Goal: Information Seeking & Learning: Learn about a topic

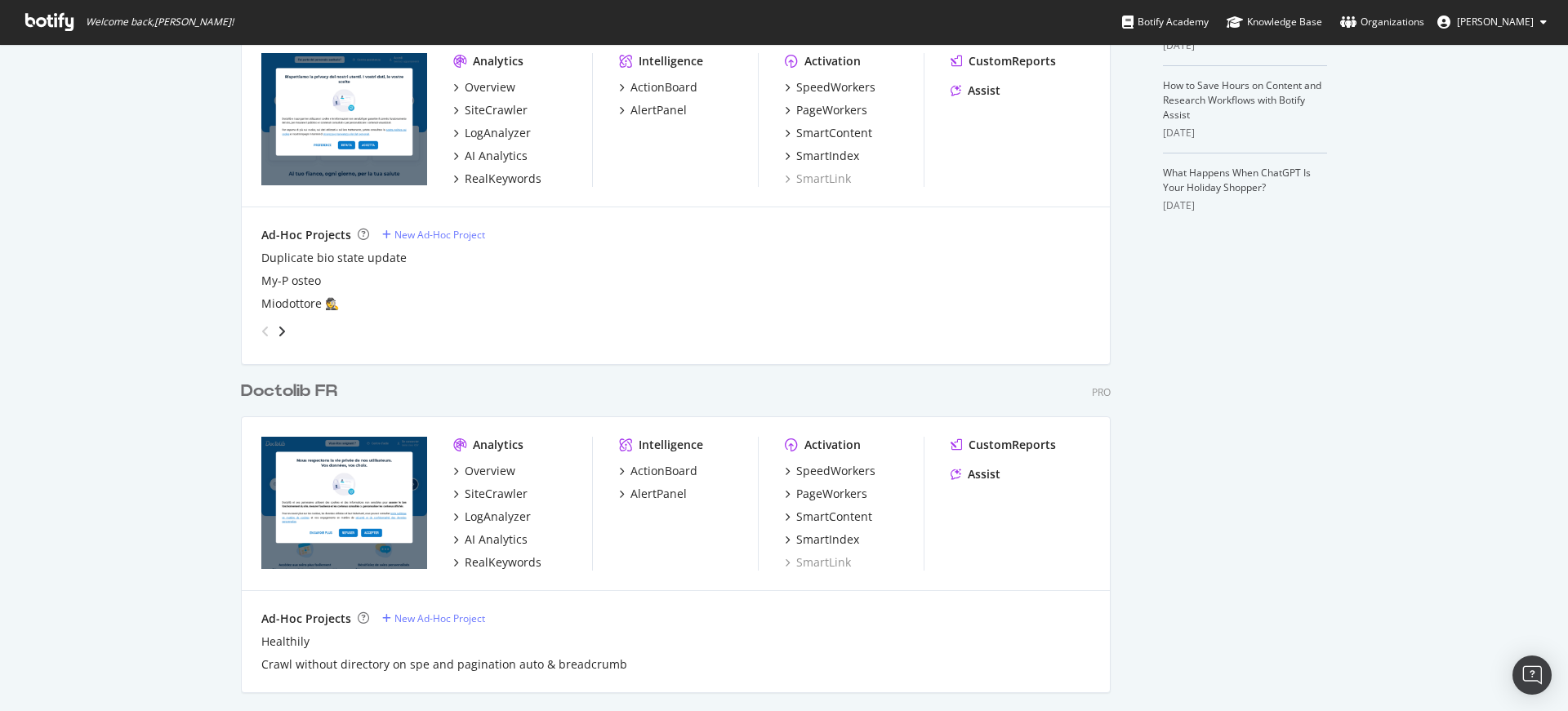
scroll to position [635, 0]
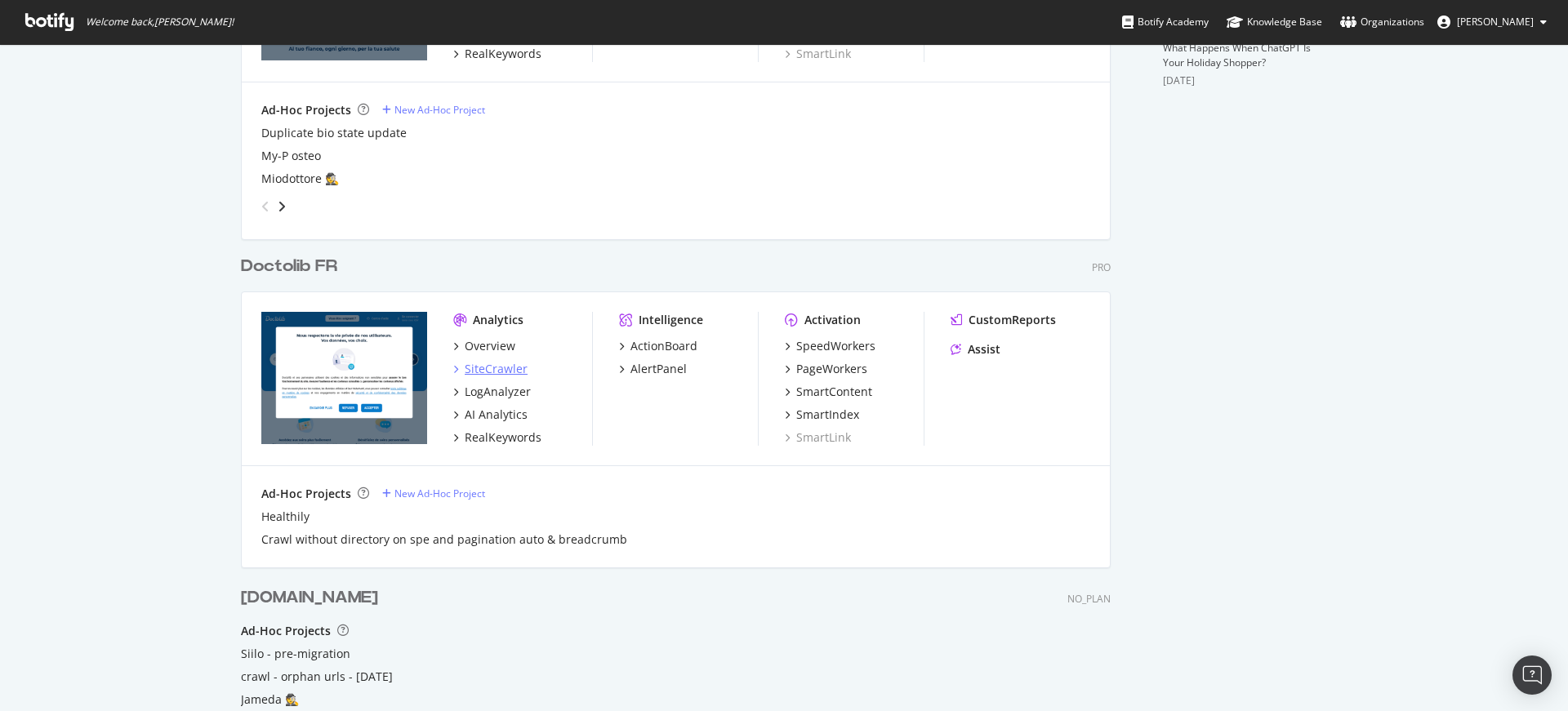
click at [505, 365] on div "SiteCrawler" at bounding box center [496, 368] width 63 height 16
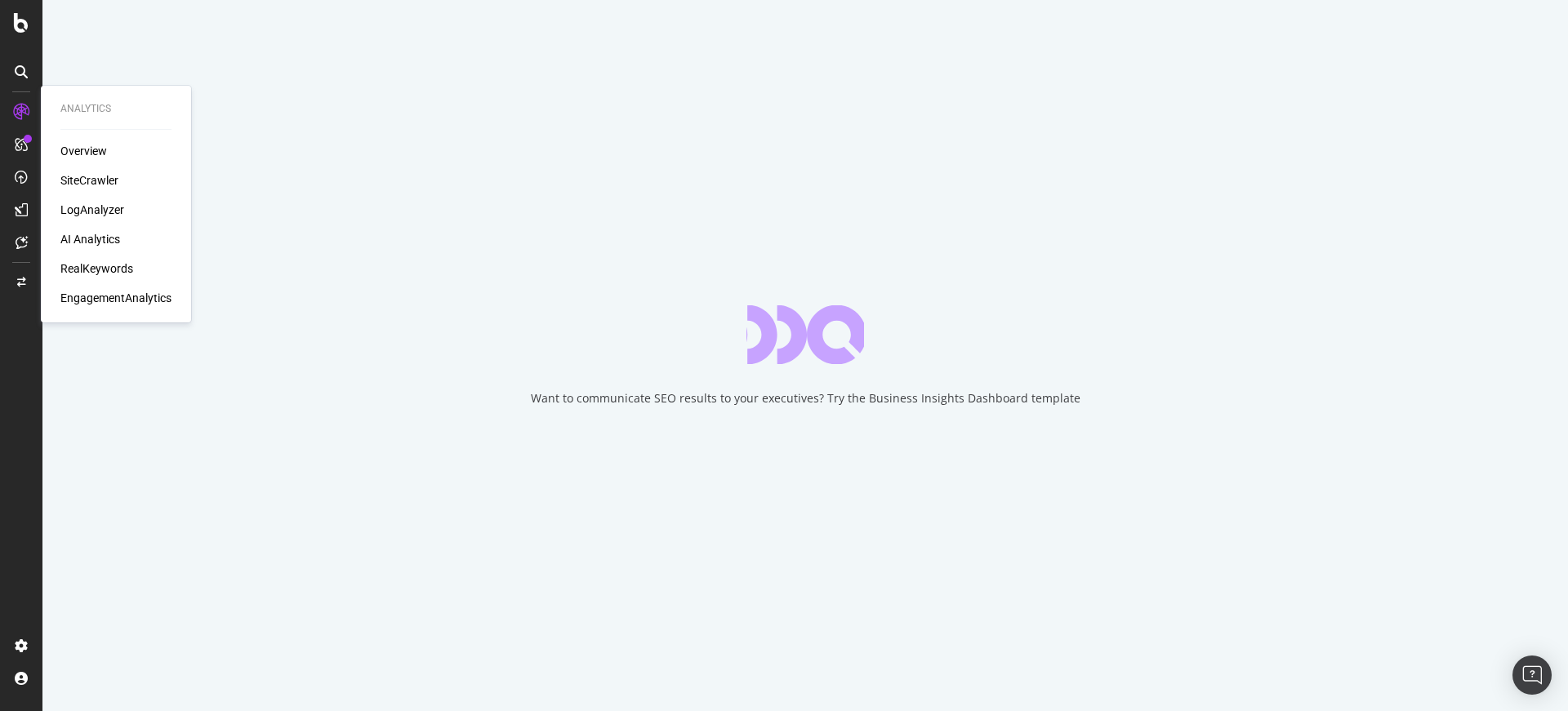
click at [107, 271] on div "RealKeywords" at bounding box center [97, 268] width 72 height 16
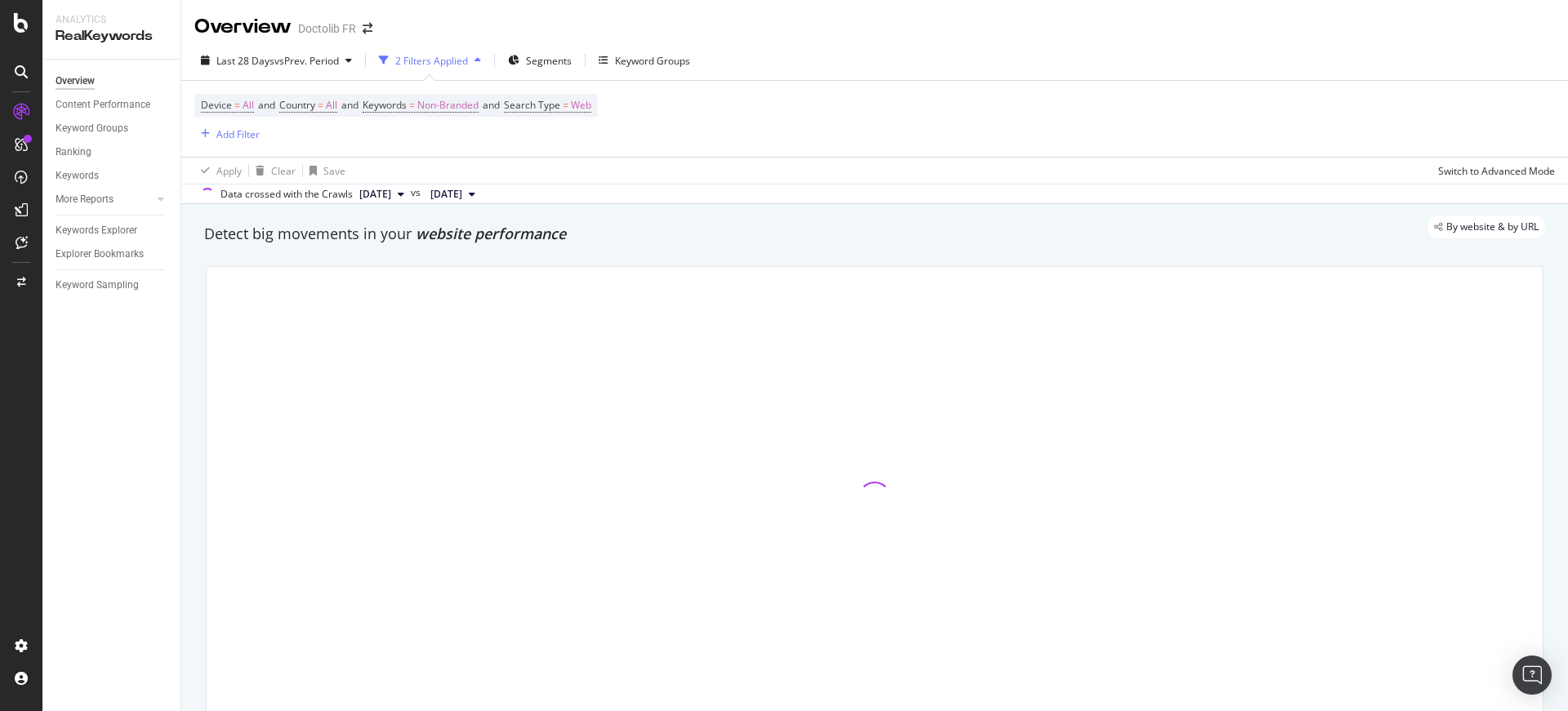
click at [450, 63] on div "2 Filters Applied" at bounding box center [431, 61] width 72 height 14
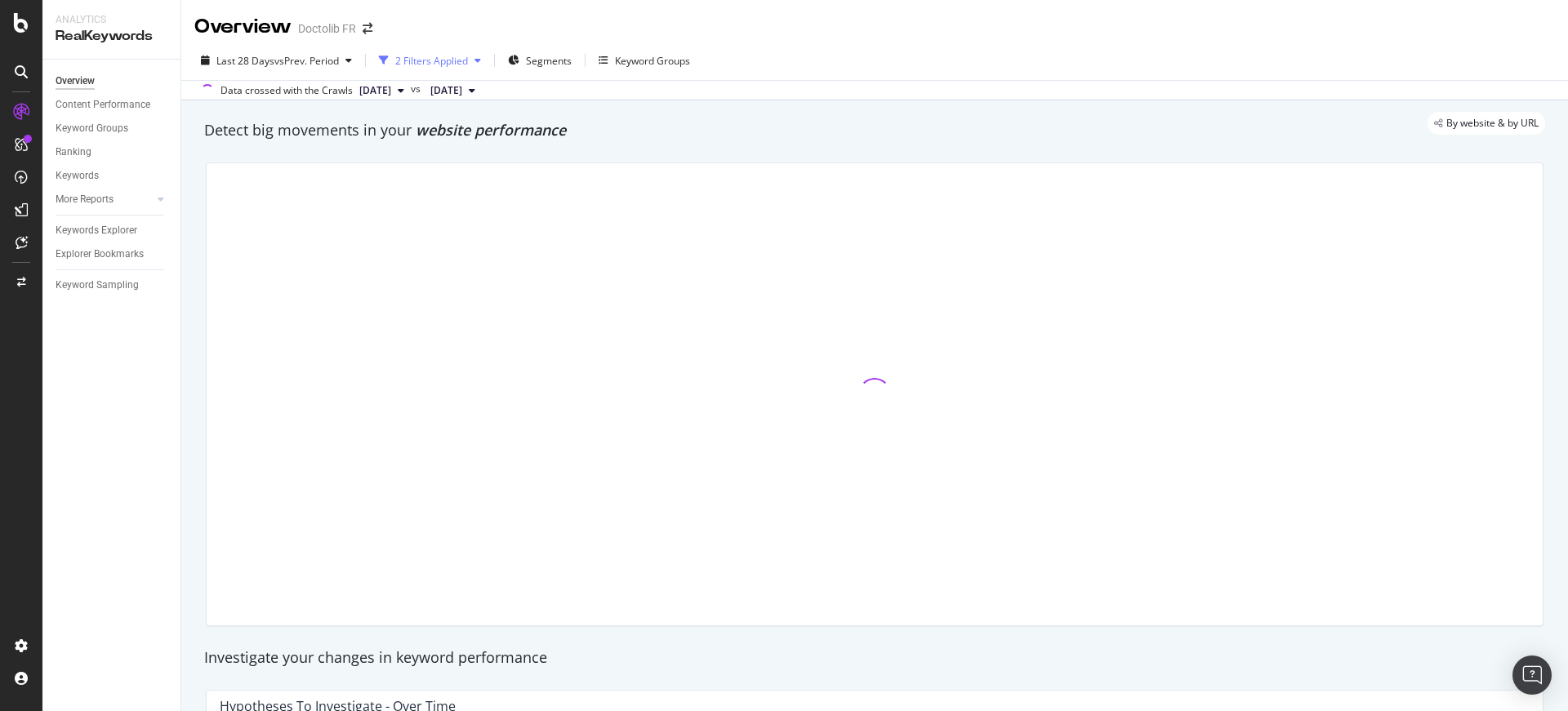
click at [450, 63] on div "2 Filters Applied" at bounding box center [431, 61] width 72 height 14
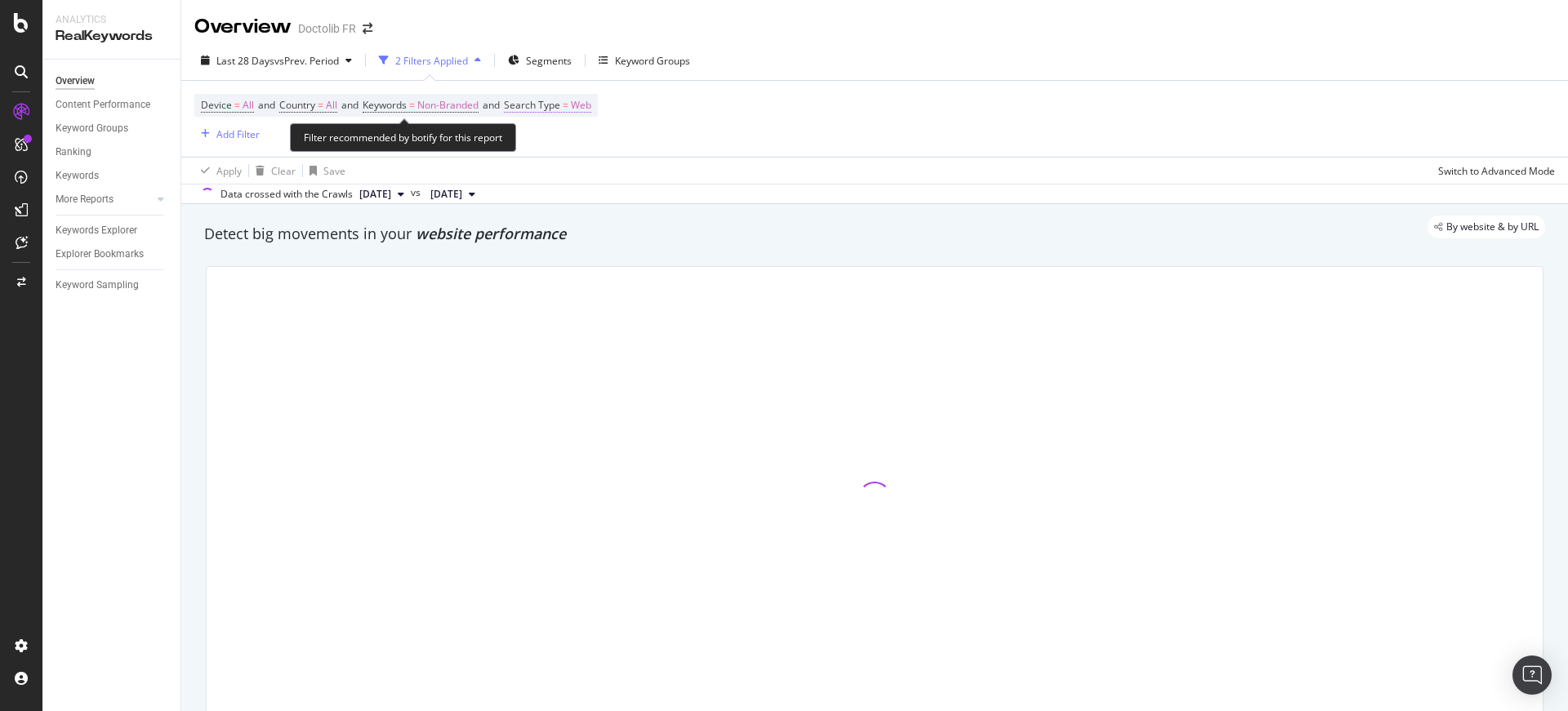
click at [587, 106] on span "Web" at bounding box center [581, 106] width 21 height 23
click at [564, 150] on div "Web" at bounding box center [623, 143] width 180 height 26
click at [557, 143] on icon at bounding box center [561, 143] width 12 height 10
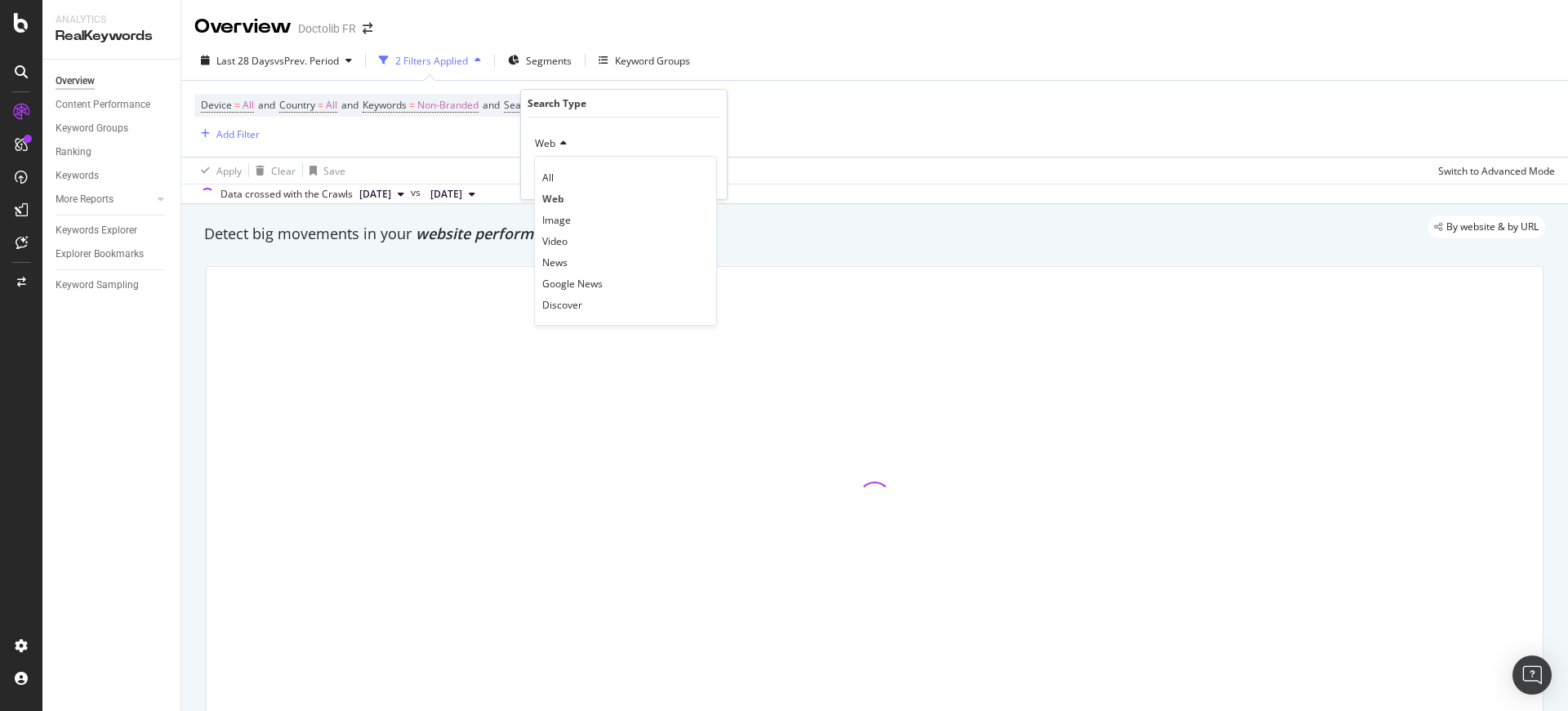
click at [563, 160] on div "All Web Image Video News Google News Discover" at bounding box center [625, 241] width 182 height 170
click at [565, 173] on div "All" at bounding box center [625, 177] width 174 height 21
click at [707, 174] on div "Apply" at bounding box center [701, 179] width 25 height 14
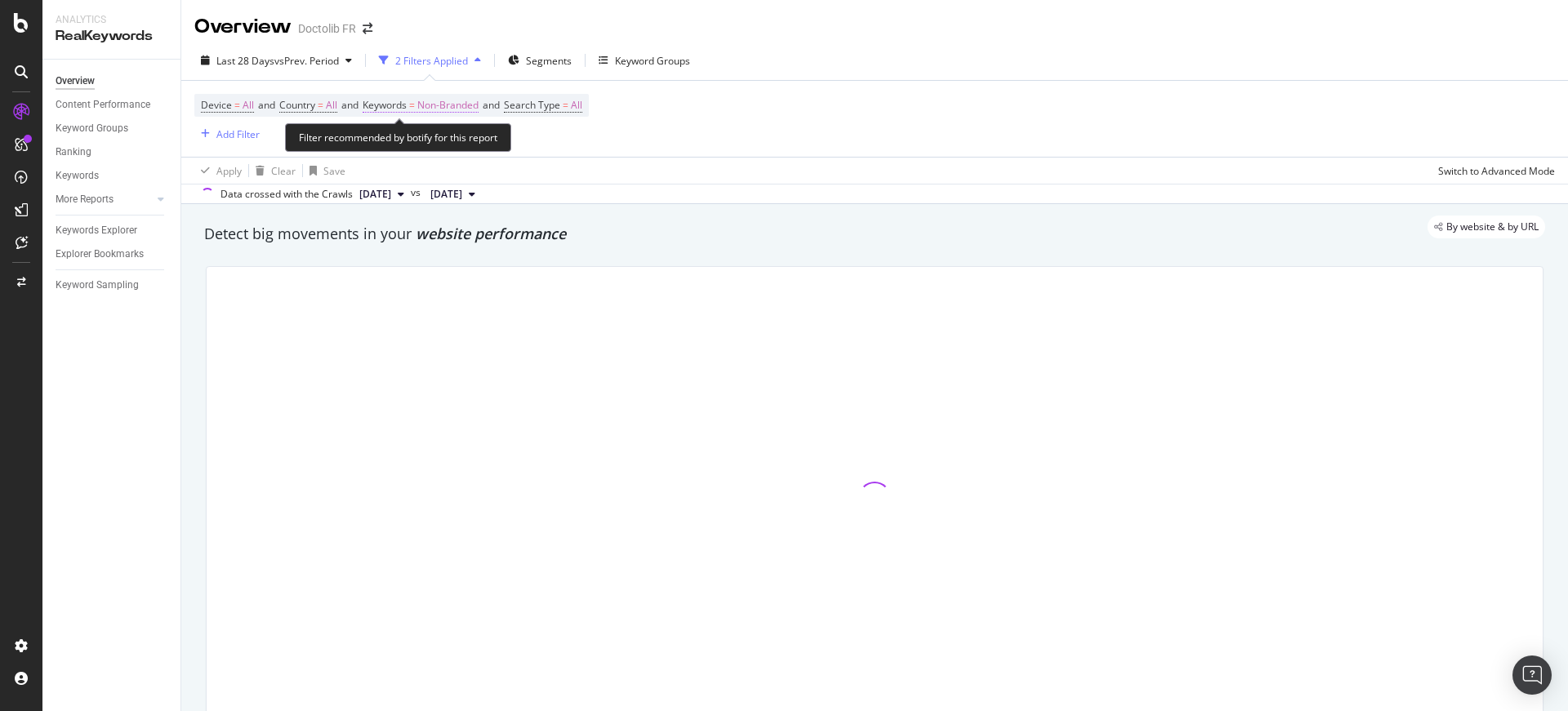
click at [463, 105] on span "Non-Branded" at bounding box center [447, 106] width 61 height 23
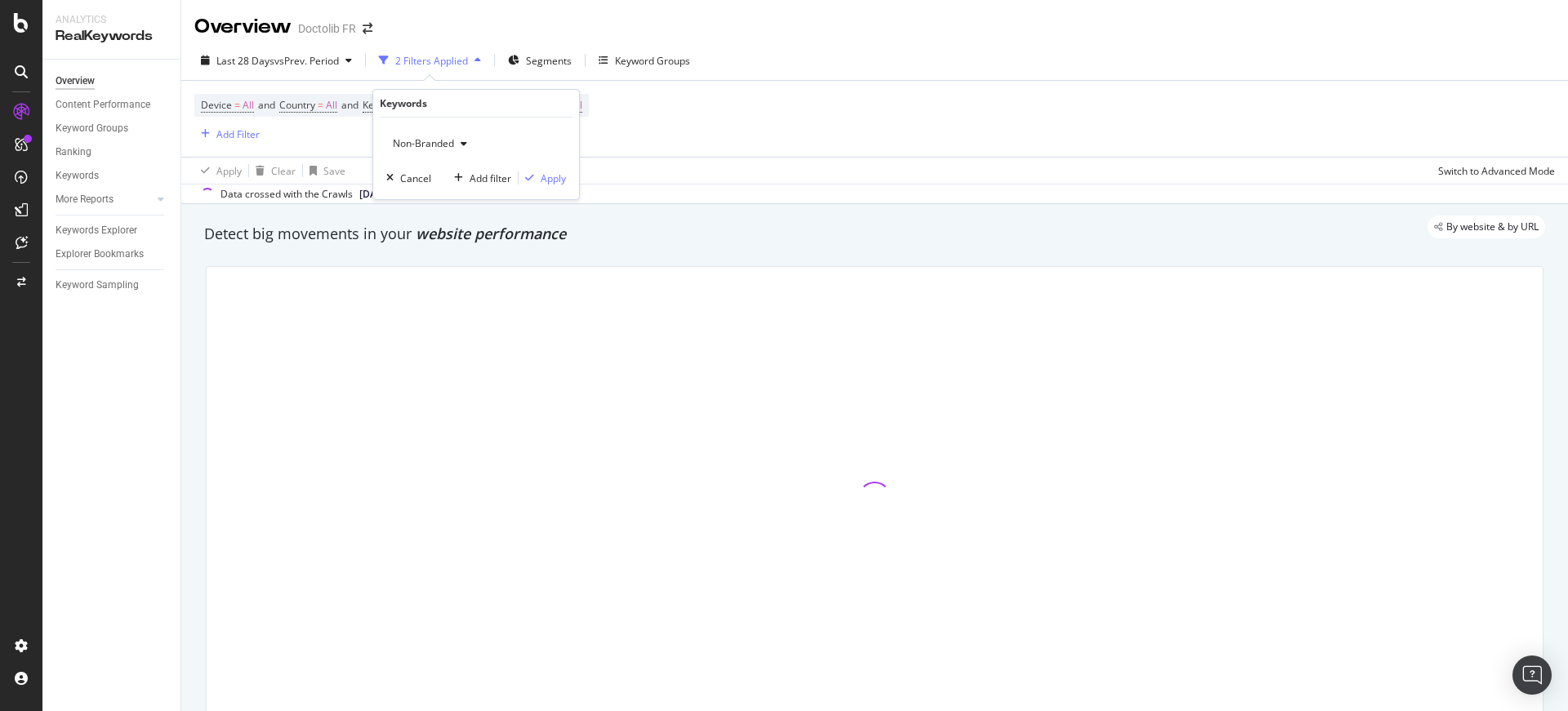
click at [466, 136] on div "Non-Branded" at bounding box center [430, 143] width 88 height 24
drag, startPoint x: 435, startPoint y: 266, endPoint x: 442, endPoint y: 259, distance: 9.9
click at [435, 266] on span "All" at bounding box center [483, 271] width 166 height 14
click at [553, 178] on div "Apply" at bounding box center [553, 179] width 25 height 14
drag, startPoint x: 555, startPoint y: 74, endPoint x: 558, endPoint y: 62, distance: 12.4
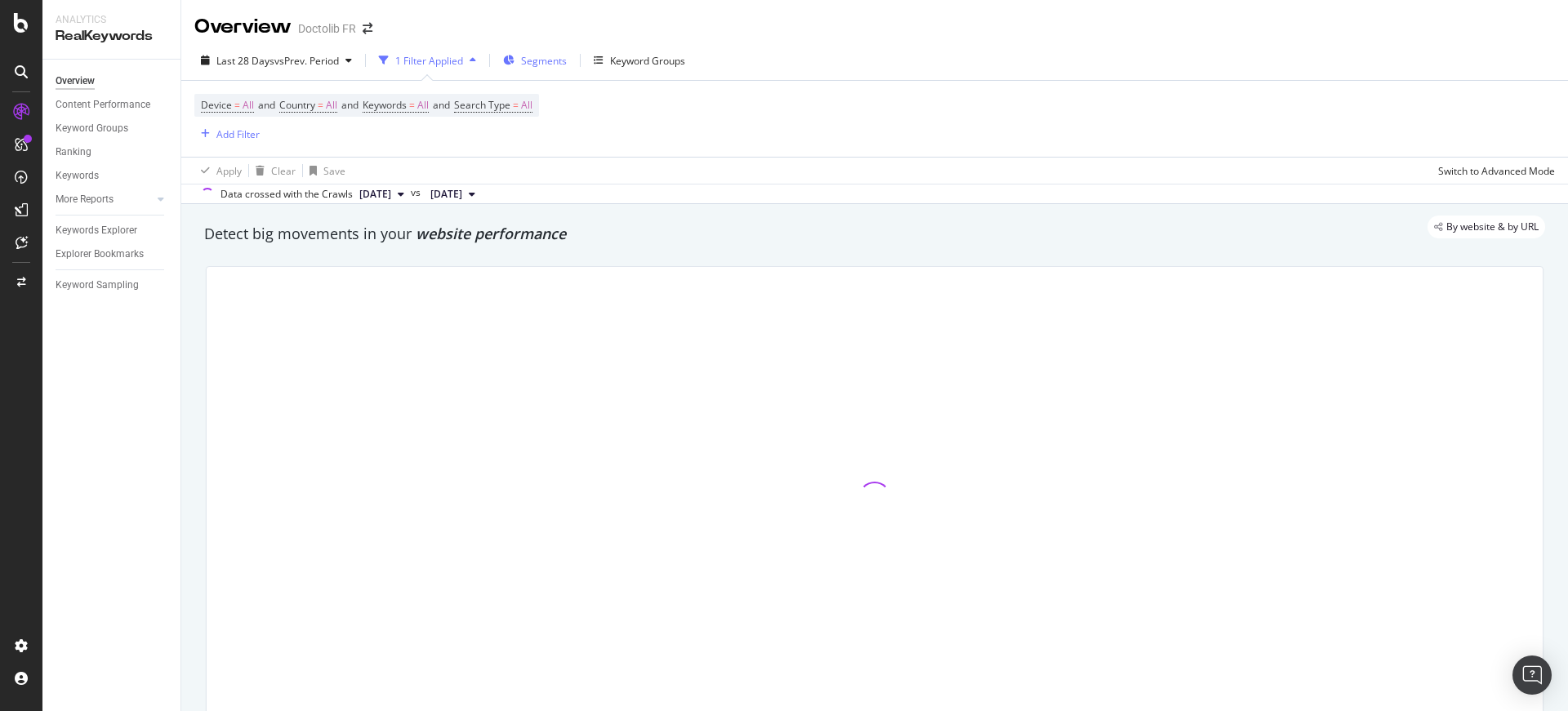
click at [555, 74] on div "Last 28 Days vs Prev. Period 1 Filter Applied Segments Keyword Groups" at bounding box center [875, 63] width 1386 height 33
click at [558, 59] on span "Segments" at bounding box center [543, 61] width 46 height 14
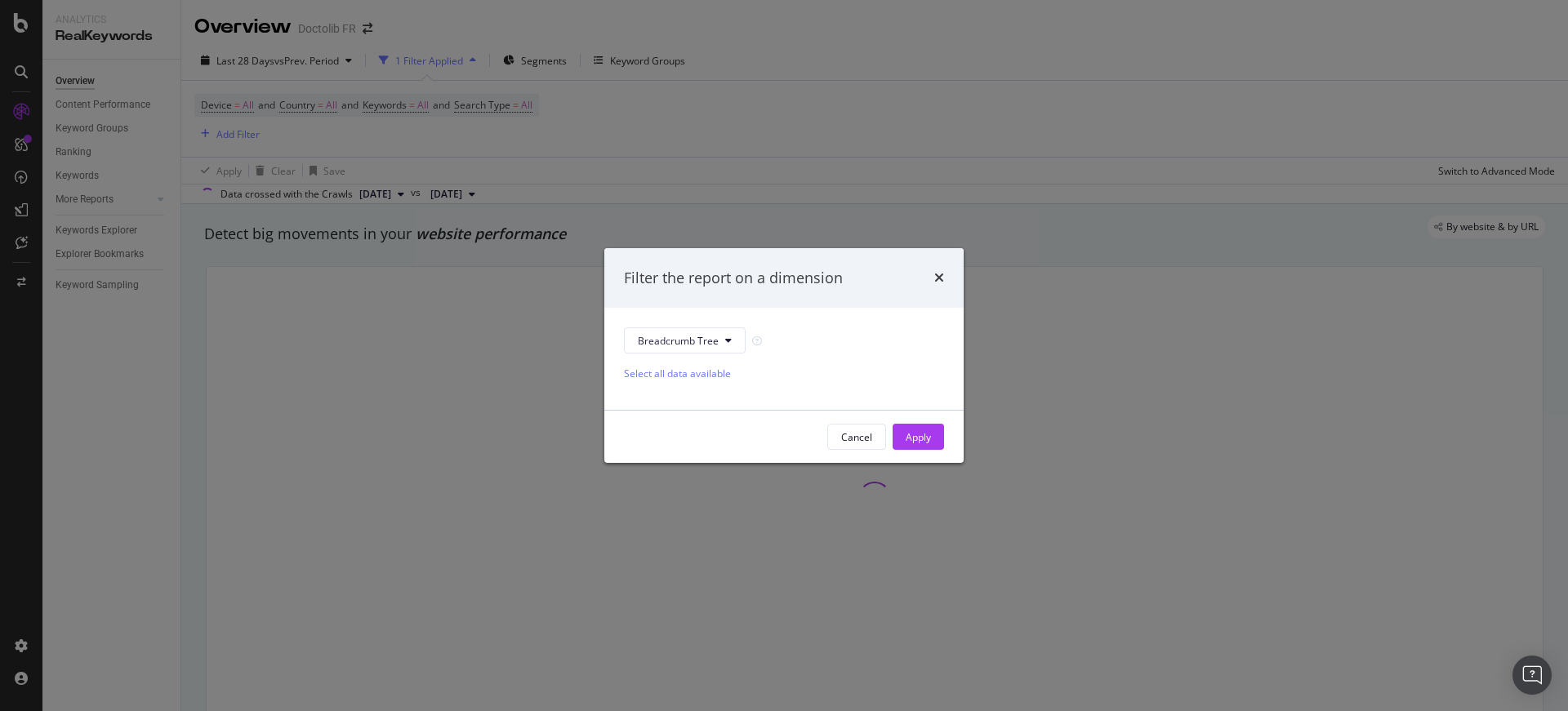
click at [721, 326] on div "Breadcrumb Tree Select all data available" at bounding box center [784, 359] width 360 height 102
click at [721, 337] on button "Breadcrumb Tree" at bounding box center [684, 340] width 122 height 26
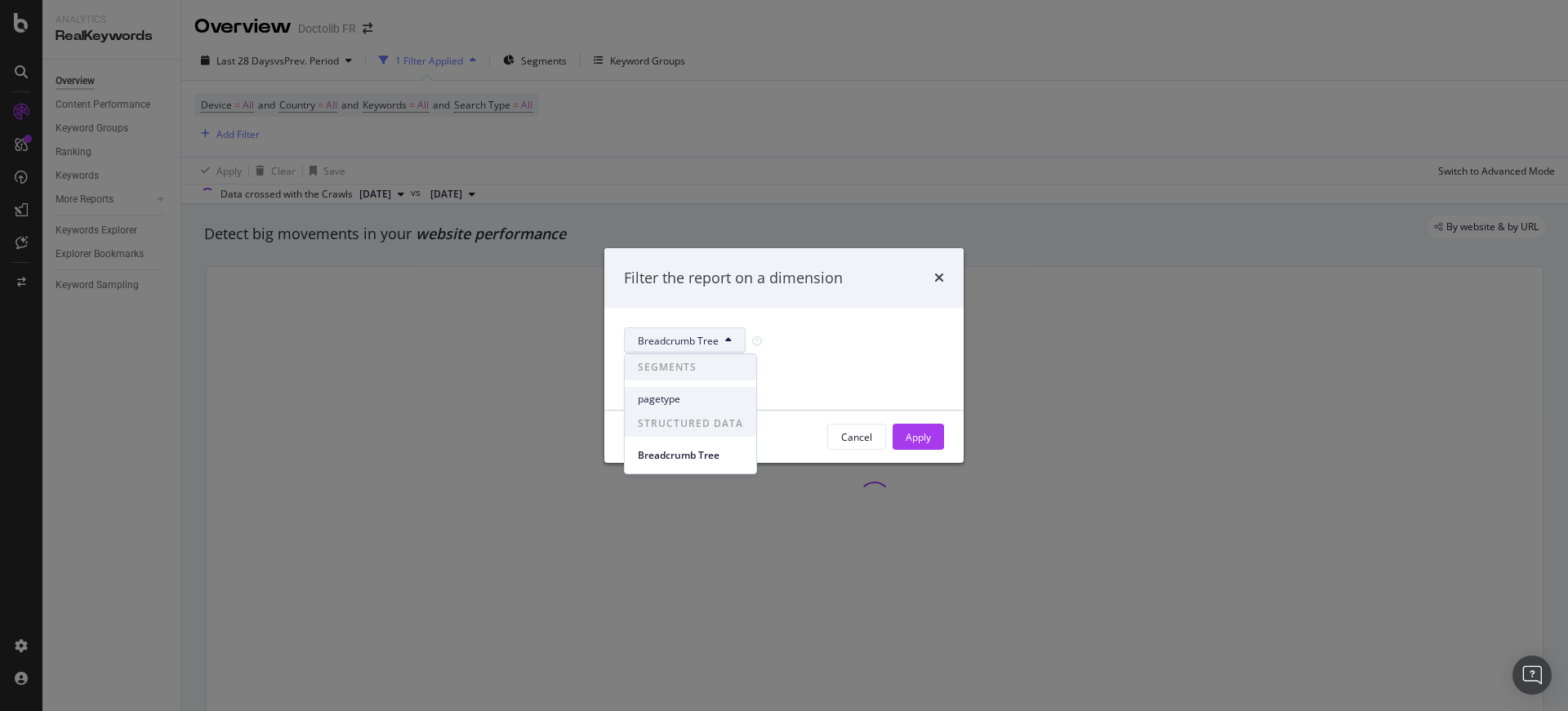
click at [712, 389] on div "pagetype" at bounding box center [690, 399] width 131 height 23
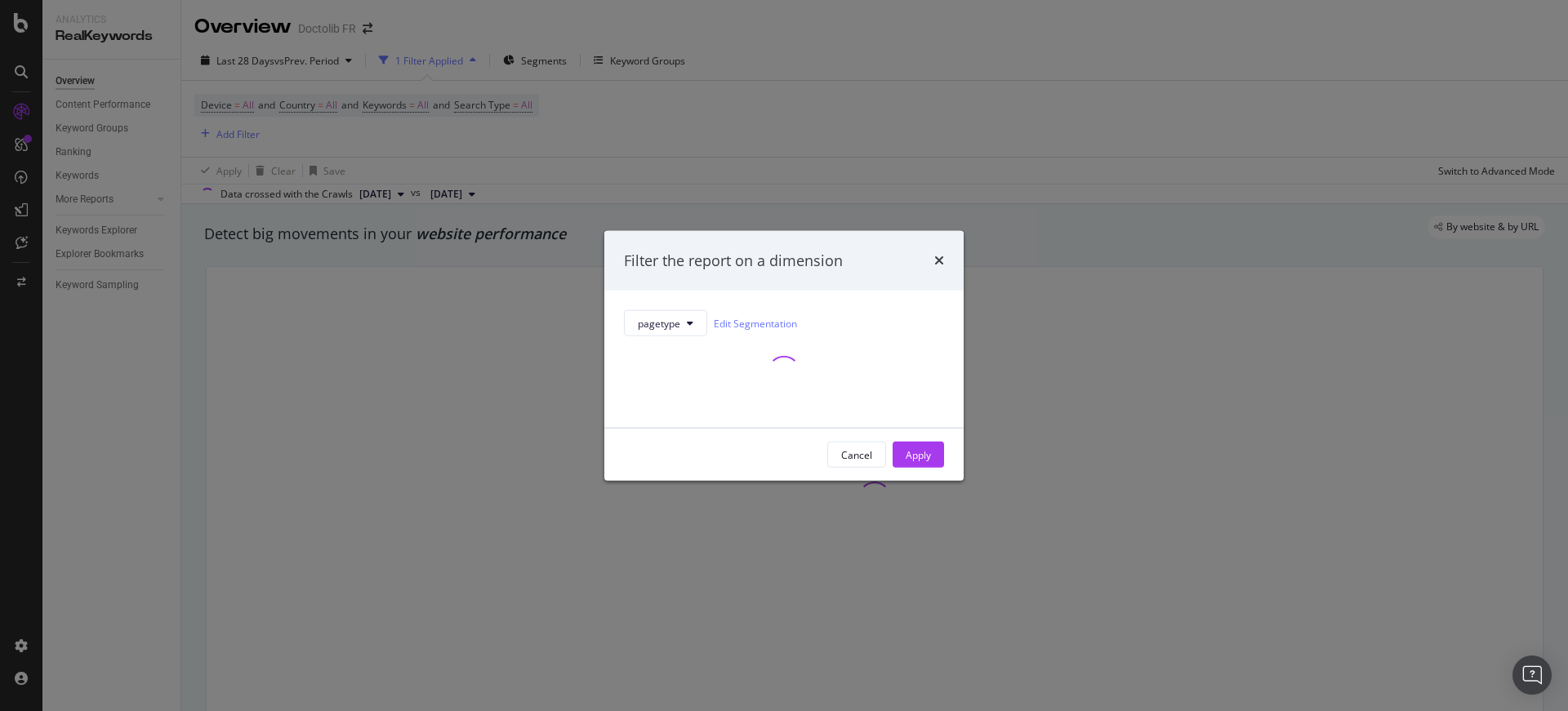
click at [709, 320] on div "pagetype Edit Segmentation" at bounding box center [784, 323] width 320 height 26
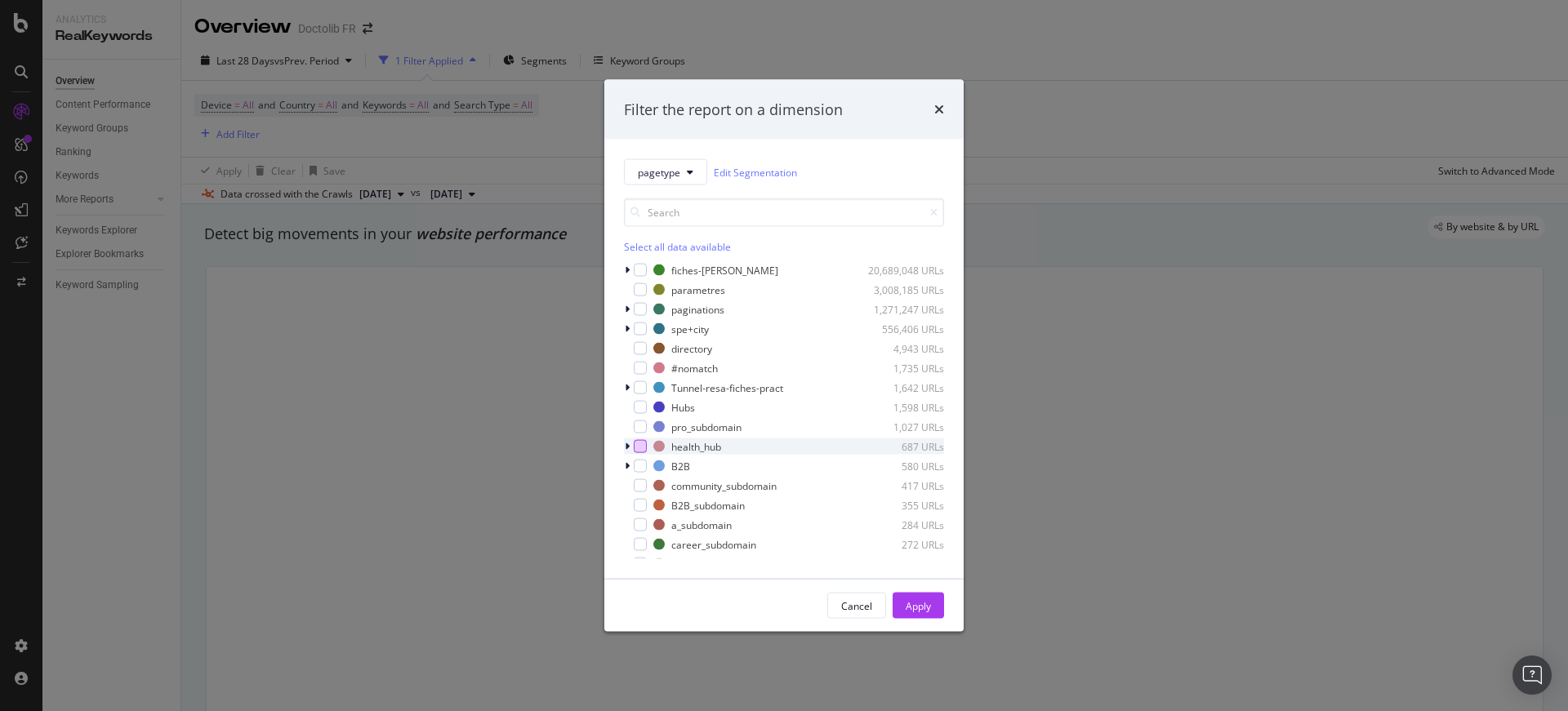
click at [641, 445] on div "modal" at bounding box center [640, 446] width 13 height 13
click at [930, 609] on button "Apply" at bounding box center [919, 605] width 52 height 26
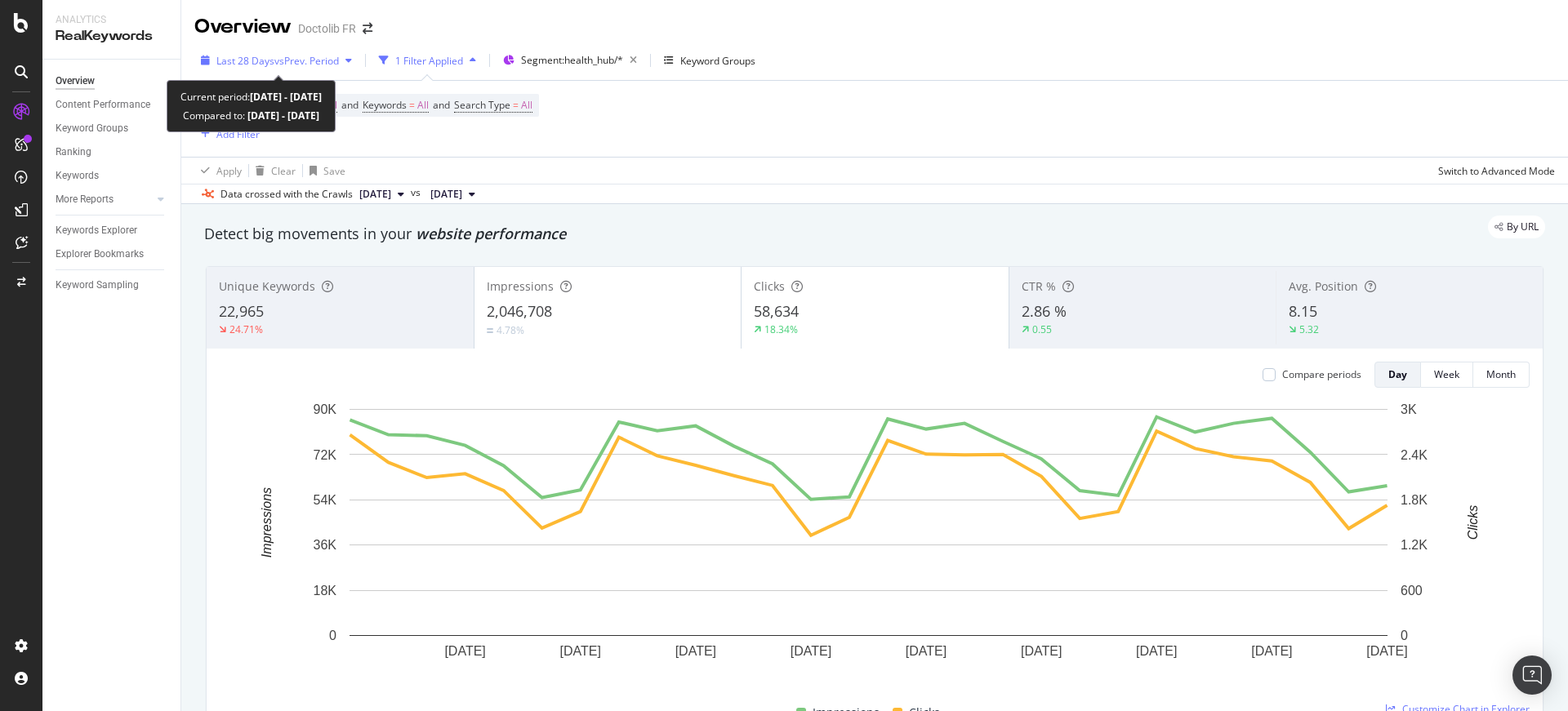
click at [284, 50] on div "Last 28 Days vs Prev. Period" at bounding box center [275, 60] width 164 height 24
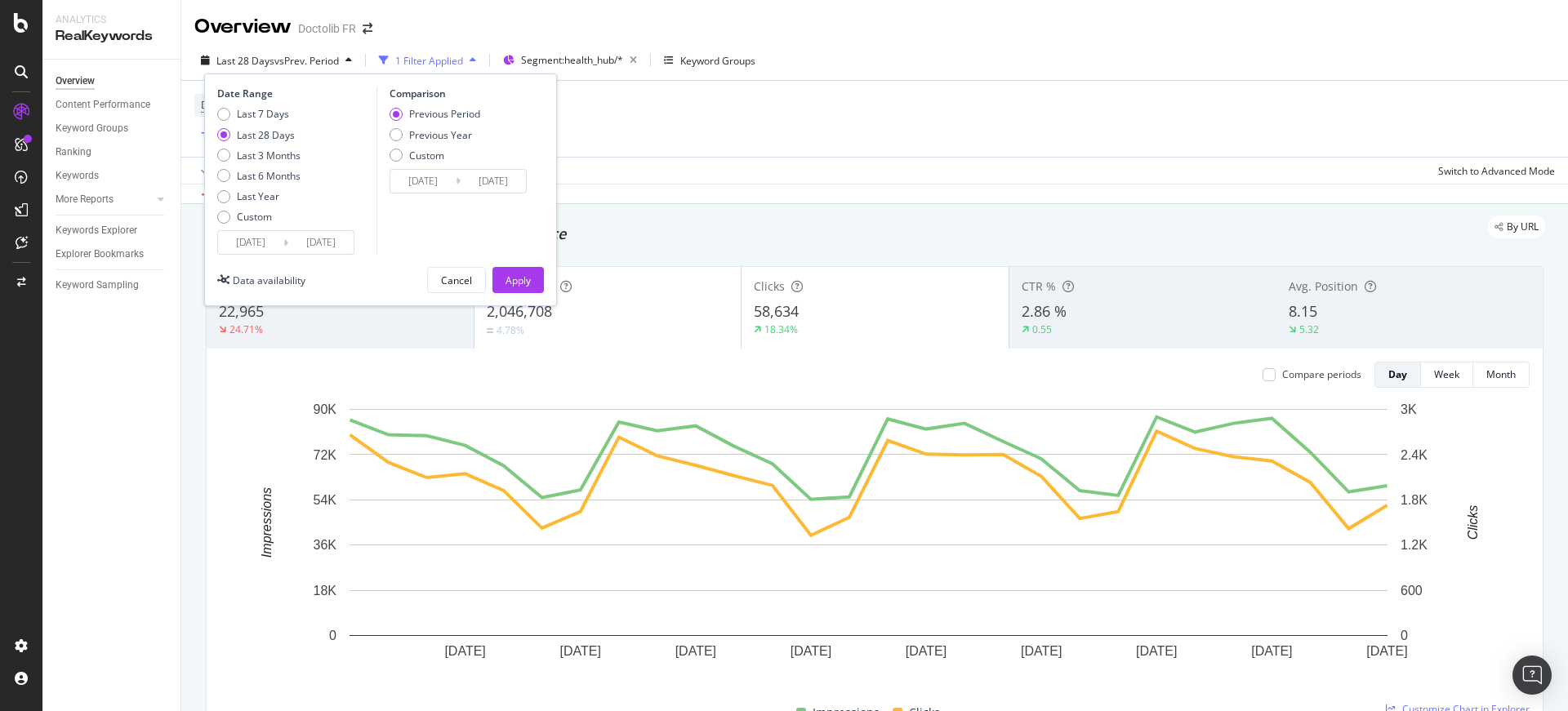
click at [248, 245] on input "[DATE]" at bounding box center [250, 242] width 65 height 23
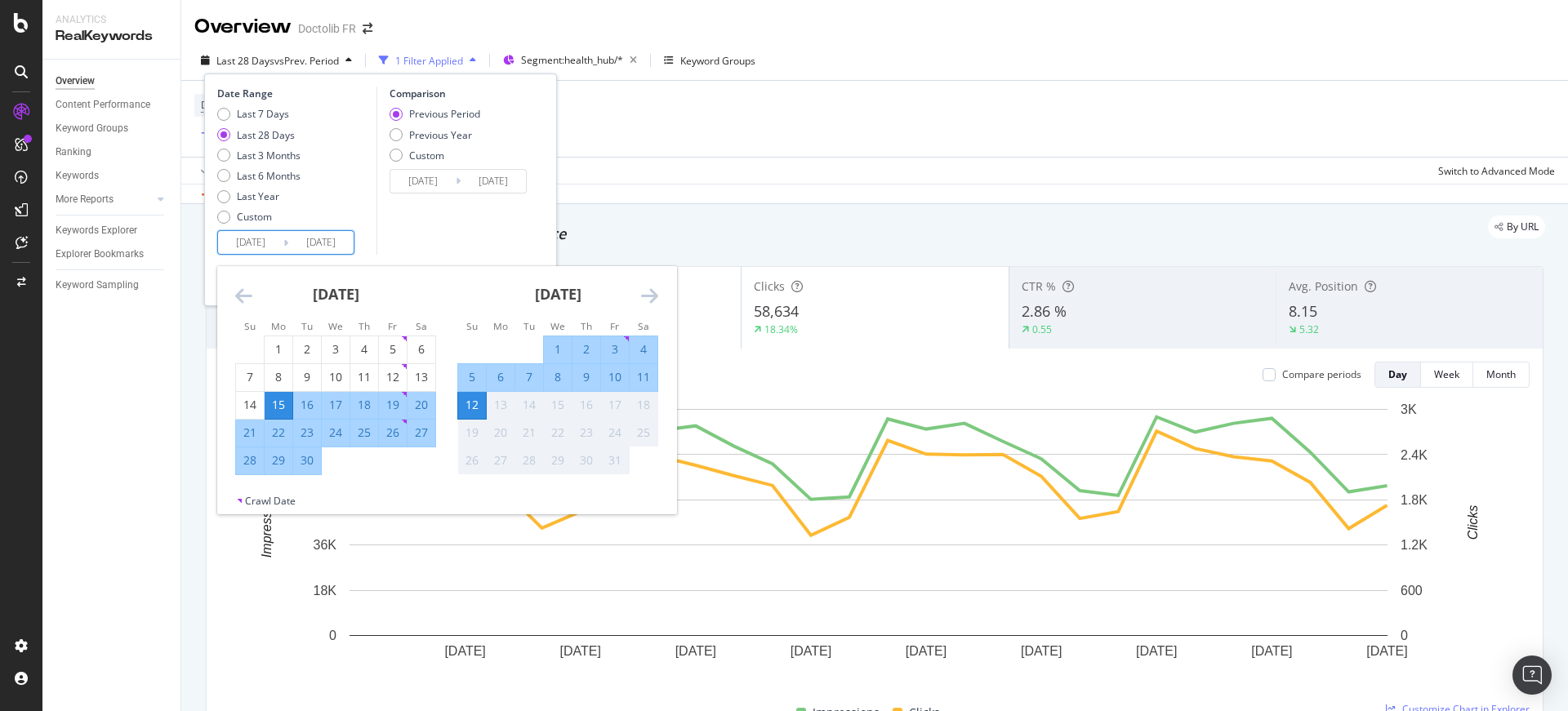
click at [245, 292] on icon "Move backward to switch to the previous month." at bounding box center [243, 295] width 17 height 20
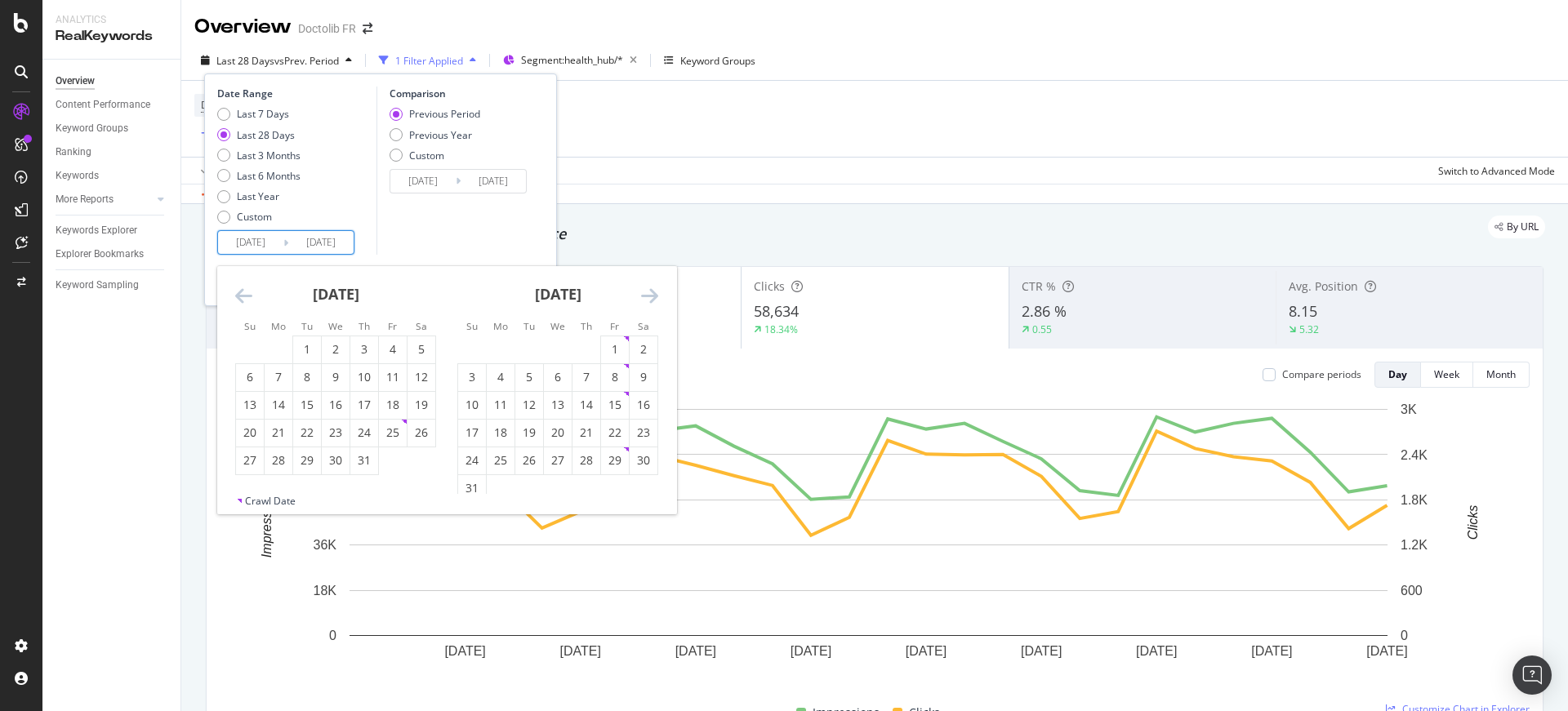
click at [245, 292] on icon "Move backward to switch to the previous month." at bounding box center [243, 295] width 17 height 20
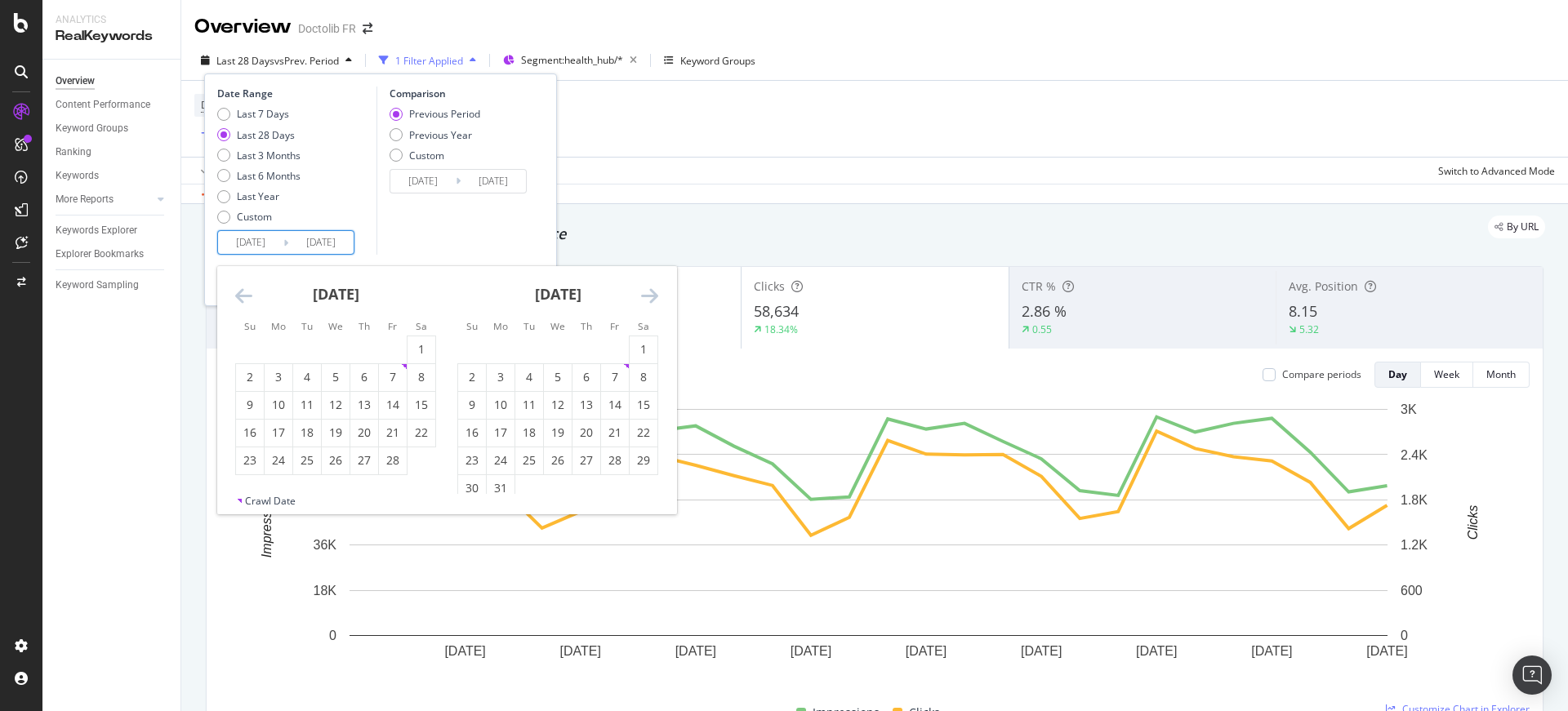
click at [245, 292] on icon "Move backward to switch to the previous month." at bounding box center [243, 295] width 17 height 20
click at [332, 344] on div "1" at bounding box center [335, 350] width 28 height 16
type input "[DATE]"
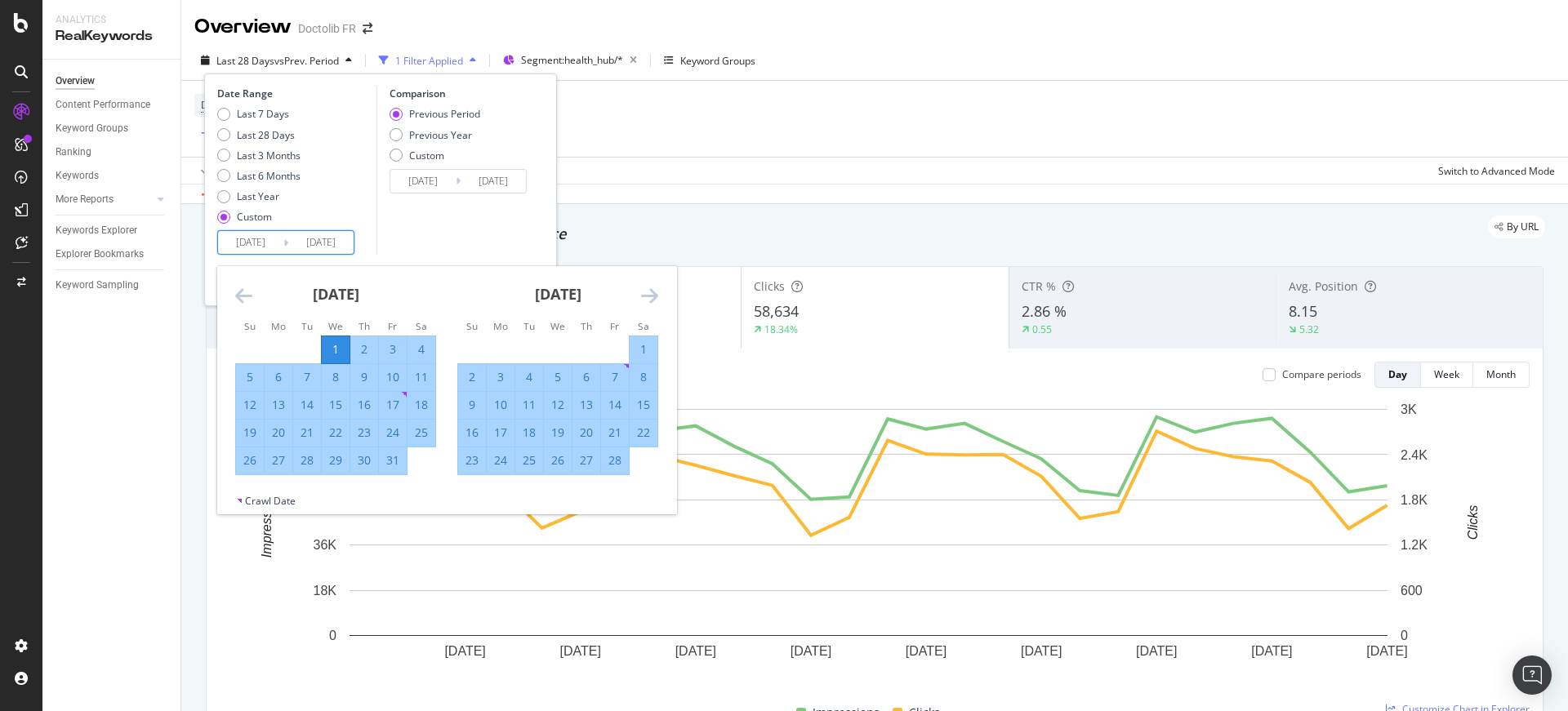
click at [643, 297] on icon "Move forward to switch to the next month." at bounding box center [649, 295] width 17 height 20
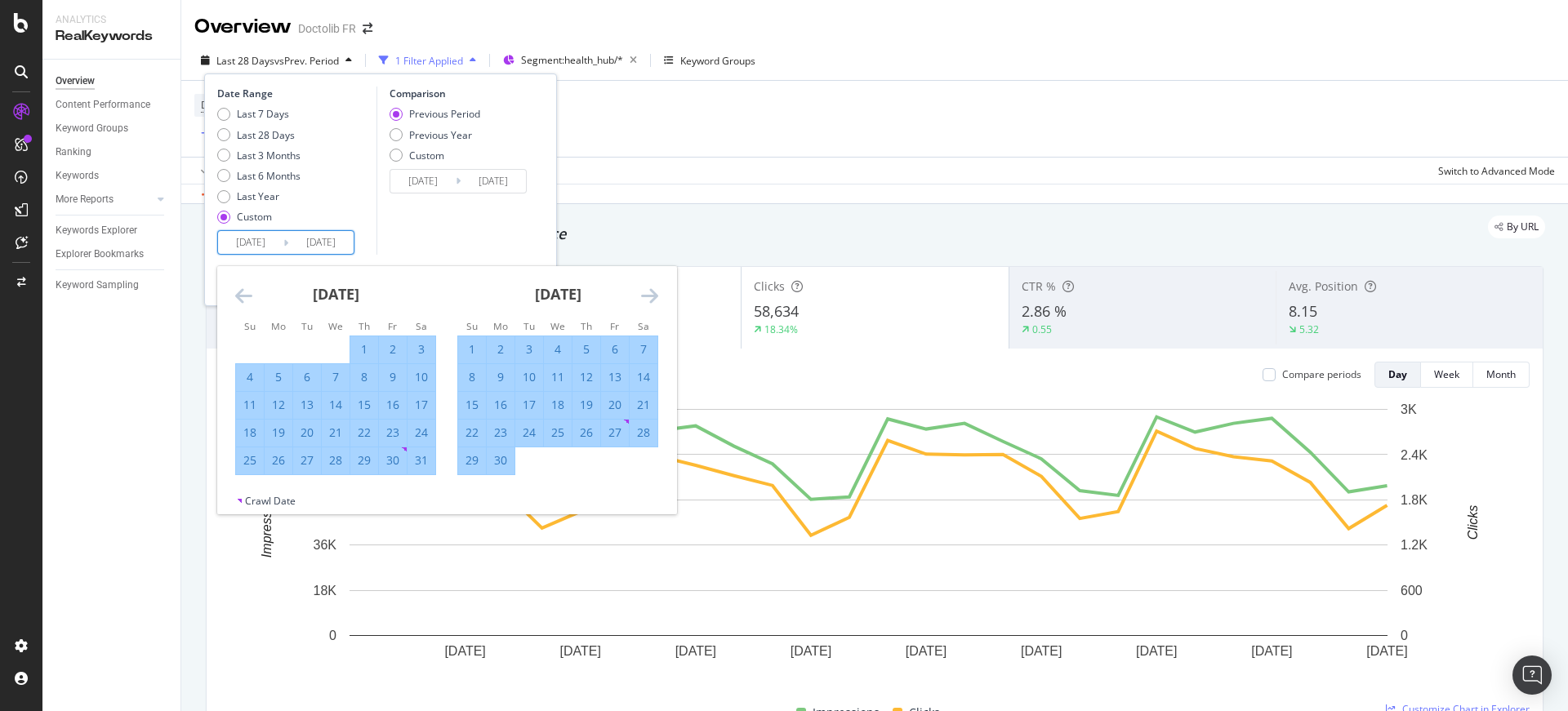
click at [643, 297] on icon "Move forward to switch to the next month." at bounding box center [649, 295] width 17 height 20
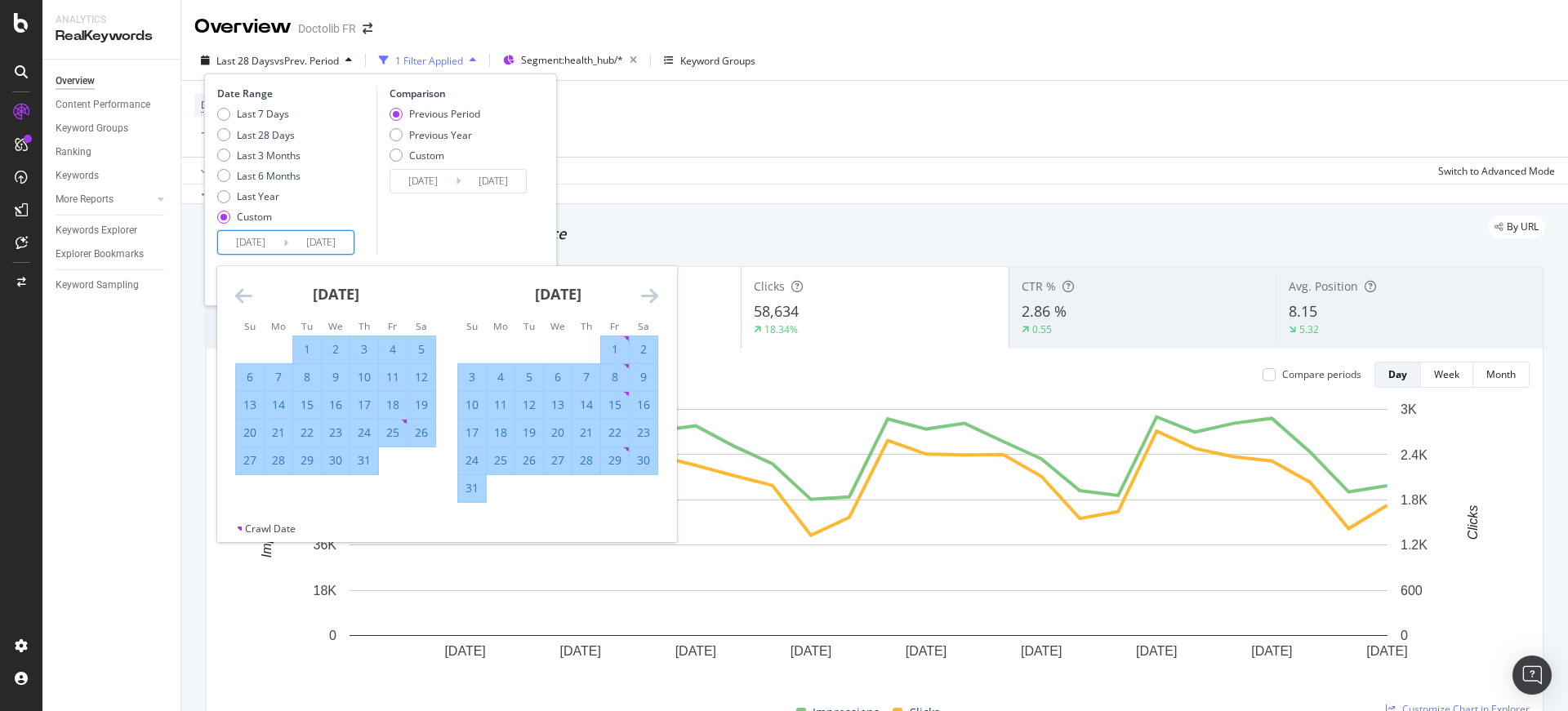
click at [643, 297] on icon "Move forward to switch to the next month." at bounding box center [649, 295] width 17 height 20
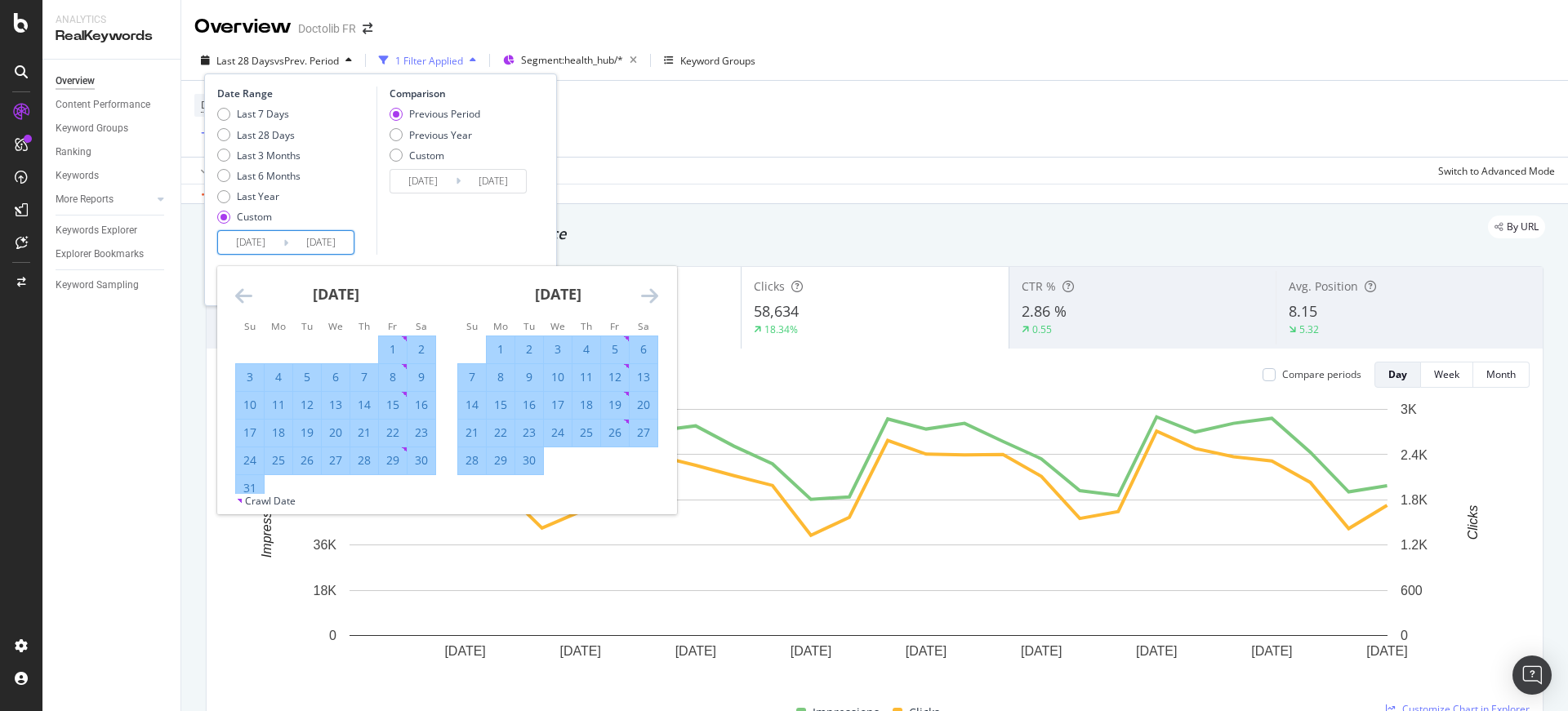
click at [643, 297] on icon "Move forward to switch to the next month." at bounding box center [649, 295] width 17 height 20
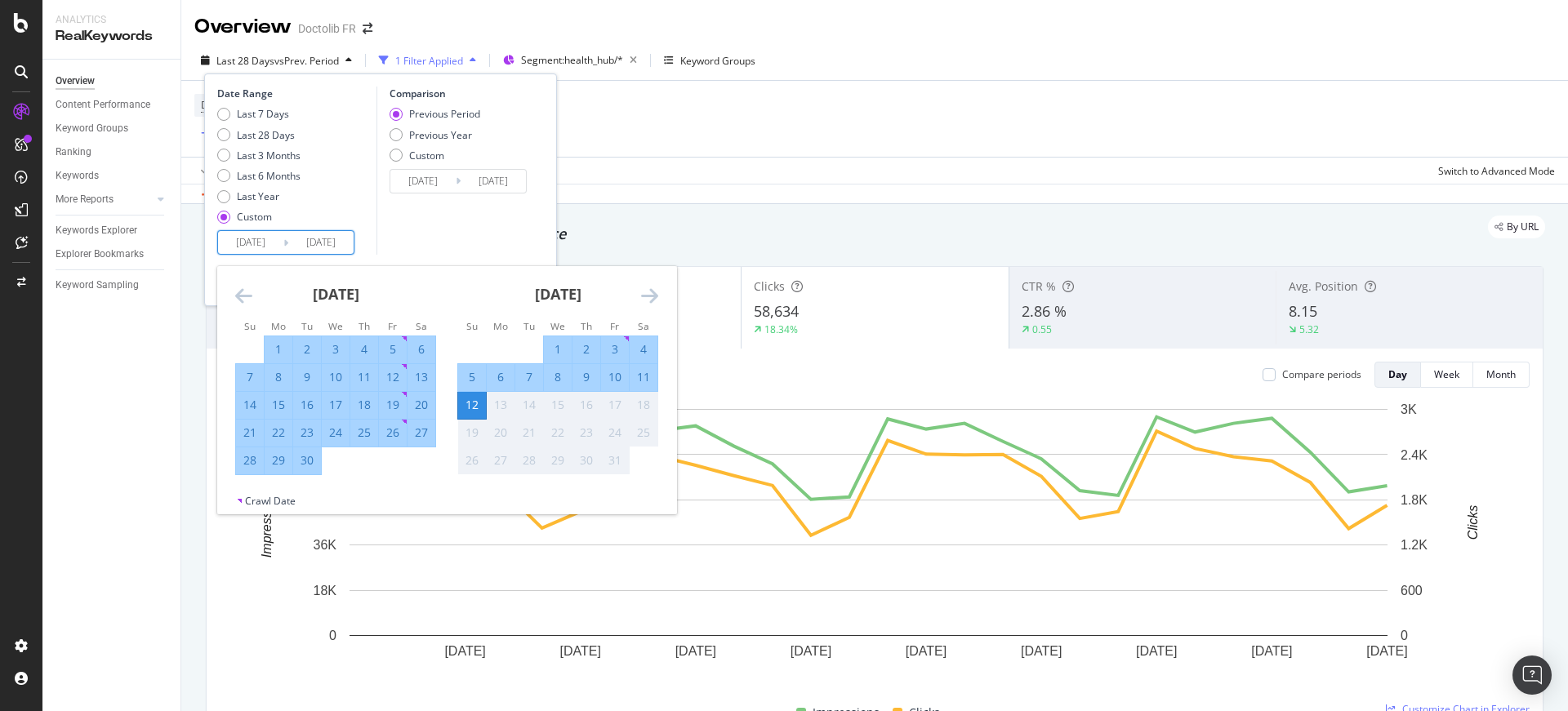
click at [512, 233] on div "Comparison Previous Period Previous Year Custom [DATE] Navigate forward to inte…" at bounding box center [453, 171] width 155 height 168
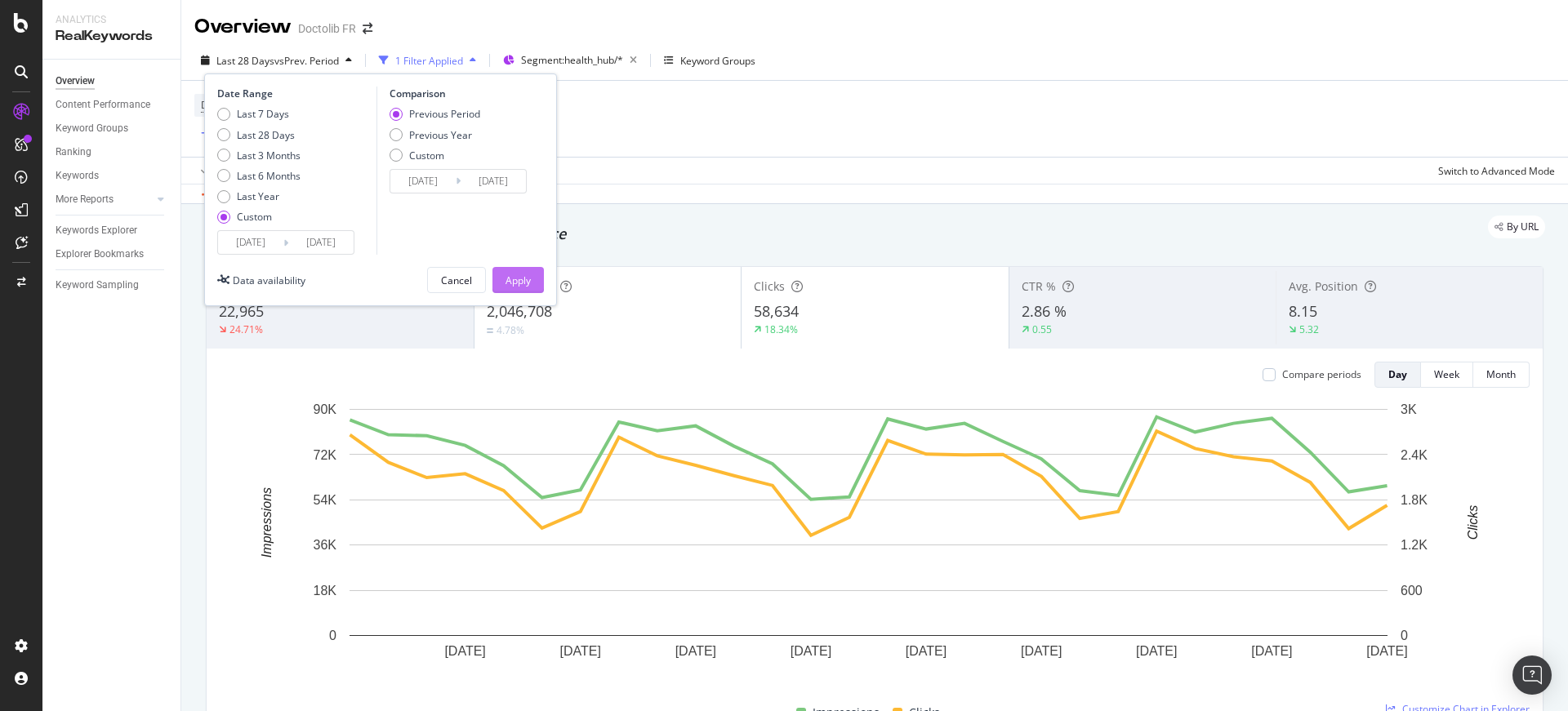
click at [524, 288] on div "Apply" at bounding box center [518, 279] width 25 height 24
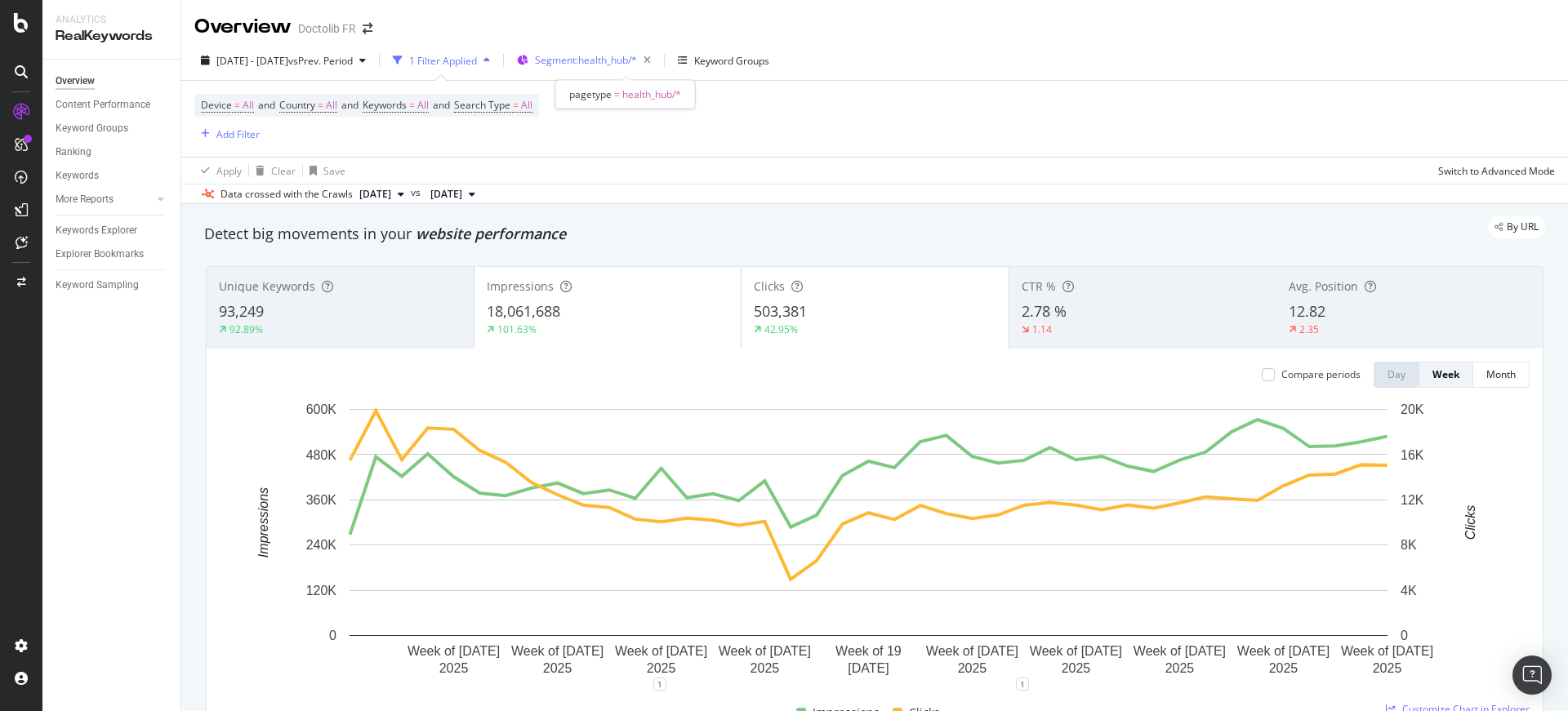
click at [626, 67] on div "Segment: health_hub/*" at bounding box center [596, 61] width 123 height 23
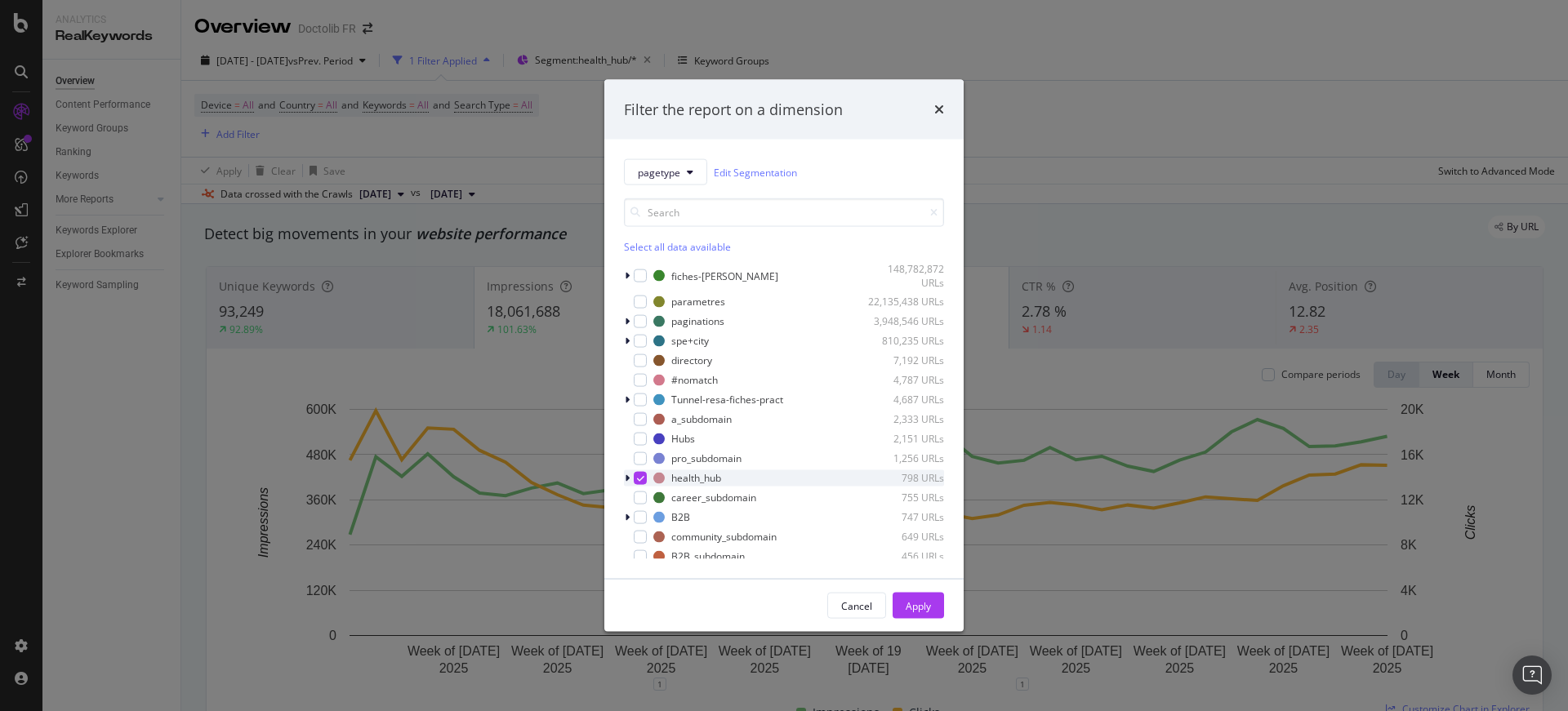
click at [629, 481] on icon "modal" at bounding box center [626, 478] width 4 height 10
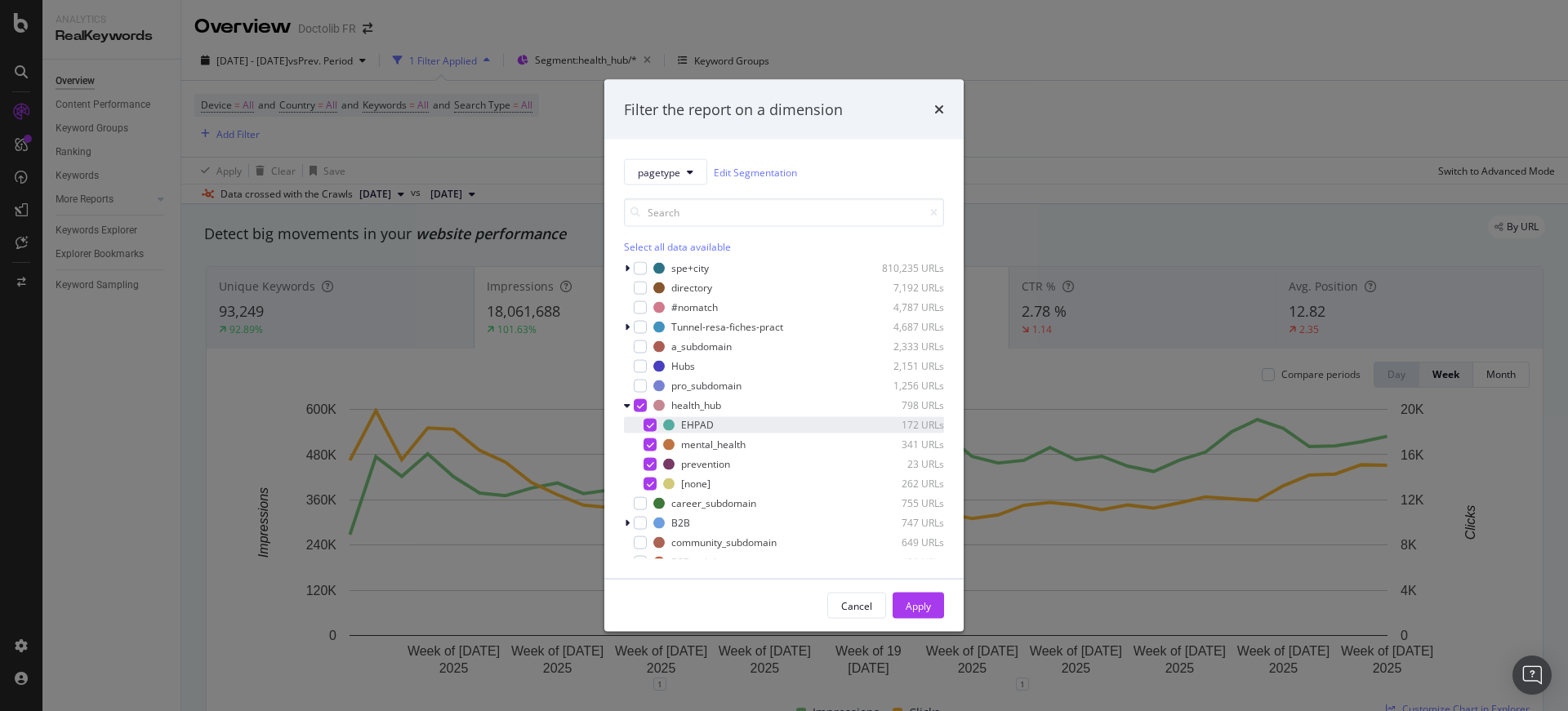
scroll to position [94, 0]
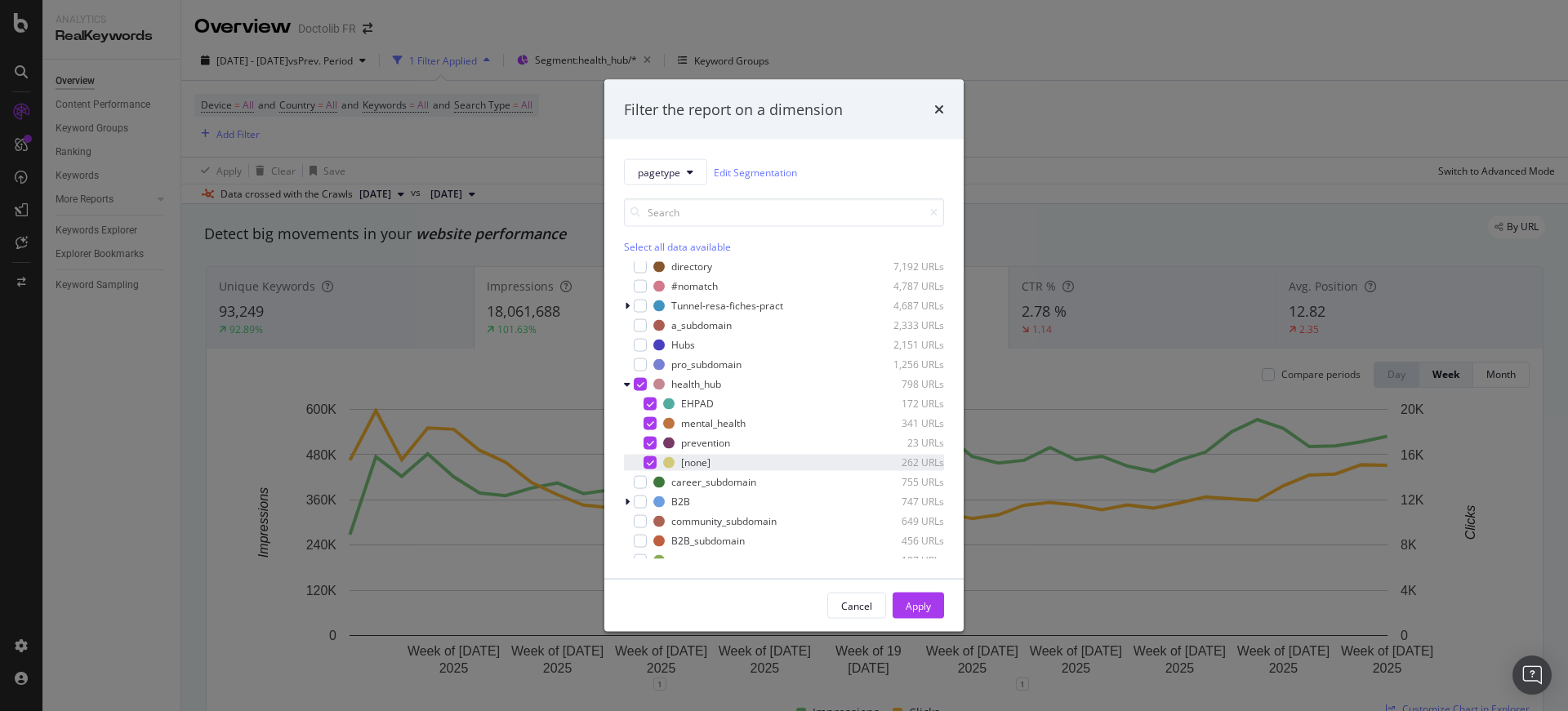
click at [648, 466] on div "modal" at bounding box center [649, 461] width 13 height 13
click at [921, 600] on div "Apply" at bounding box center [918, 605] width 25 height 14
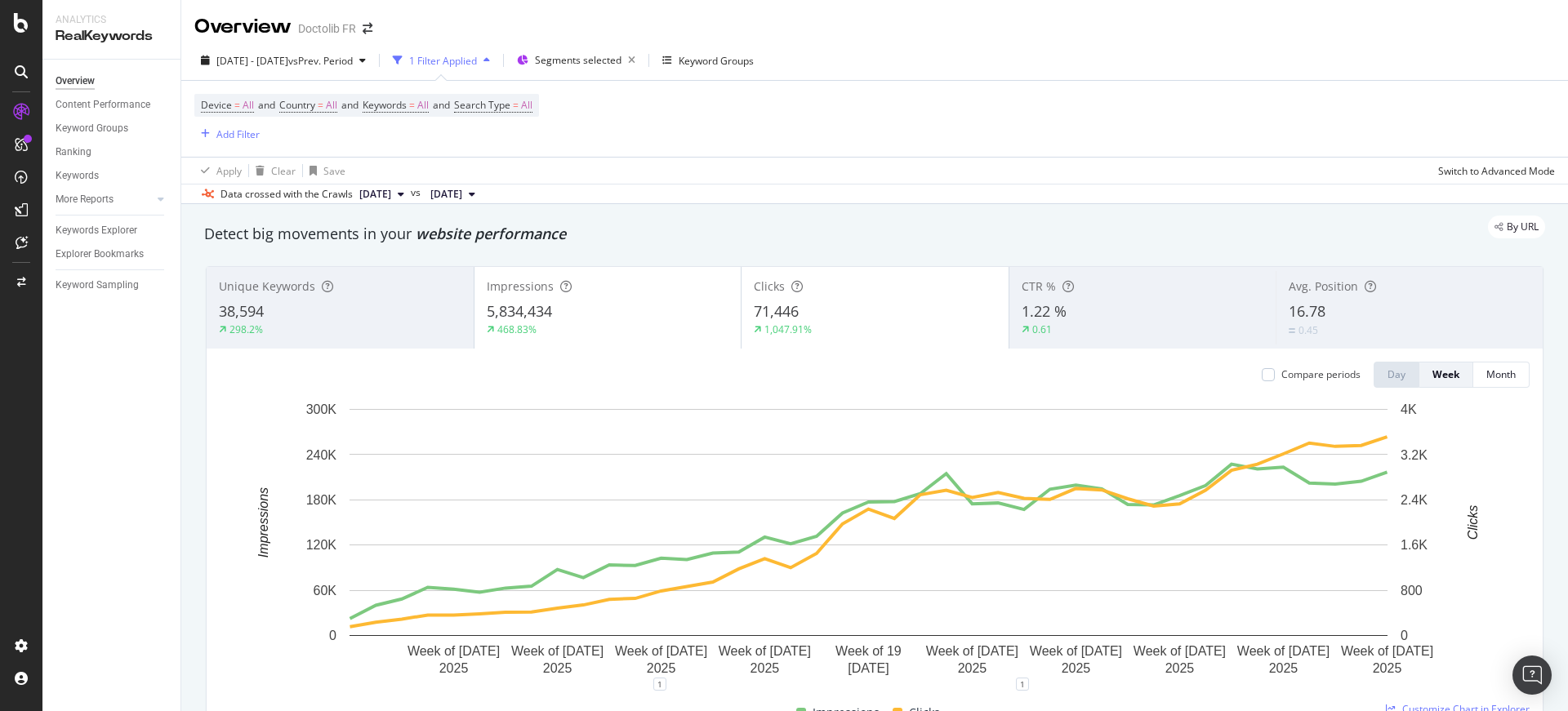
click at [1529, 376] on div "Compare periods Day Week Month Week of [DATE] Week of [DATE] Week of [DATE] Wee…" at bounding box center [874, 538] width 1335 height 380
click at [1508, 368] on button "Month" at bounding box center [1501, 374] width 56 height 26
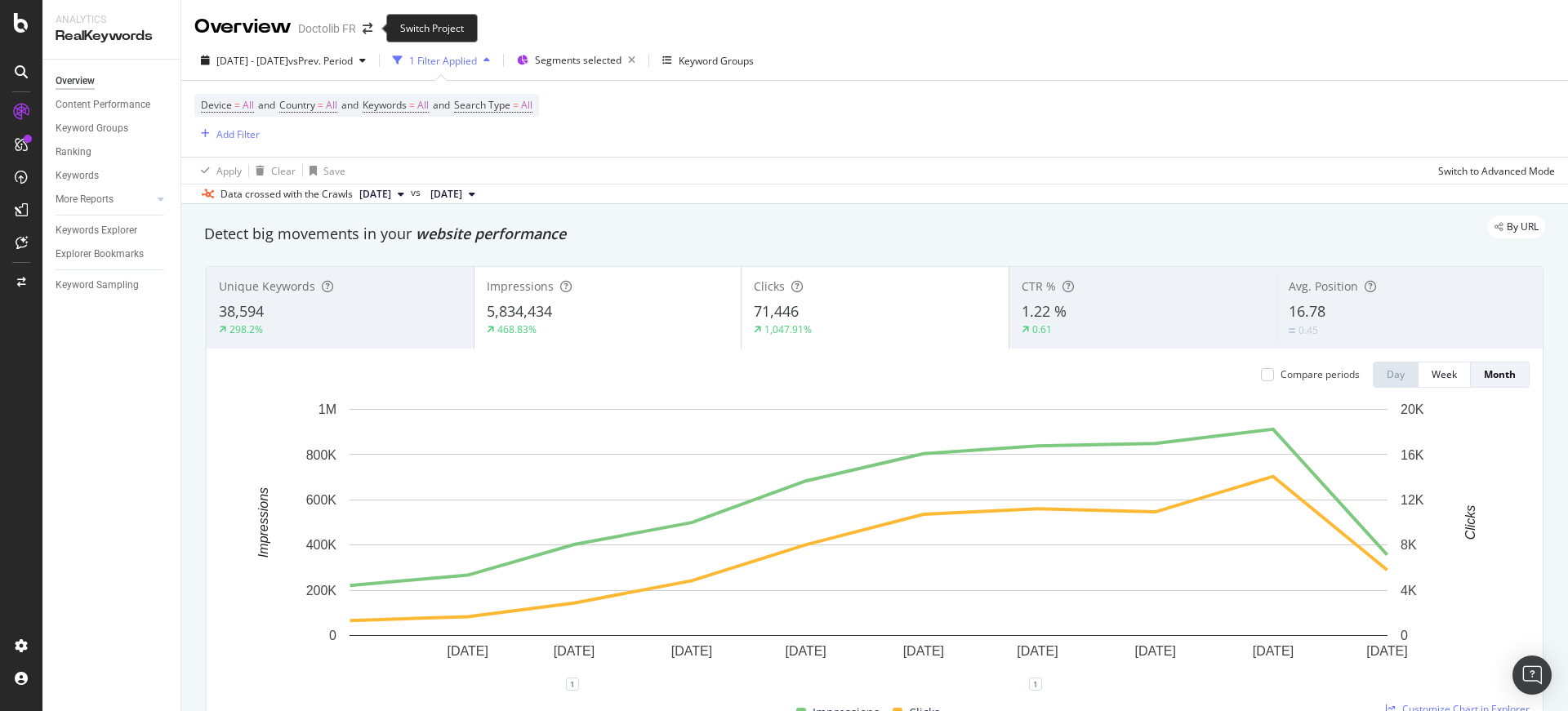
click at [391, 23] on div "Switch Project" at bounding box center [432, 29] width 91 height 29
click at [373, 23] on span at bounding box center [368, 29] width 23 height 12
click at [370, 28] on icon "arrow-right-arrow-left" at bounding box center [367, 29] width 10 height 12
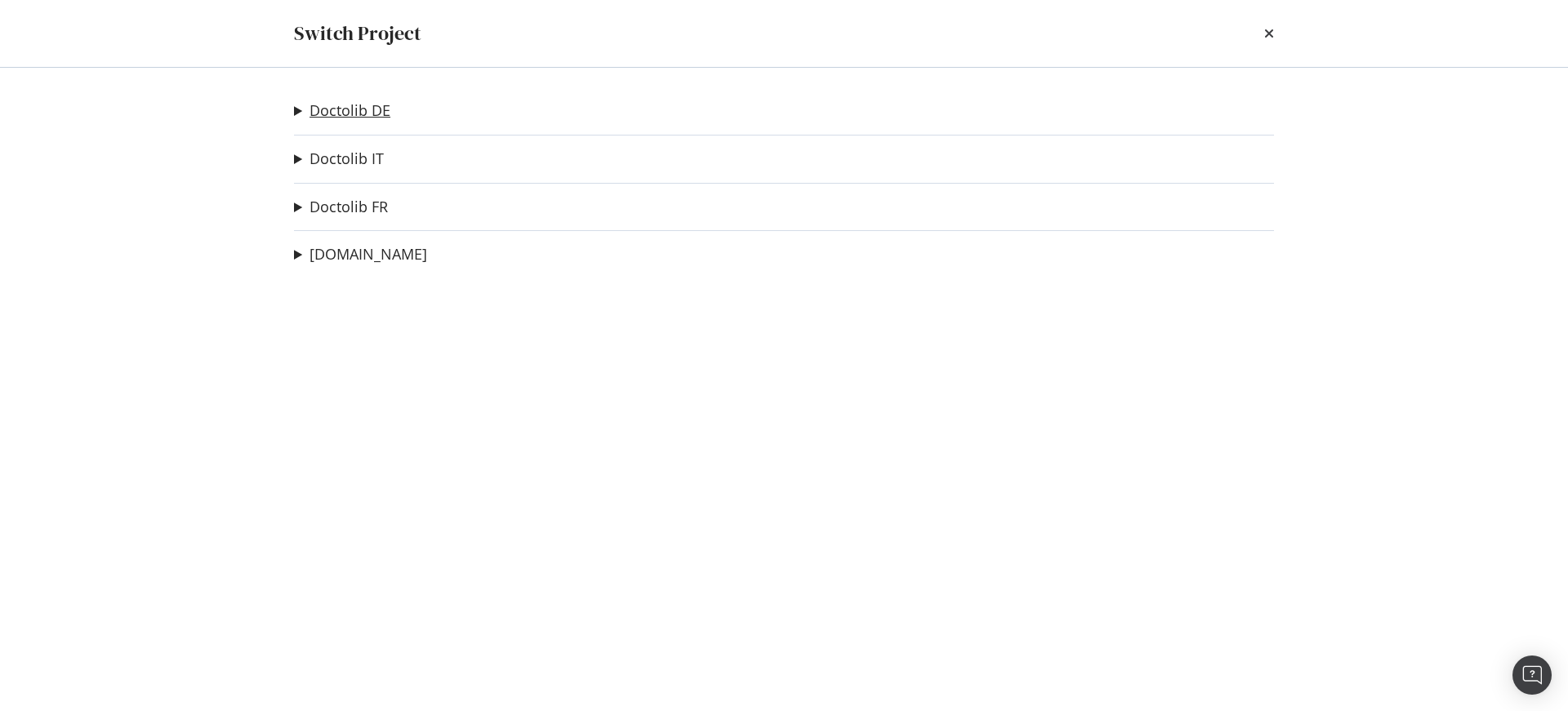
click at [360, 114] on link "Doctolib DE" at bounding box center [350, 110] width 81 height 17
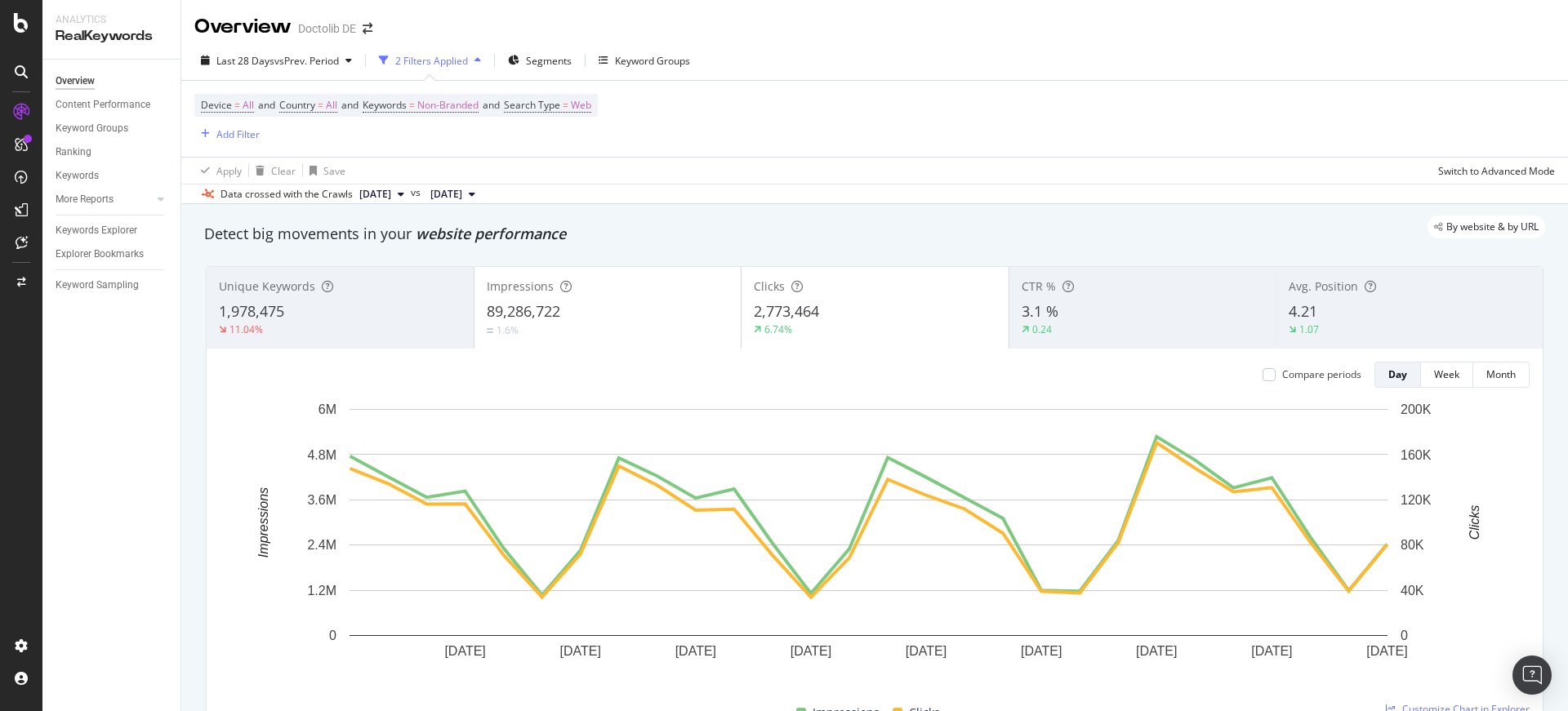
click at [374, 25] on span at bounding box center [368, 29] width 23 height 12
click at [369, 27] on icon "arrow-right-arrow-left" at bounding box center [367, 29] width 10 height 12
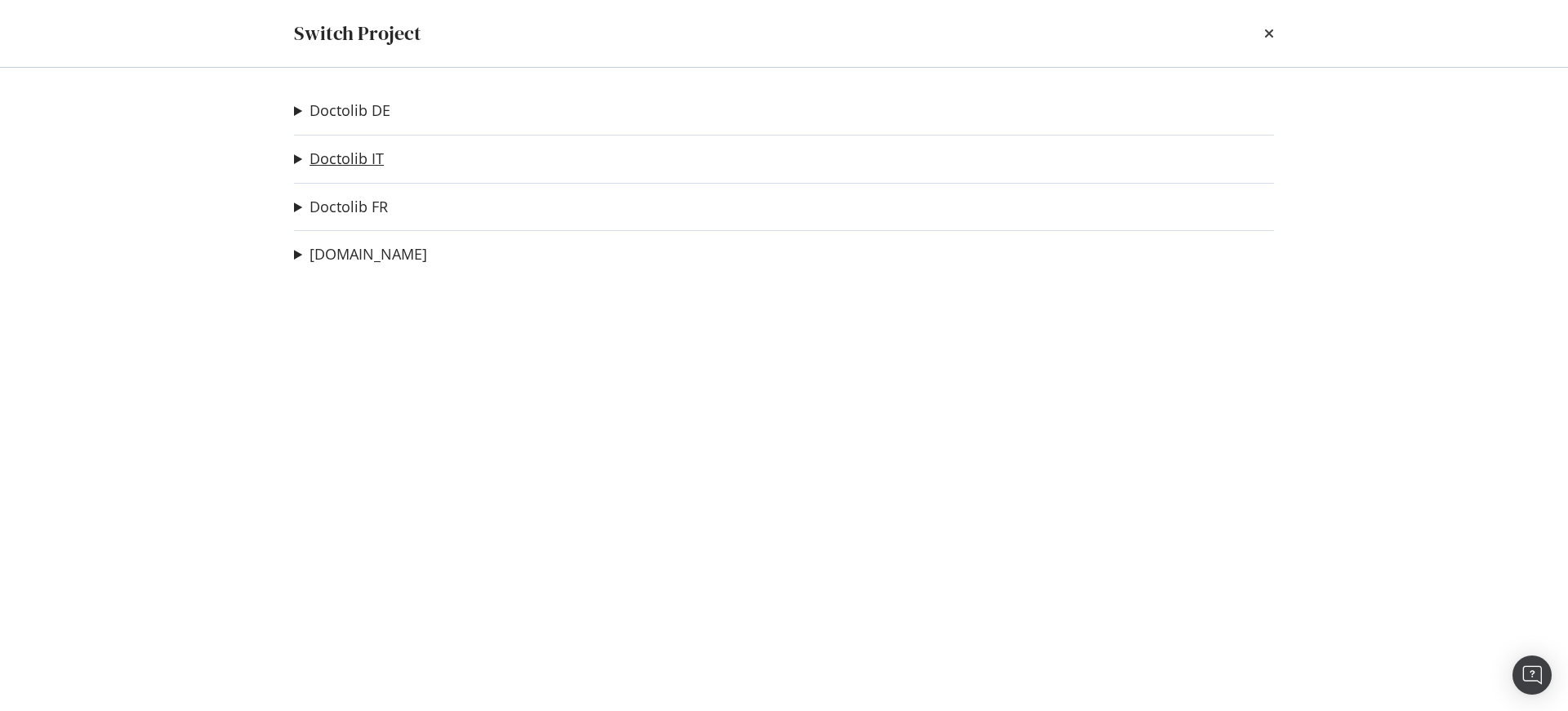
click at [354, 154] on link "Doctolib IT" at bounding box center [346, 158] width 74 height 17
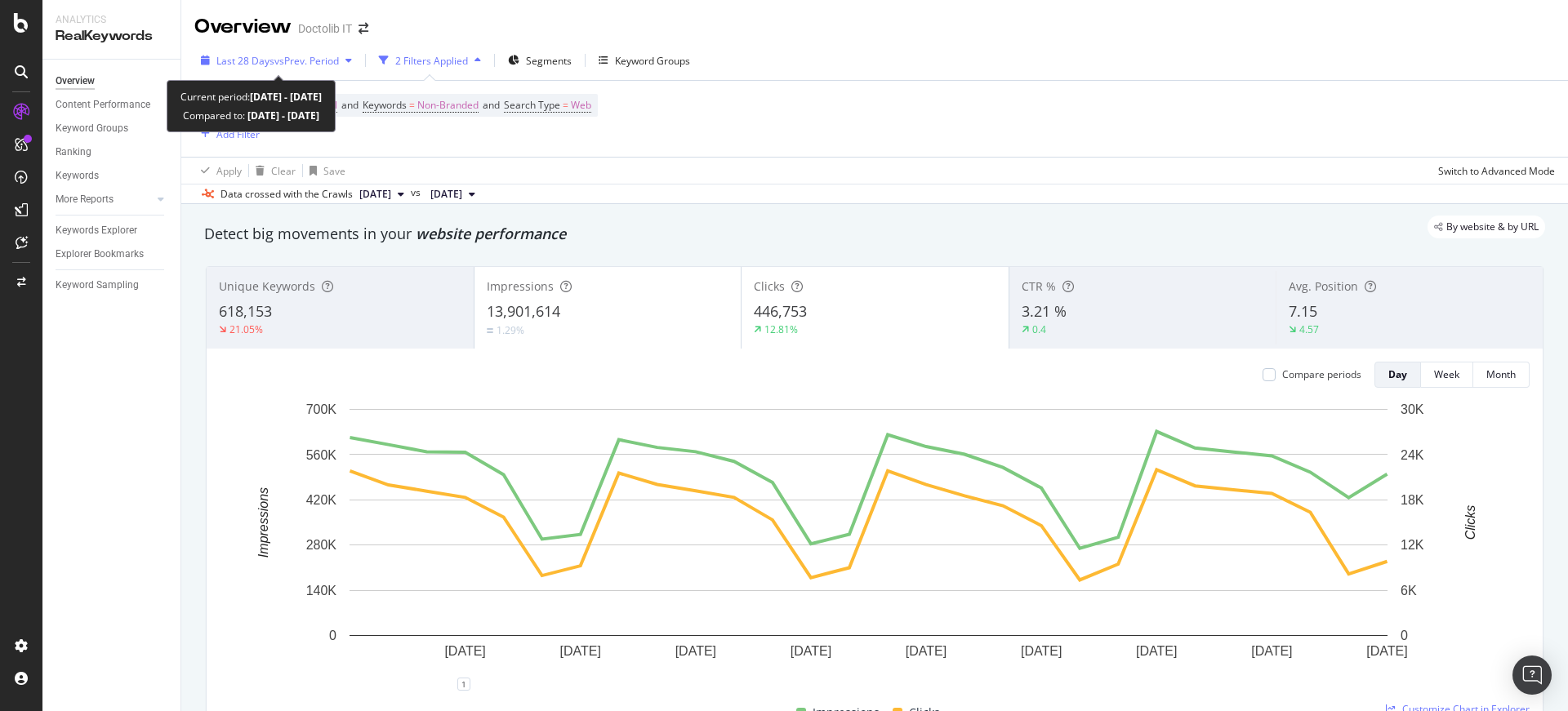
click at [258, 60] on span "Last 28 Days" at bounding box center [245, 61] width 58 height 14
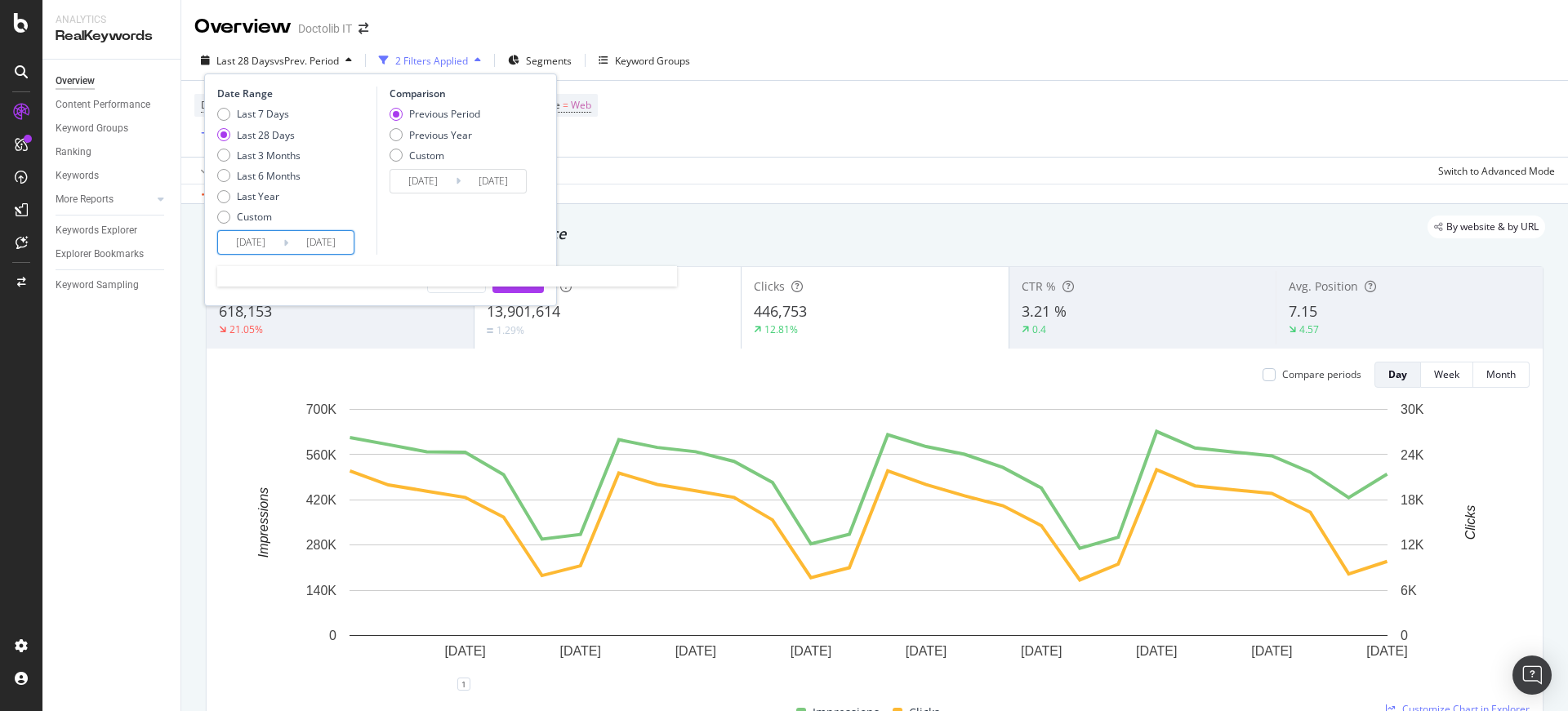
click at [270, 248] on input "[DATE]" at bounding box center [250, 242] width 65 height 23
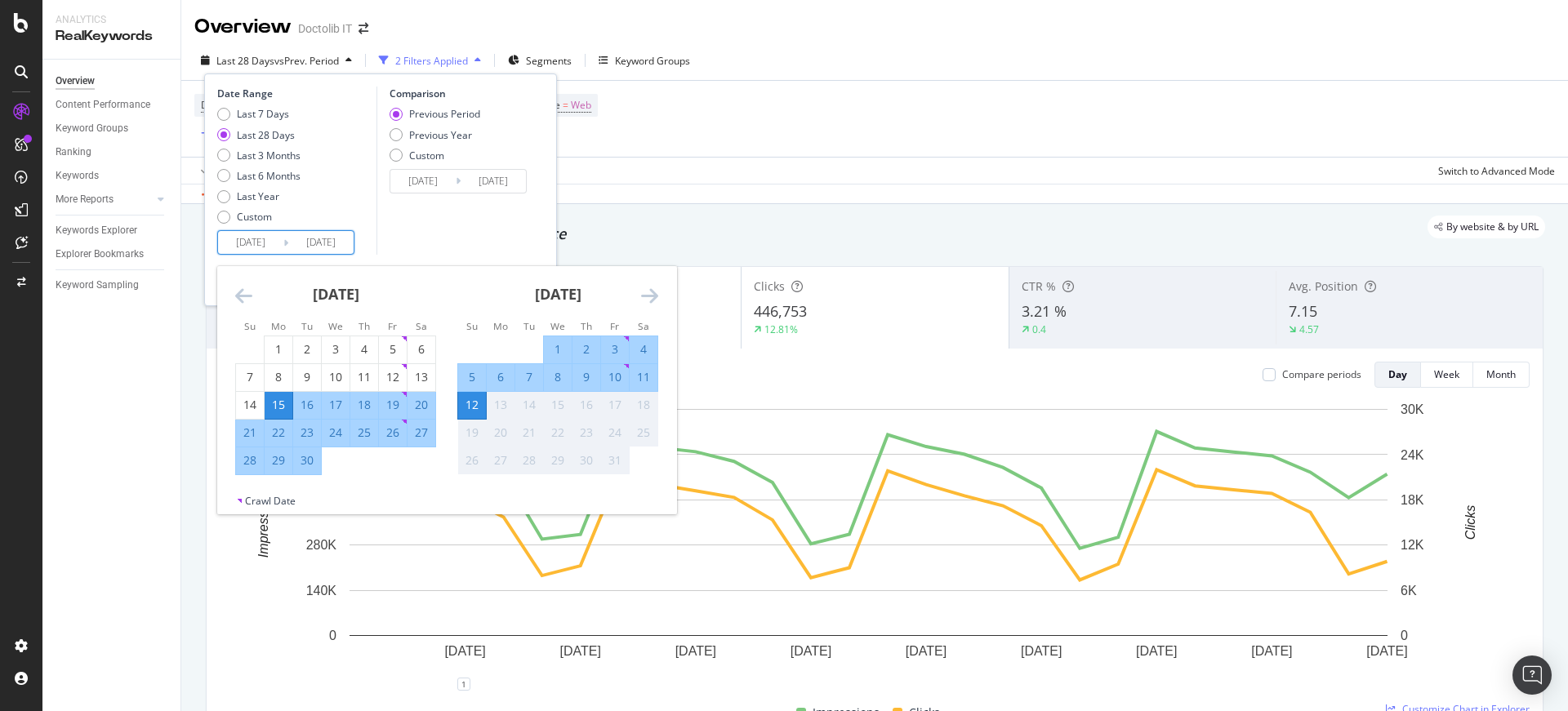
click at [243, 298] on icon "Move backward to switch to the previous month." at bounding box center [243, 295] width 17 height 20
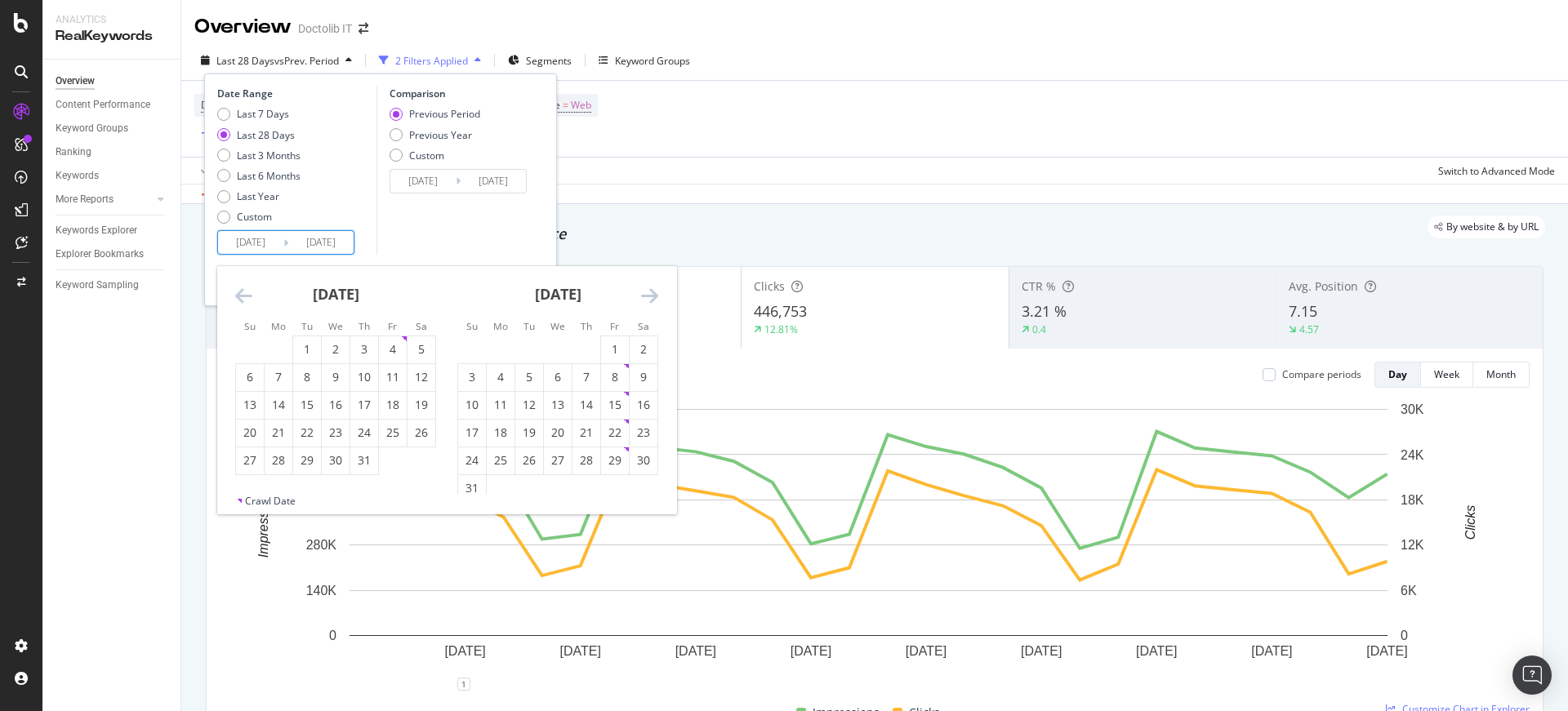
click at [243, 298] on icon "Move backward to switch to the previous month." at bounding box center [243, 295] width 17 height 20
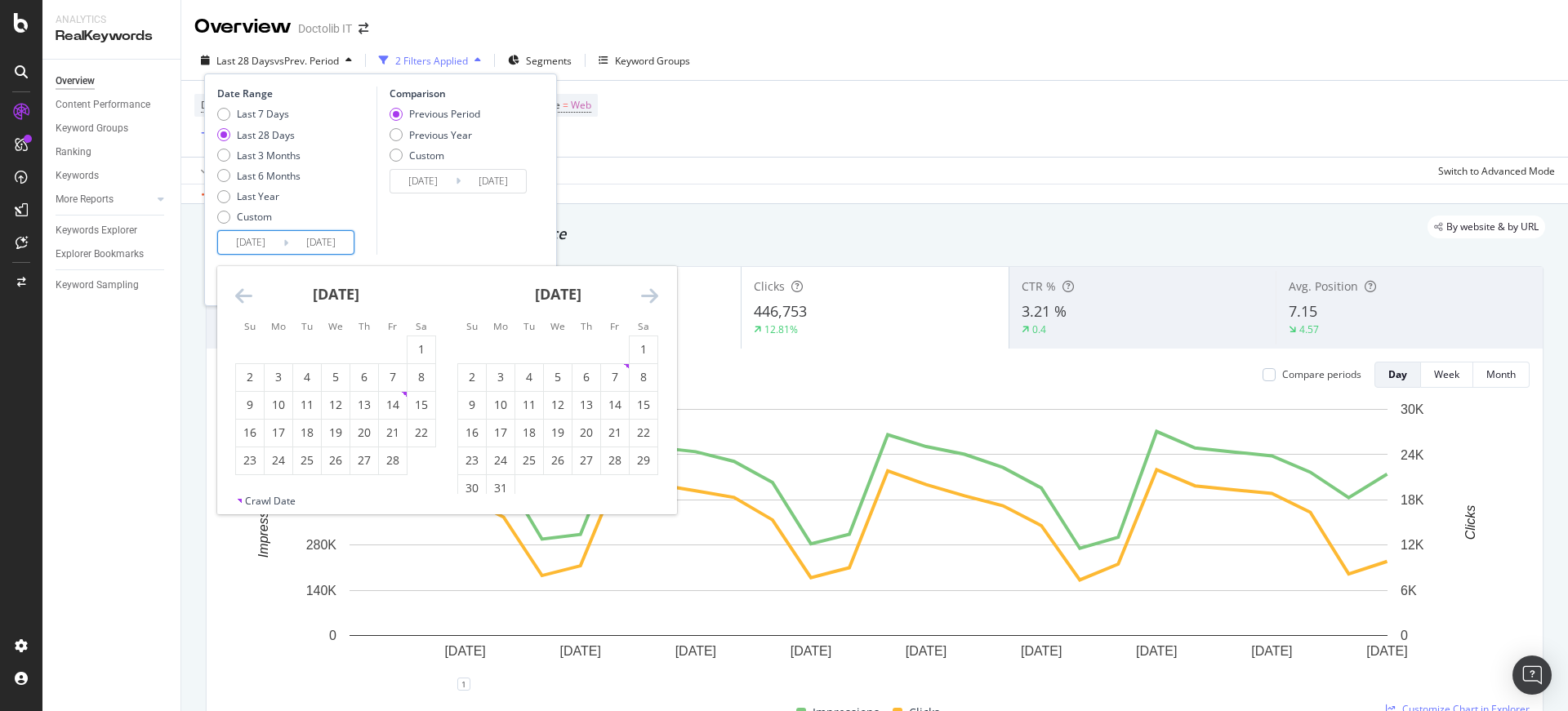
click at [243, 298] on icon "Move backward to switch to the previous month." at bounding box center [243, 295] width 17 height 20
click at [340, 348] on div "1" at bounding box center [335, 350] width 28 height 16
type input "[DATE]"
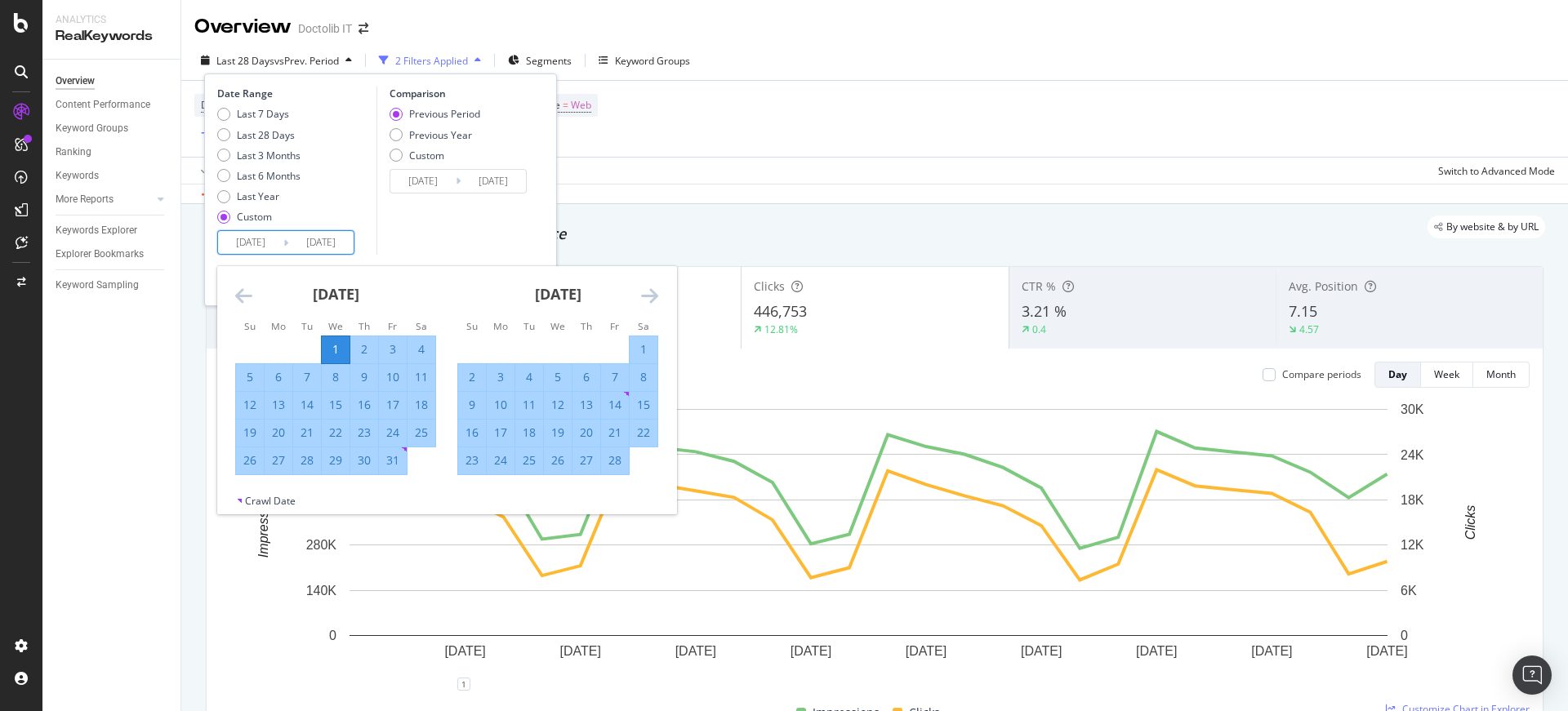
click at [491, 238] on div "Comparison Previous Period Previous Year Custom [DATE] Navigate forward to inte…" at bounding box center [453, 171] width 155 height 168
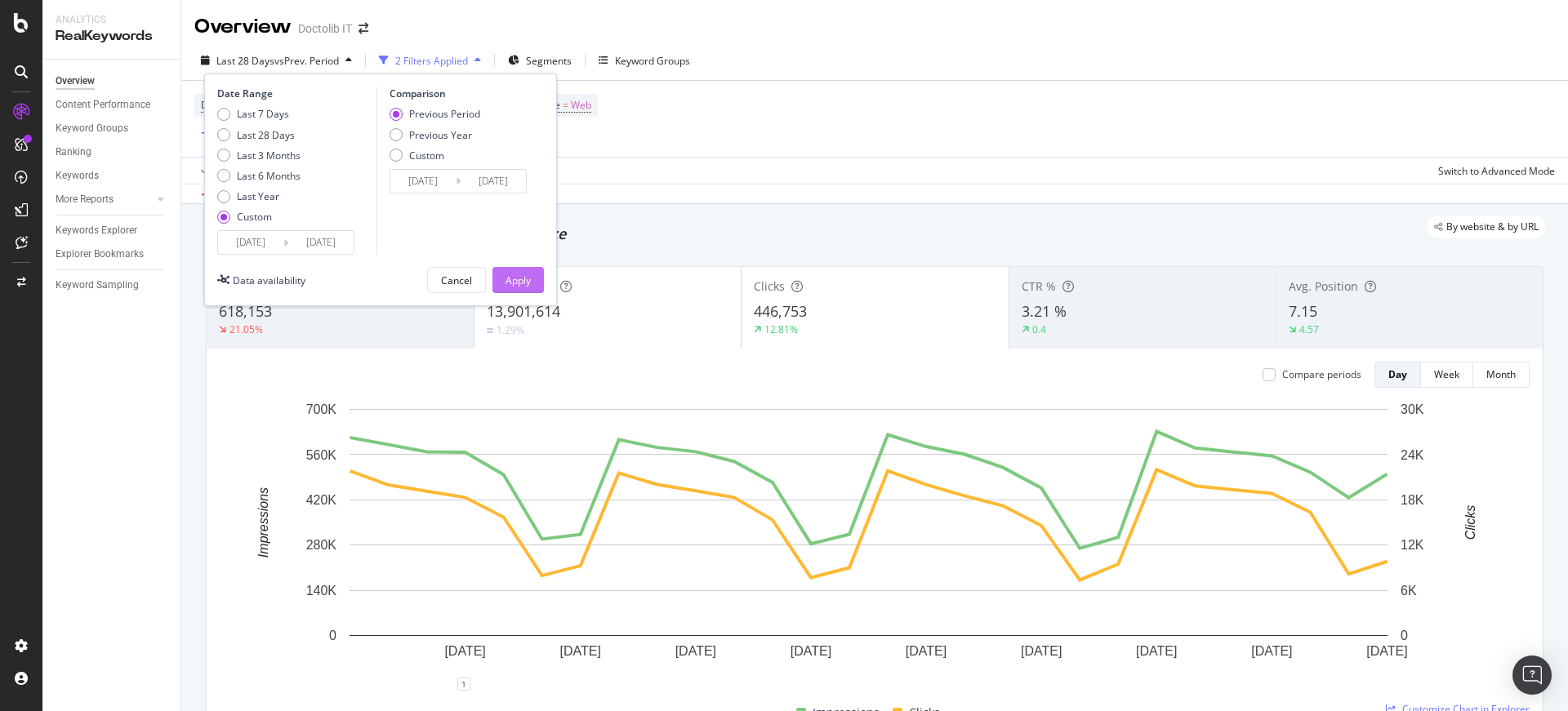
click at [530, 267] on button "Apply" at bounding box center [518, 279] width 52 height 26
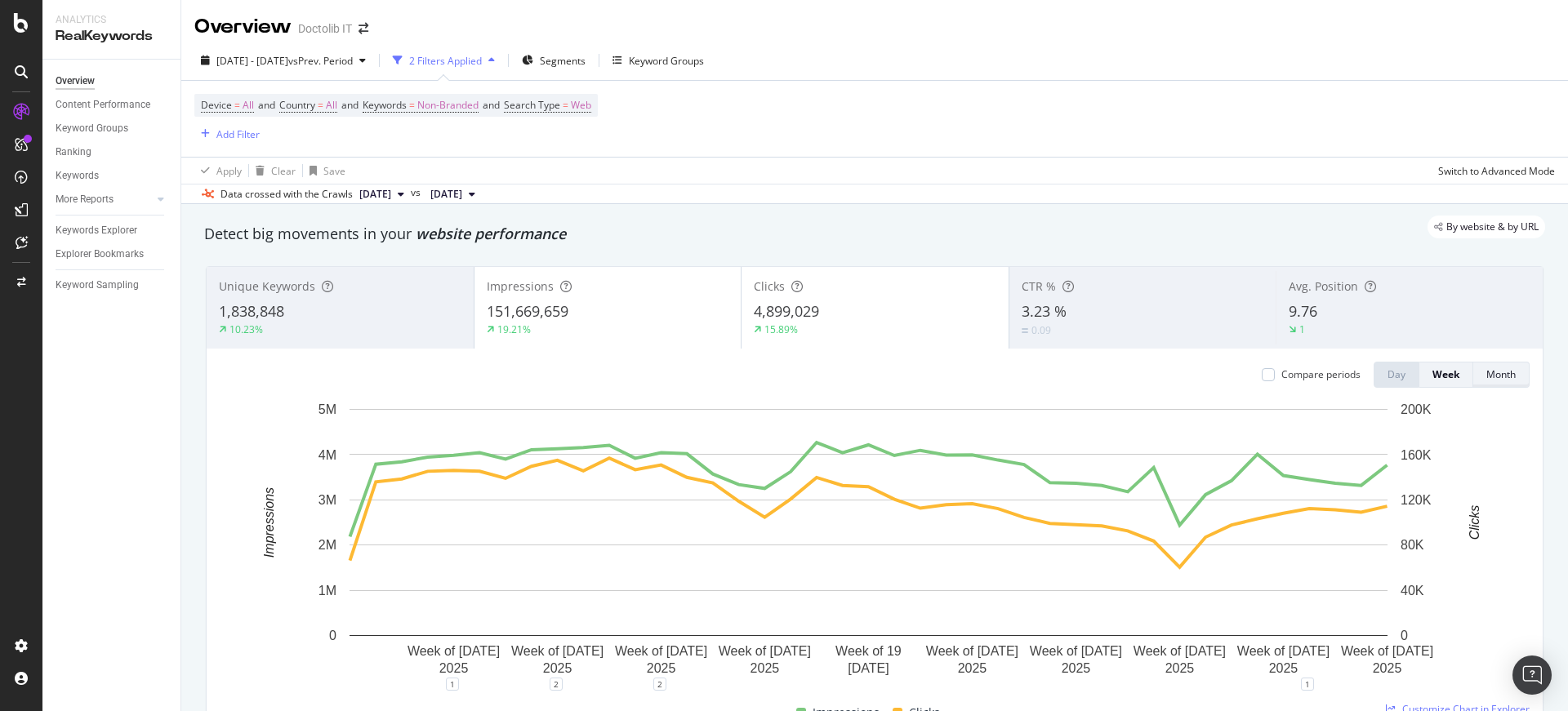
click at [1502, 370] on div "Month" at bounding box center [1500, 375] width 30 height 14
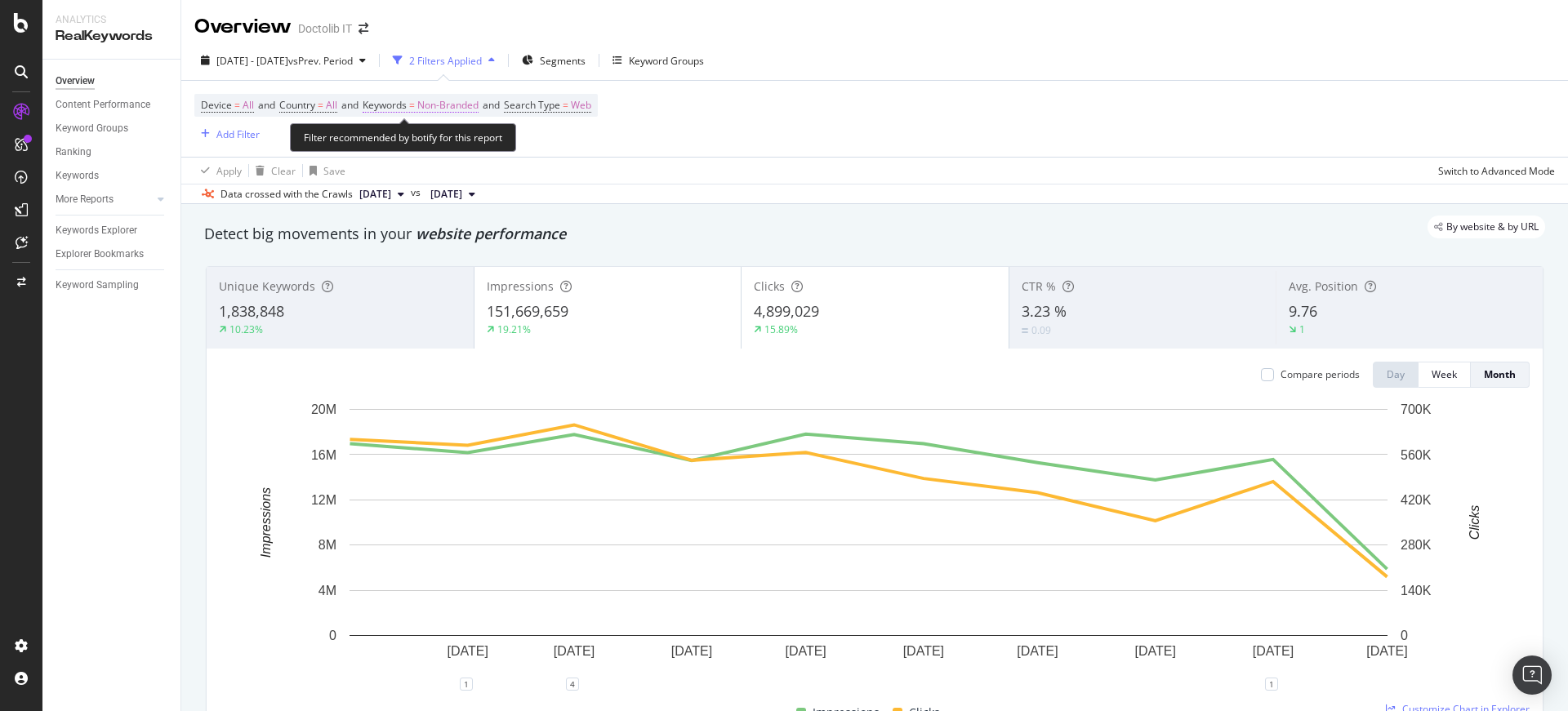
click at [449, 107] on span "Non-Branded" at bounding box center [447, 106] width 61 height 23
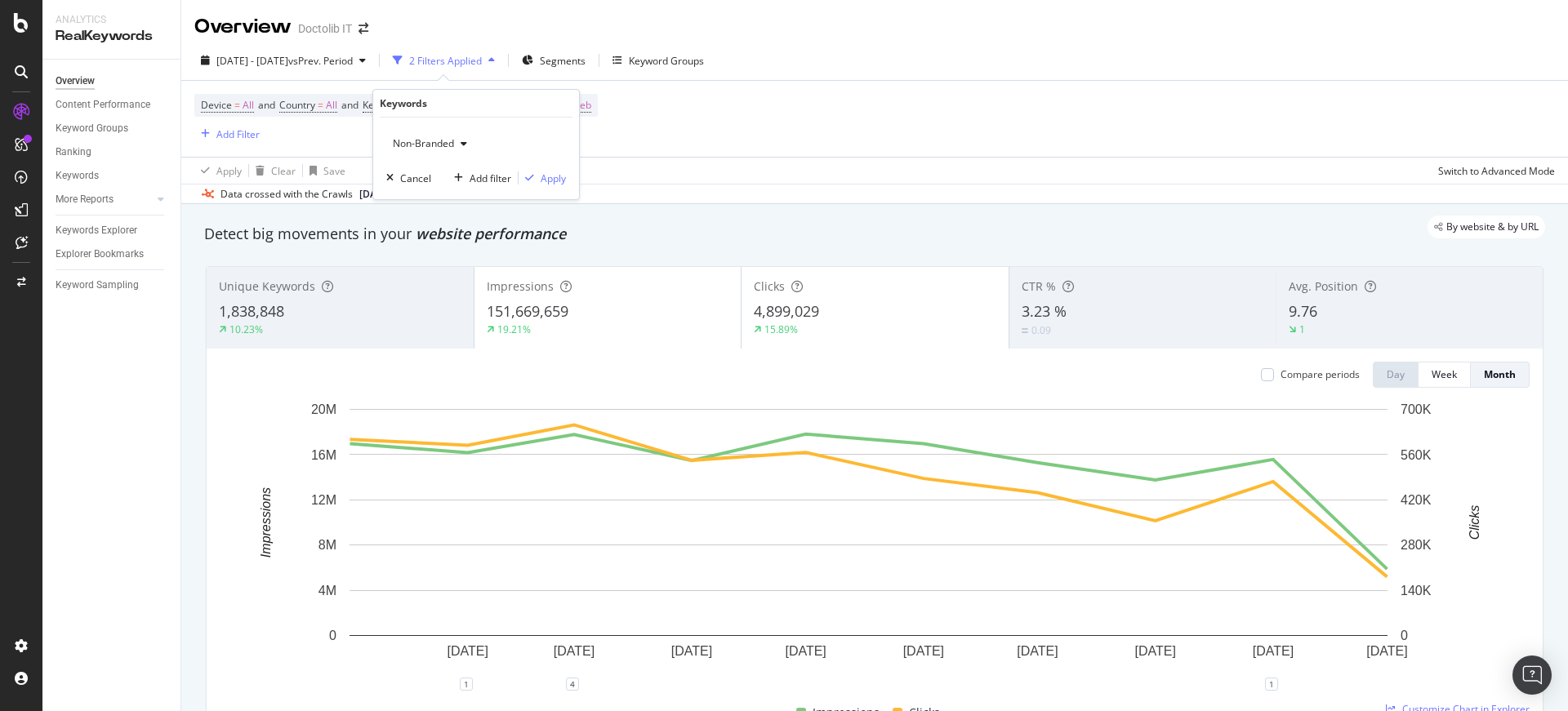
click at [433, 143] on span "Non-Branded" at bounding box center [420, 143] width 68 height 14
click at [429, 261] on div "All" at bounding box center [483, 270] width 192 height 23
click at [540, 181] on div "Apply" at bounding box center [553, 179] width 25 height 14
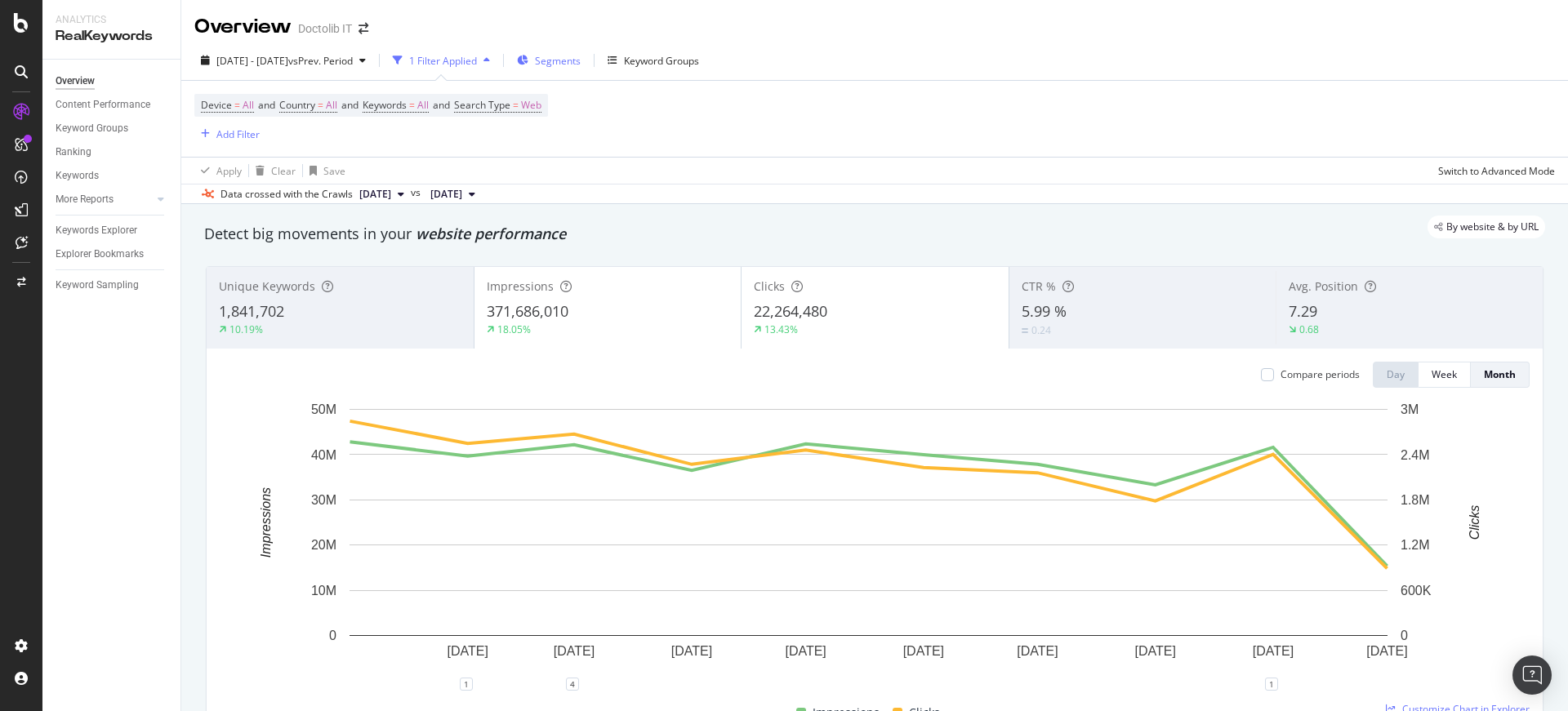
click at [580, 59] on span "Segments" at bounding box center [557, 61] width 46 height 14
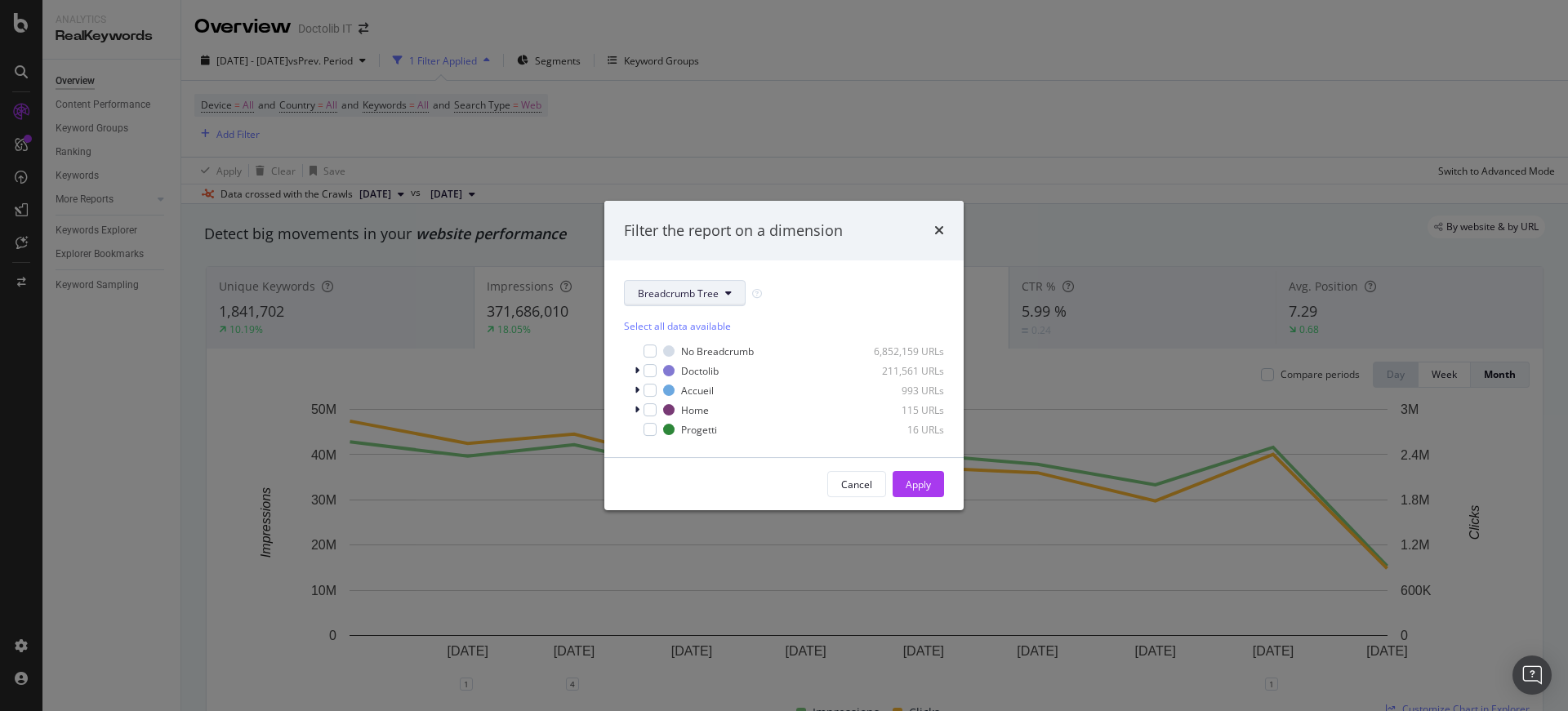
click at [725, 295] on icon "modal" at bounding box center [728, 292] width 6 height 10
click at [707, 353] on span "pagetype" at bounding box center [691, 351] width 106 height 14
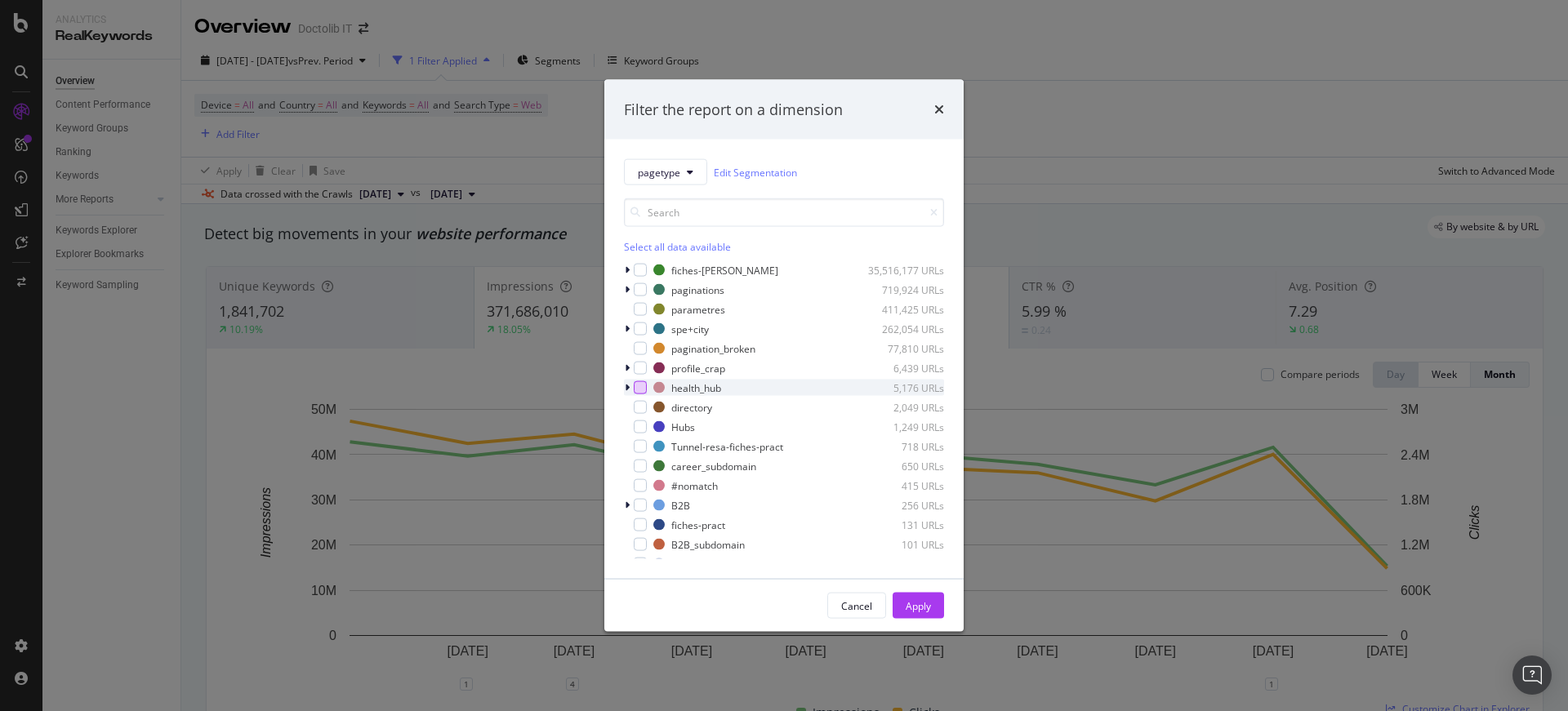
click at [643, 387] on div "modal" at bounding box center [640, 387] width 13 height 13
click at [932, 604] on button "Apply" at bounding box center [919, 605] width 52 height 26
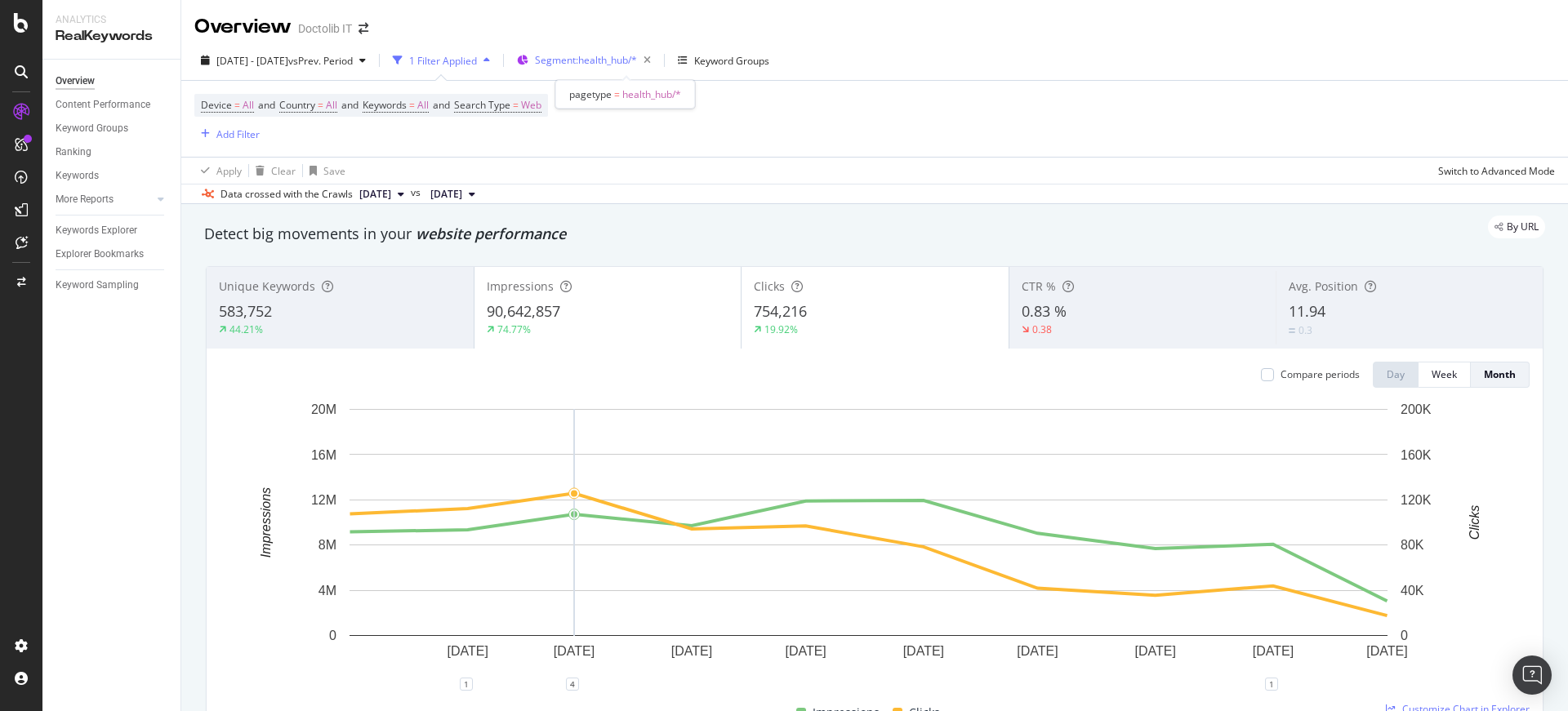
click at [655, 50] on div "Segment: health_hub/*" at bounding box center [596, 61] width 123 height 23
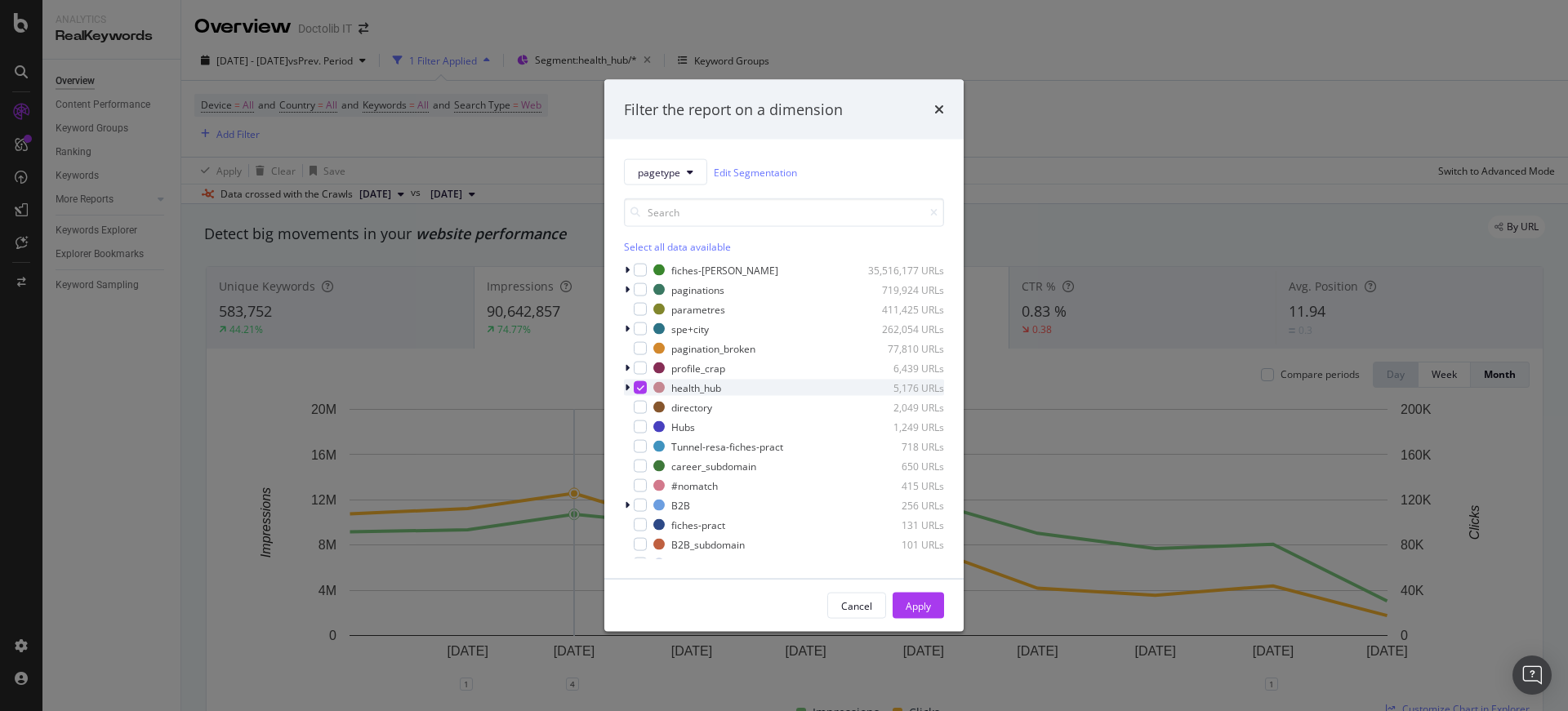
click at [630, 380] on div "modal" at bounding box center [628, 387] width 10 height 16
click at [1089, 112] on div "Filter the report on a dimension pagetype Edit Segmentation Select all data ava…" at bounding box center [784, 355] width 1568 height 711
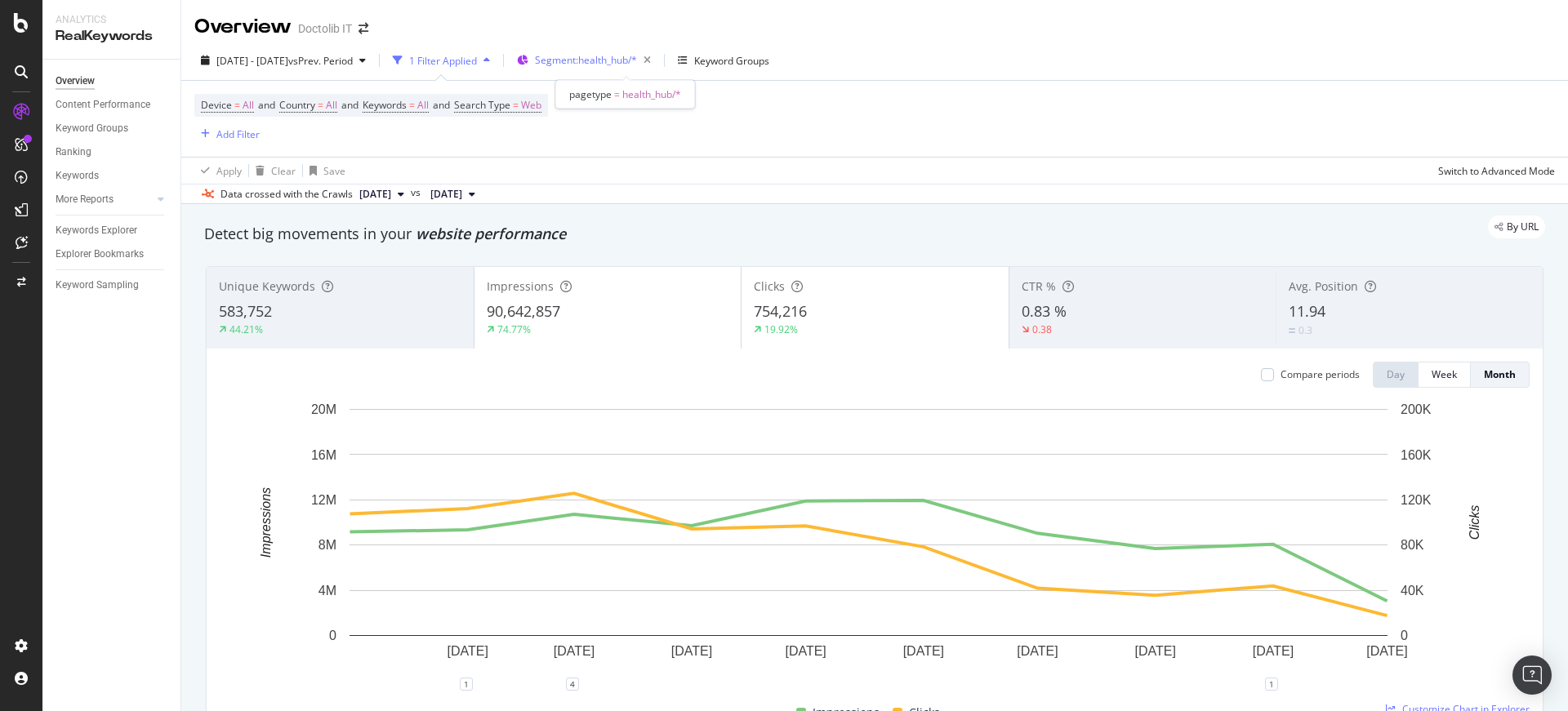
click at [637, 54] on span "Segment: health_hub/*" at bounding box center [586, 60] width 102 height 14
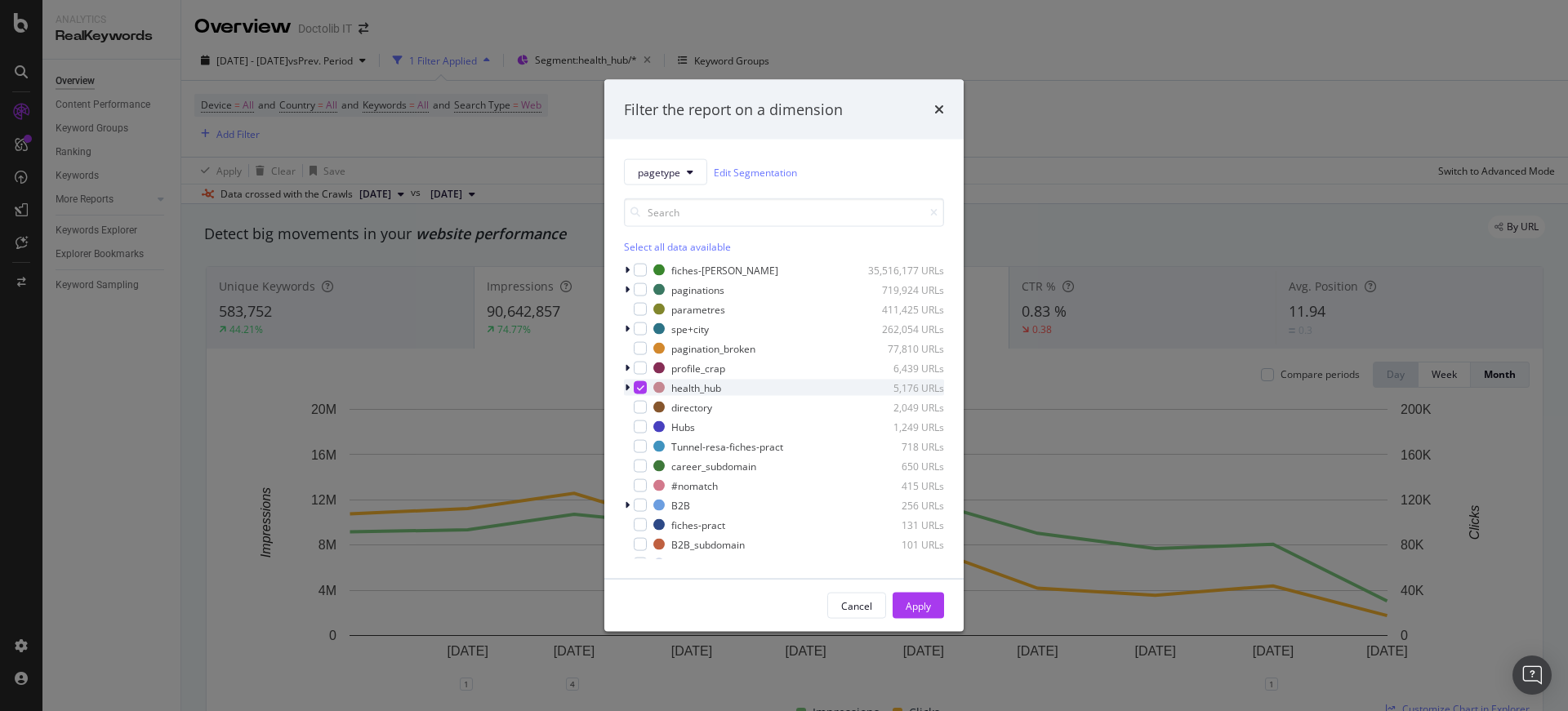
click at [623, 394] on div "modal" at bounding box center [628, 387] width 10 height 16
click at [649, 426] on icon "modal" at bounding box center [650, 427] width 7 height 8
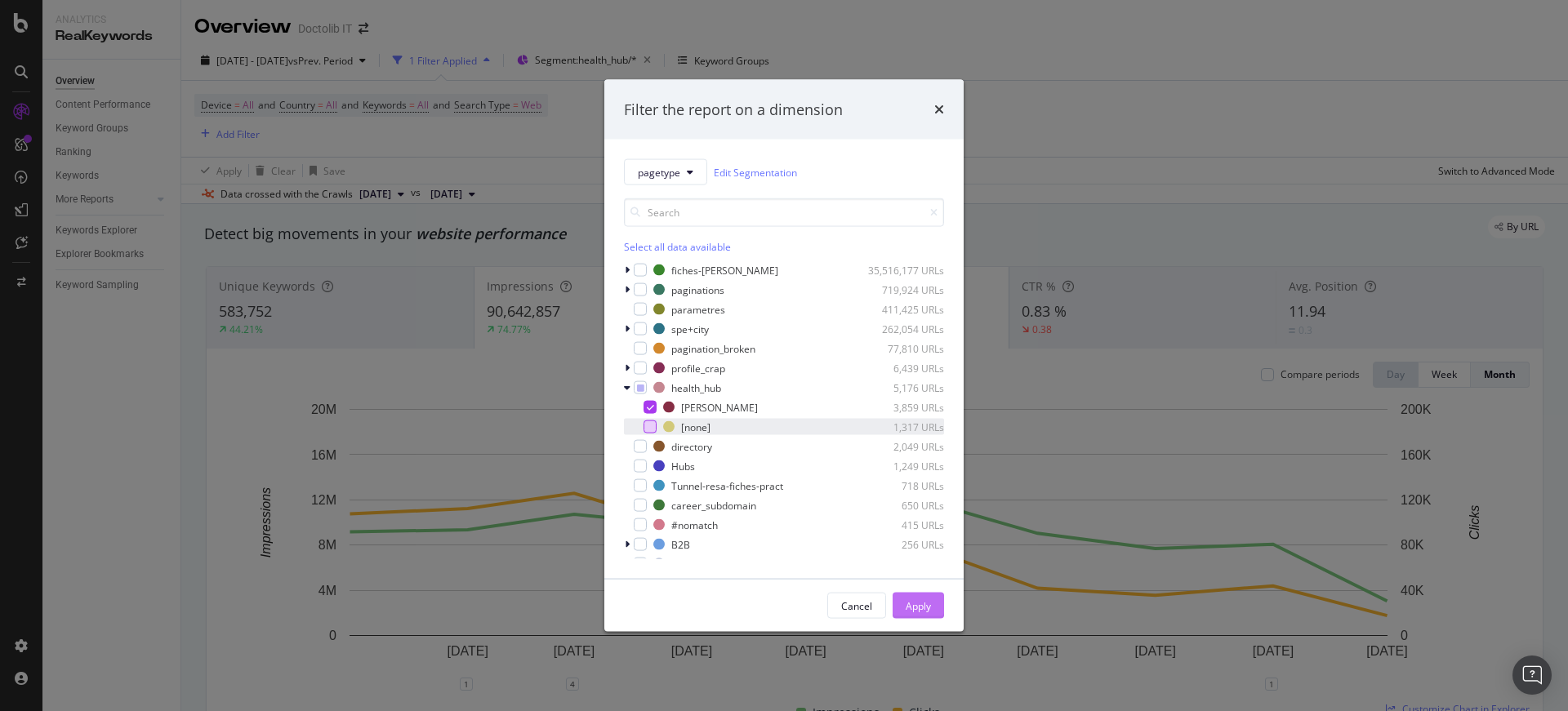
click at [917, 602] on div "Apply" at bounding box center [918, 605] width 25 height 14
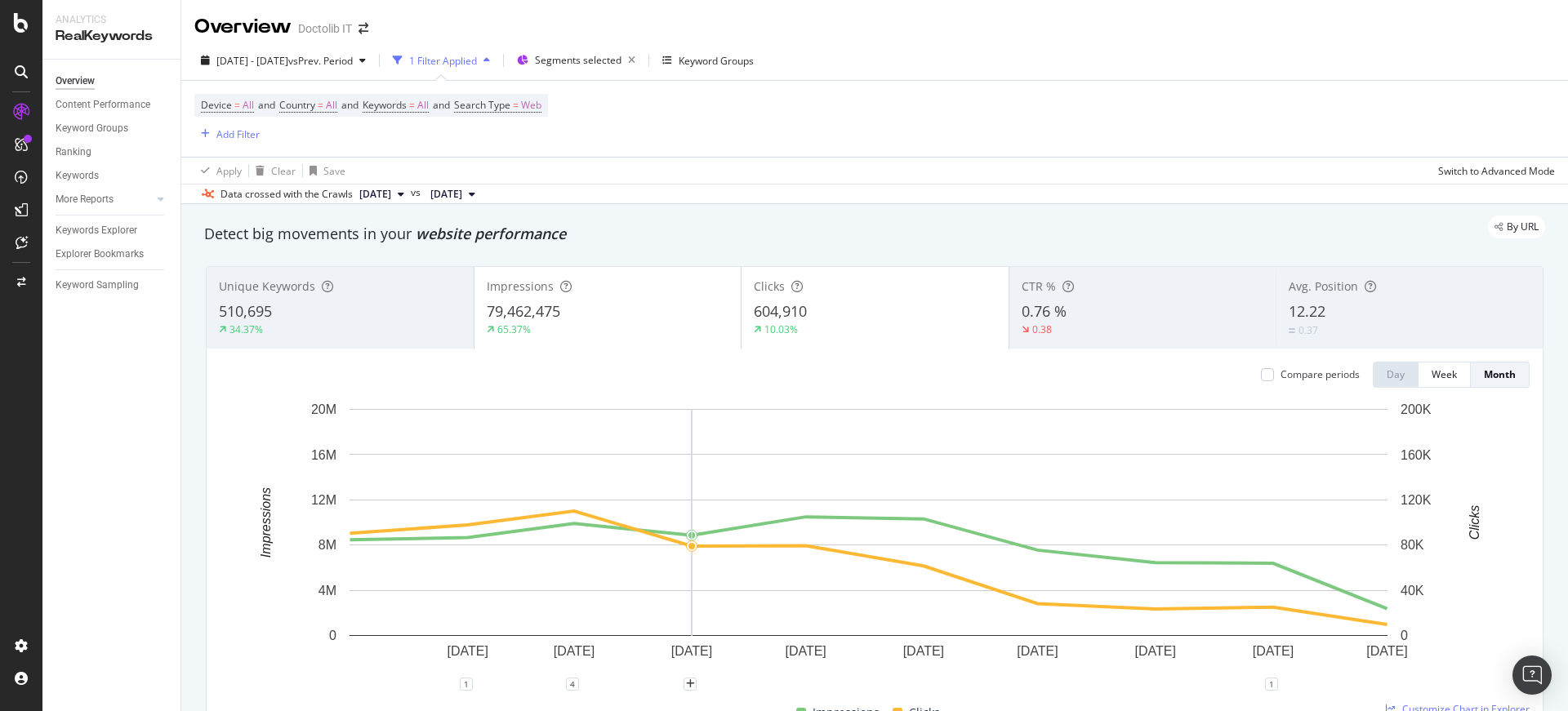
drag, startPoint x: 541, startPoint y: 122, endPoint x: 367, endPoint y: 91, distance: 176.7
click at [539, 123] on div "Device = All and Country = All and Keywords = All and Search Type = Web Add Fil…" at bounding box center [370, 119] width 353 height 50
click at [364, 31] on icon "arrow-right-arrow-left" at bounding box center [363, 29] width 10 height 12
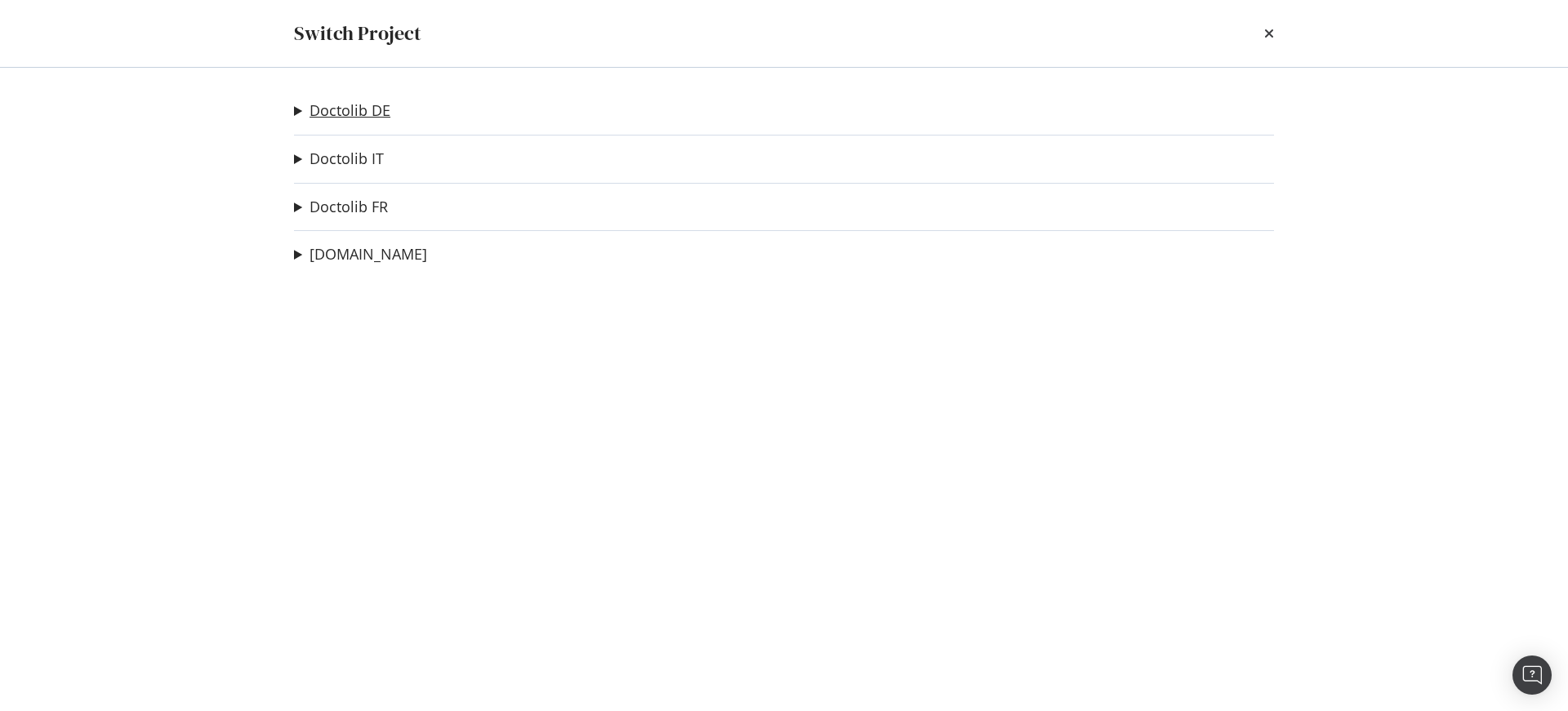
click at [358, 106] on link "Doctolib DE" at bounding box center [350, 110] width 81 height 17
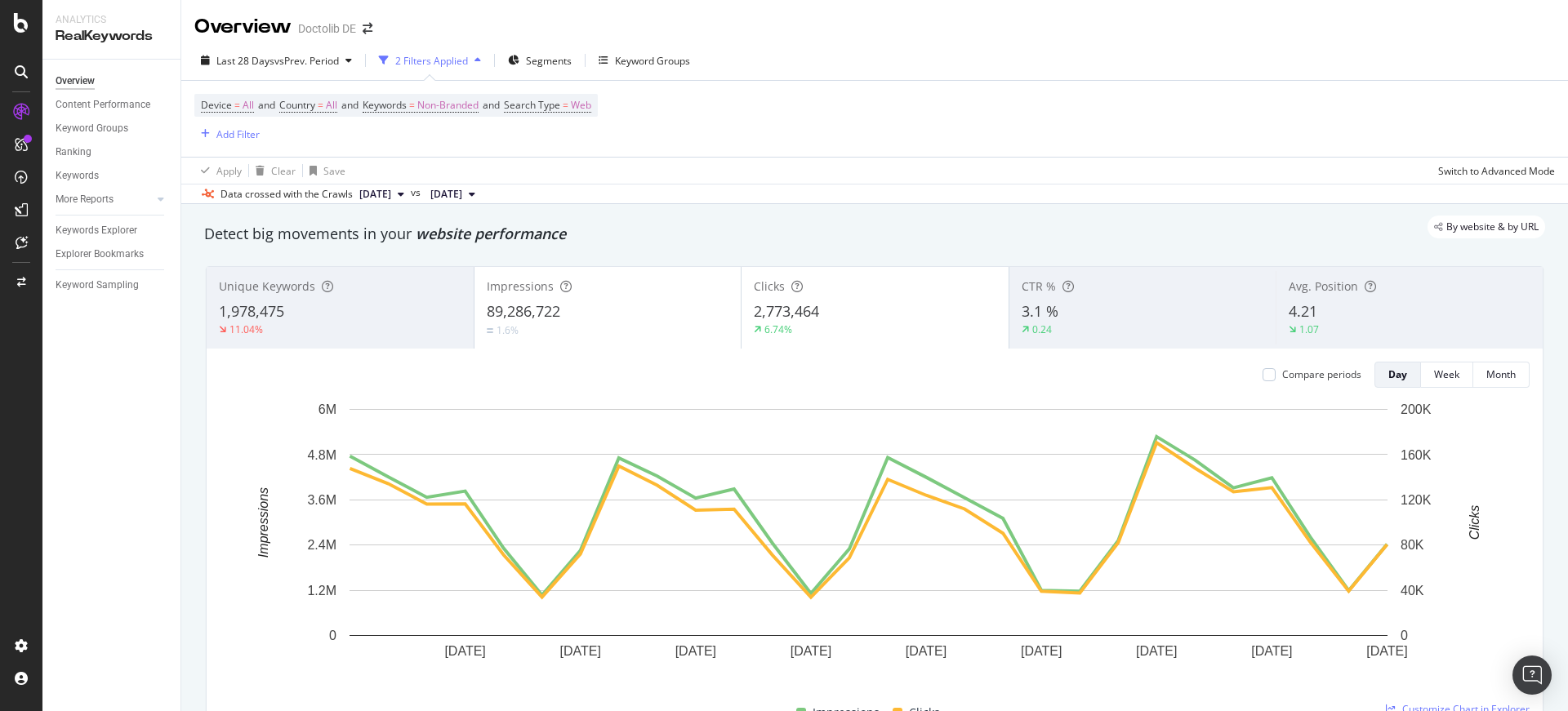
click at [690, 218] on div "By website & by URL" at bounding box center [866, 227] width 1357 height 23
click at [559, 54] on span "Segments" at bounding box center [548, 61] width 46 height 14
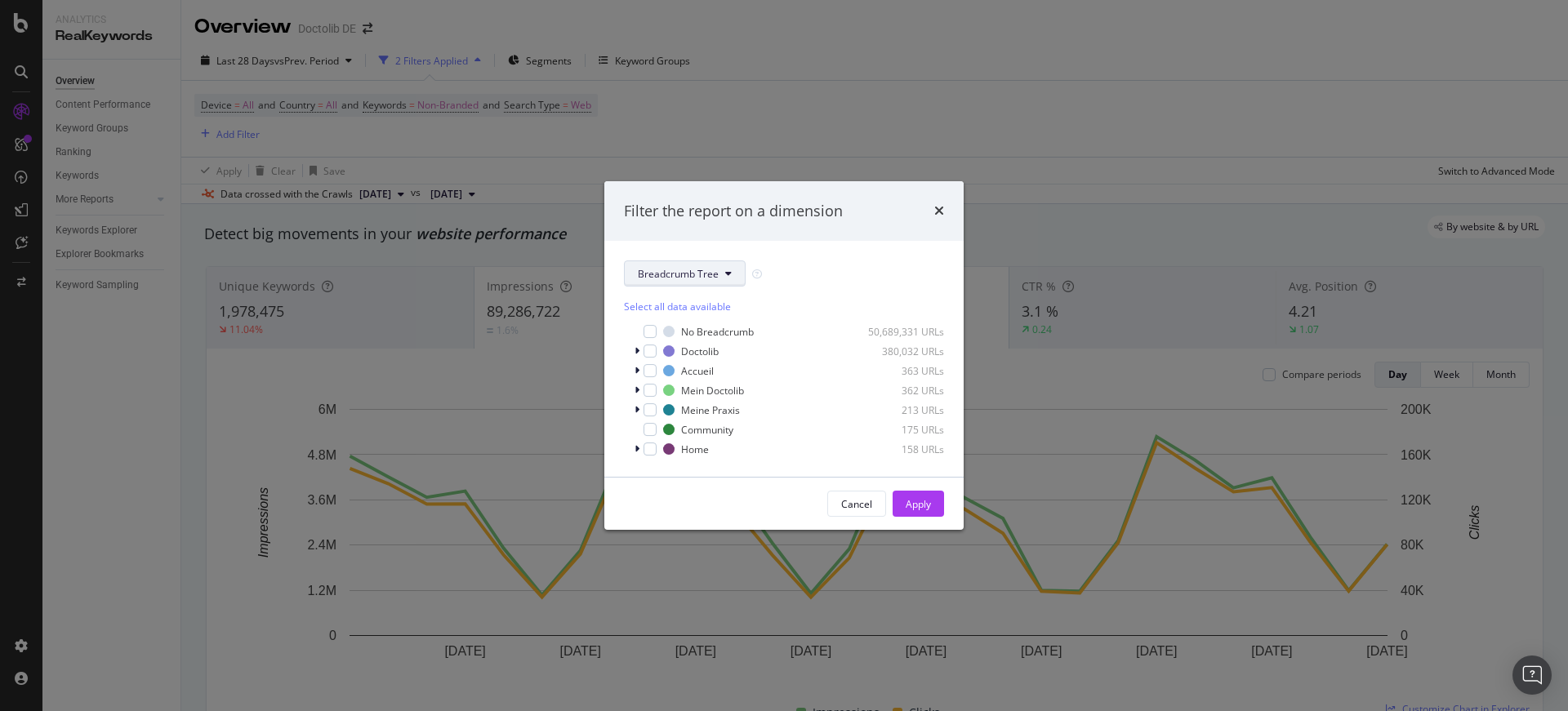
click at [679, 260] on button "Breadcrumb Tree" at bounding box center [684, 273] width 122 height 26
click at [672, 334] on span "pagetype" at bounding box center [691, 332] width 106 height 14
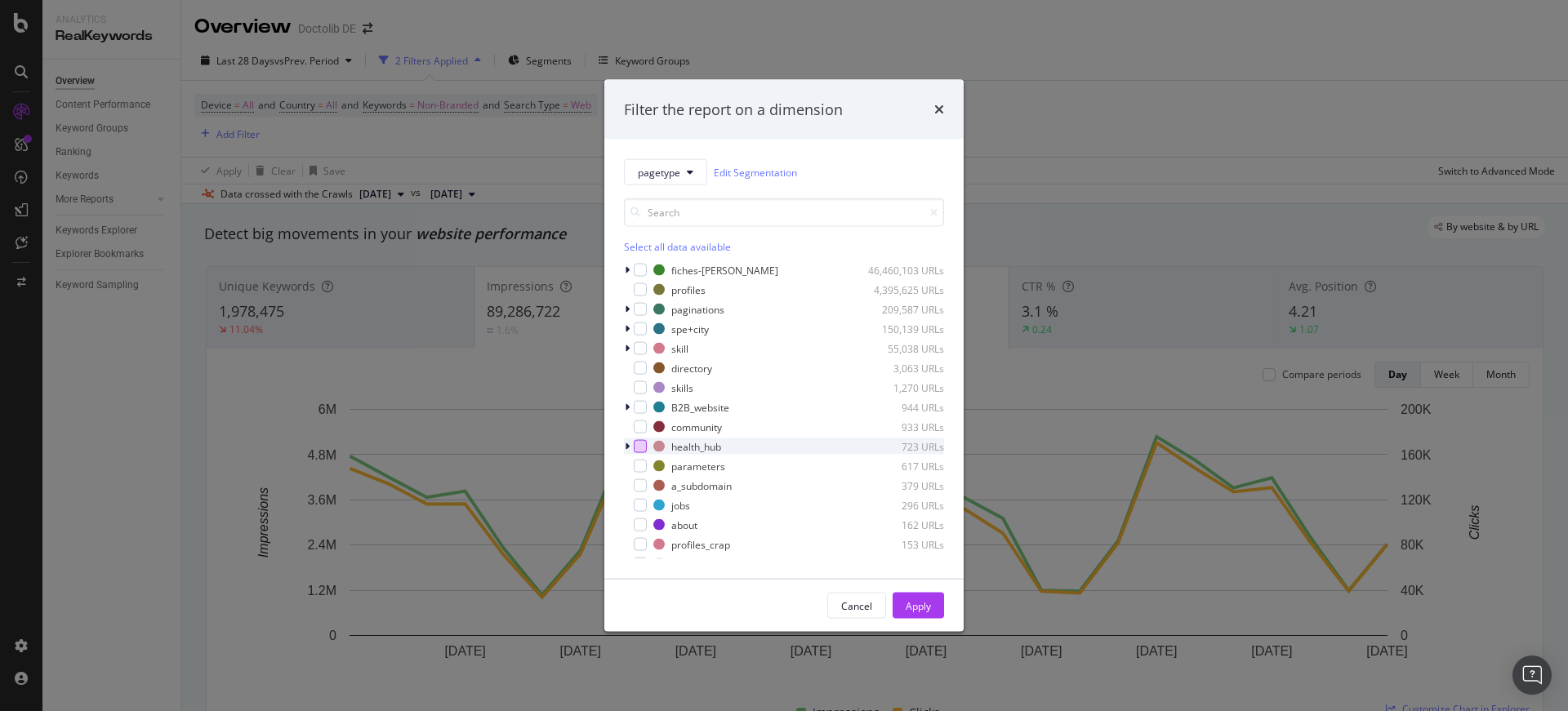
click at [641, 444] on div "modal" at bounding box center [640, 446] width 13 height 13
click at [907, 605] on div "Apply" at bounding box center [918, 605] width 25 height 14
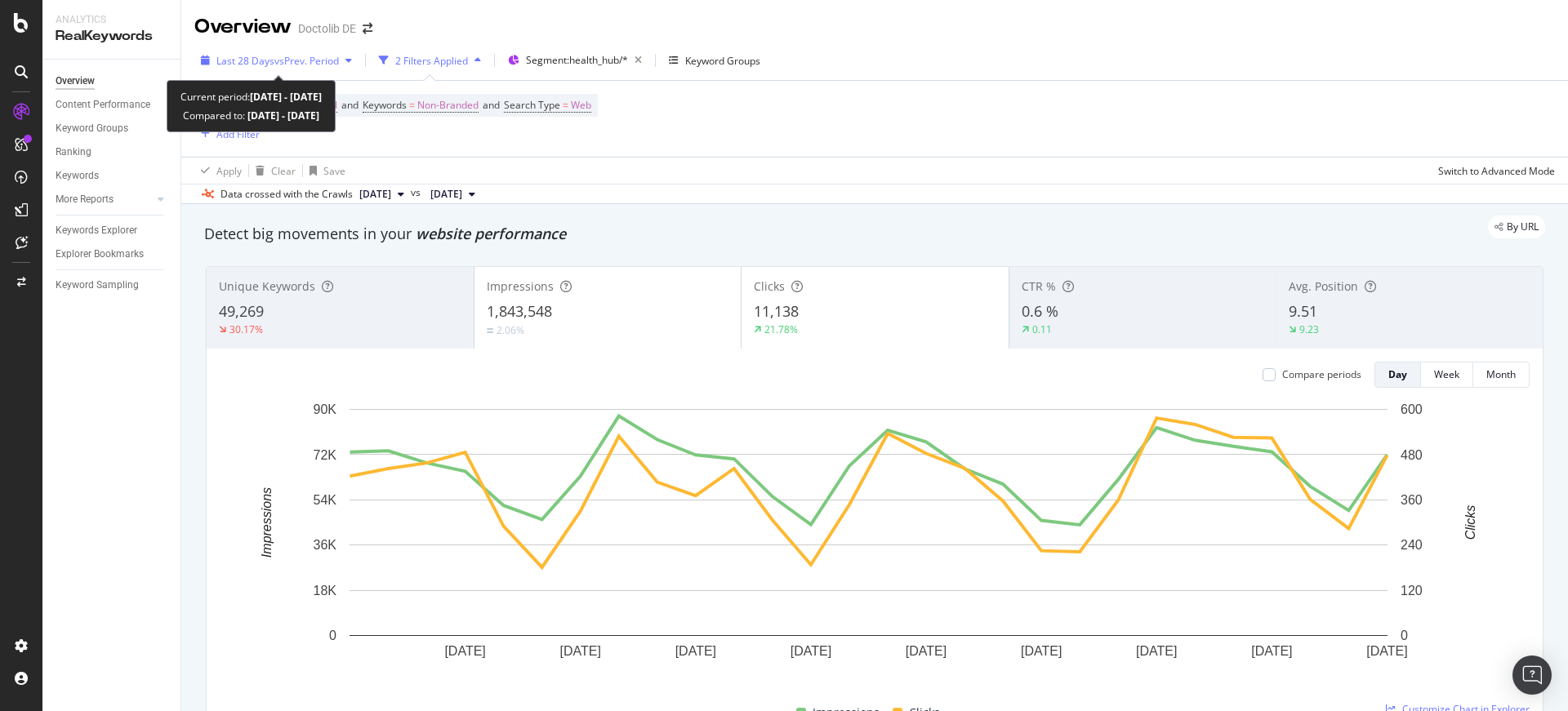
click at [276, 56] on span "vs Prev. Period" at bounding box center [307, 61] width 64 height 14
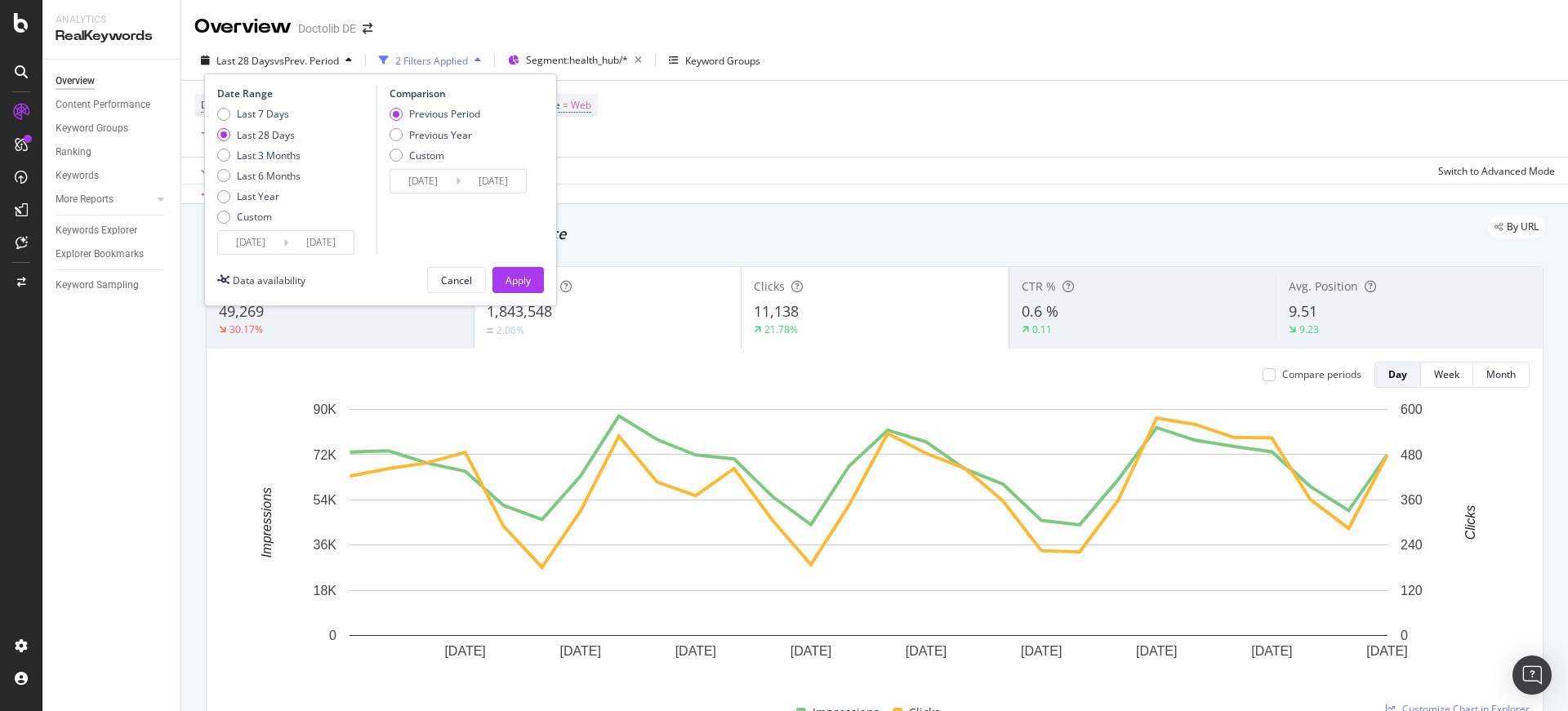
click at [256, 239] on input "[DATE]" at bounding box center [250, 242] width 65 height 23
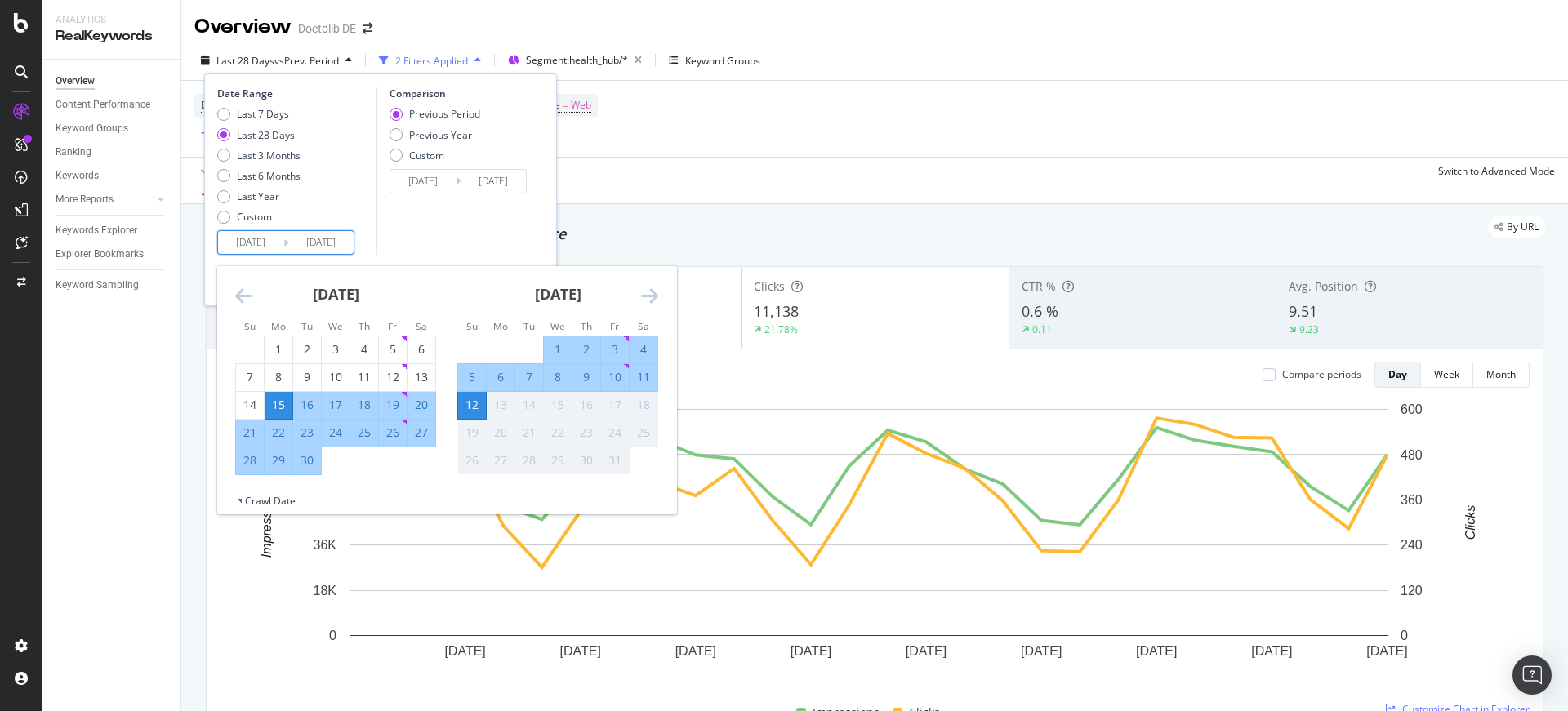
click at [244, 299] on icon "Move backward to switch to the previous month." at bounding box center [243, 295] width 17 height 20
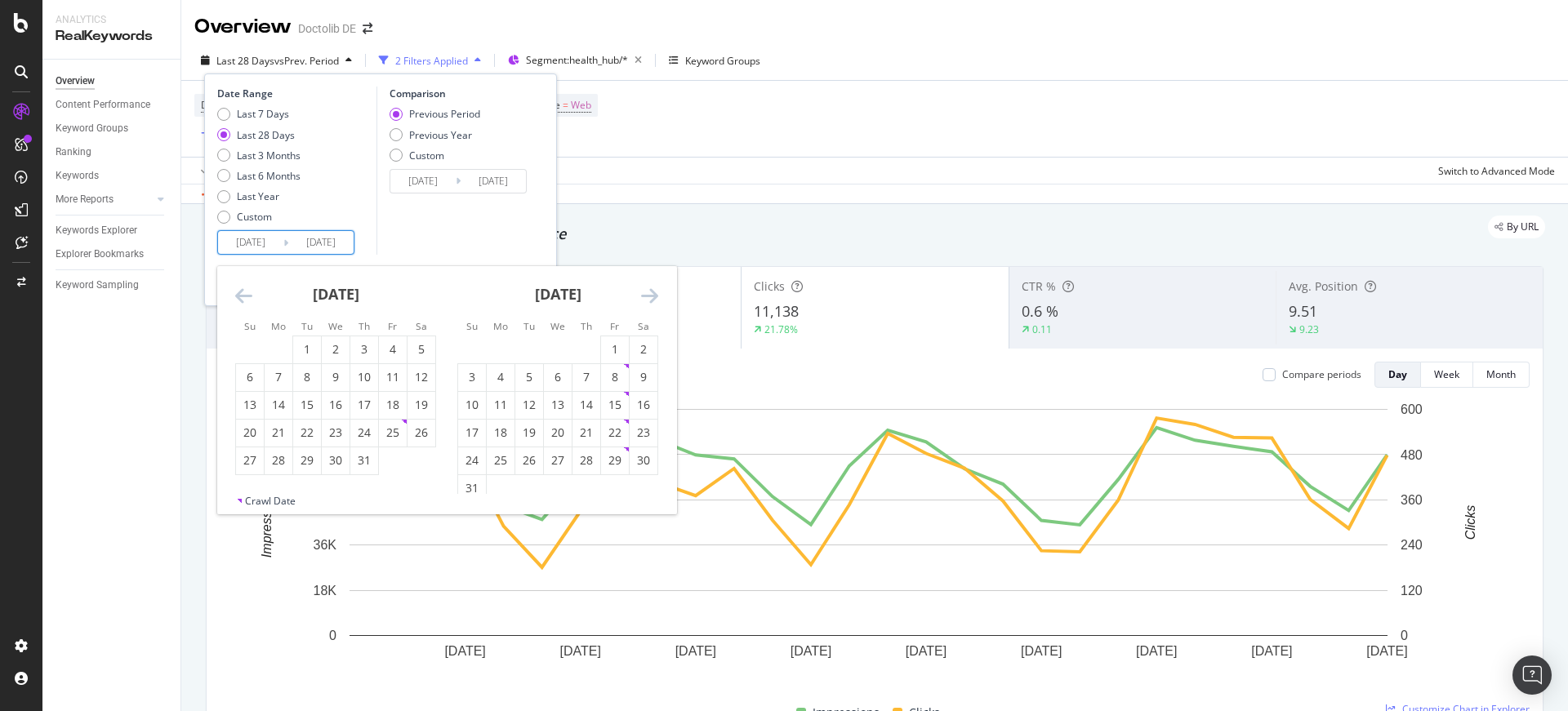
click at [244, 299] on icon "Move backward to switch to the previous month." at bounding box center [243, 295] width 17 height 20
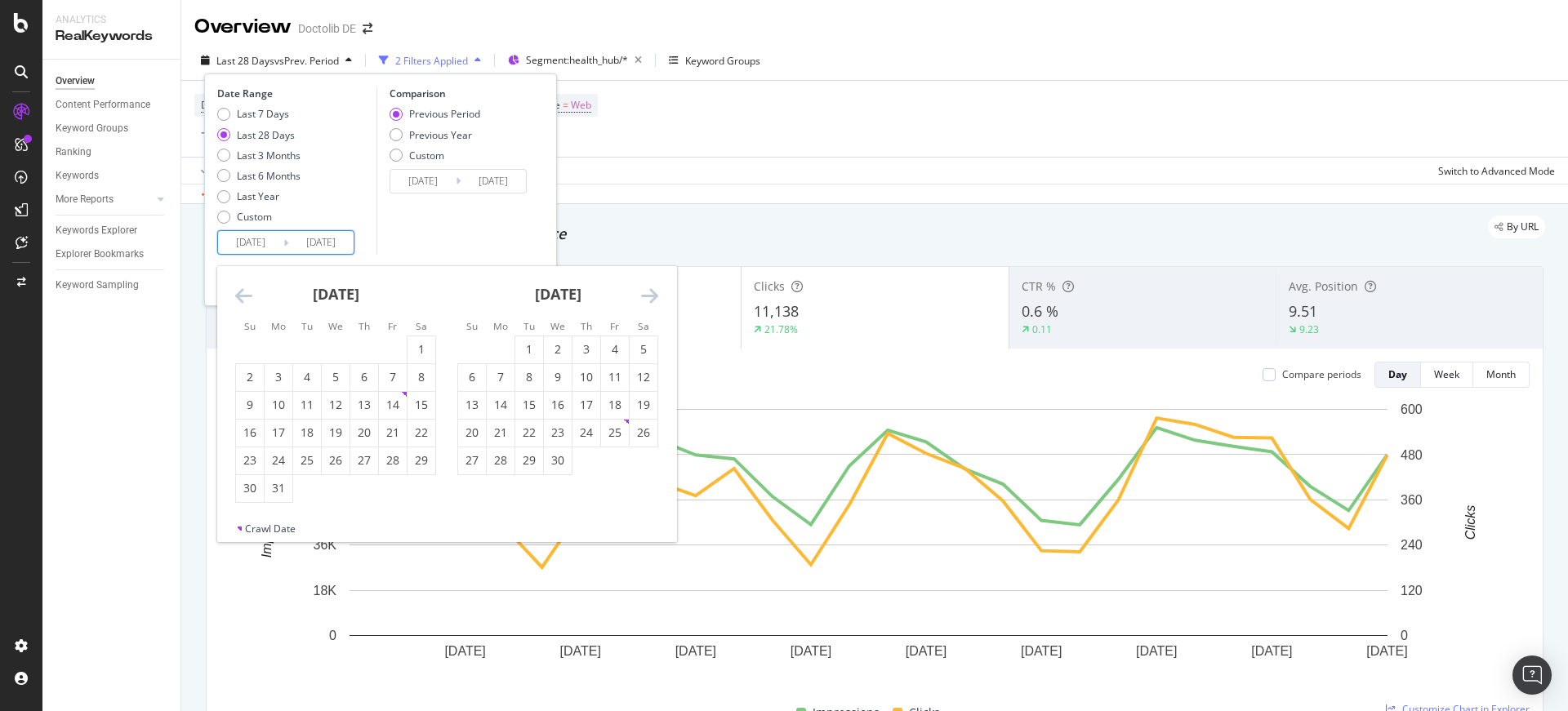
click at [244, 299] on icon "Move backward to switch to the previous month." at bounding box center [243, 295] width 17 height 20
click at [339, 354] on div "1" at bounding box center [335, 350] width 28 height 16
type input "[DATE]"
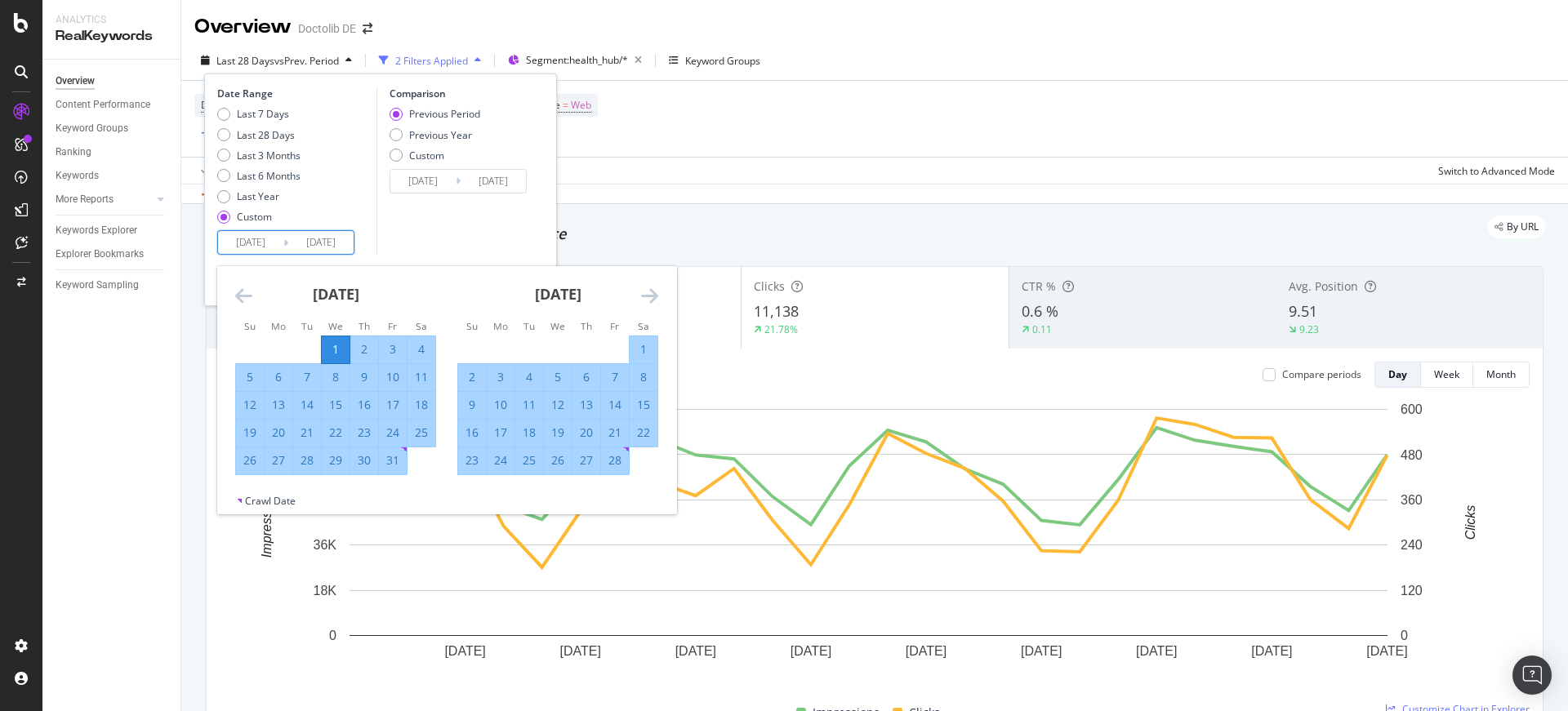
click at [411, 250] on div "Comparison Previous Period Previous Year Custom [DATE] Navigate forward to inte…" at bounding box center [453, 171] width 155 height 168
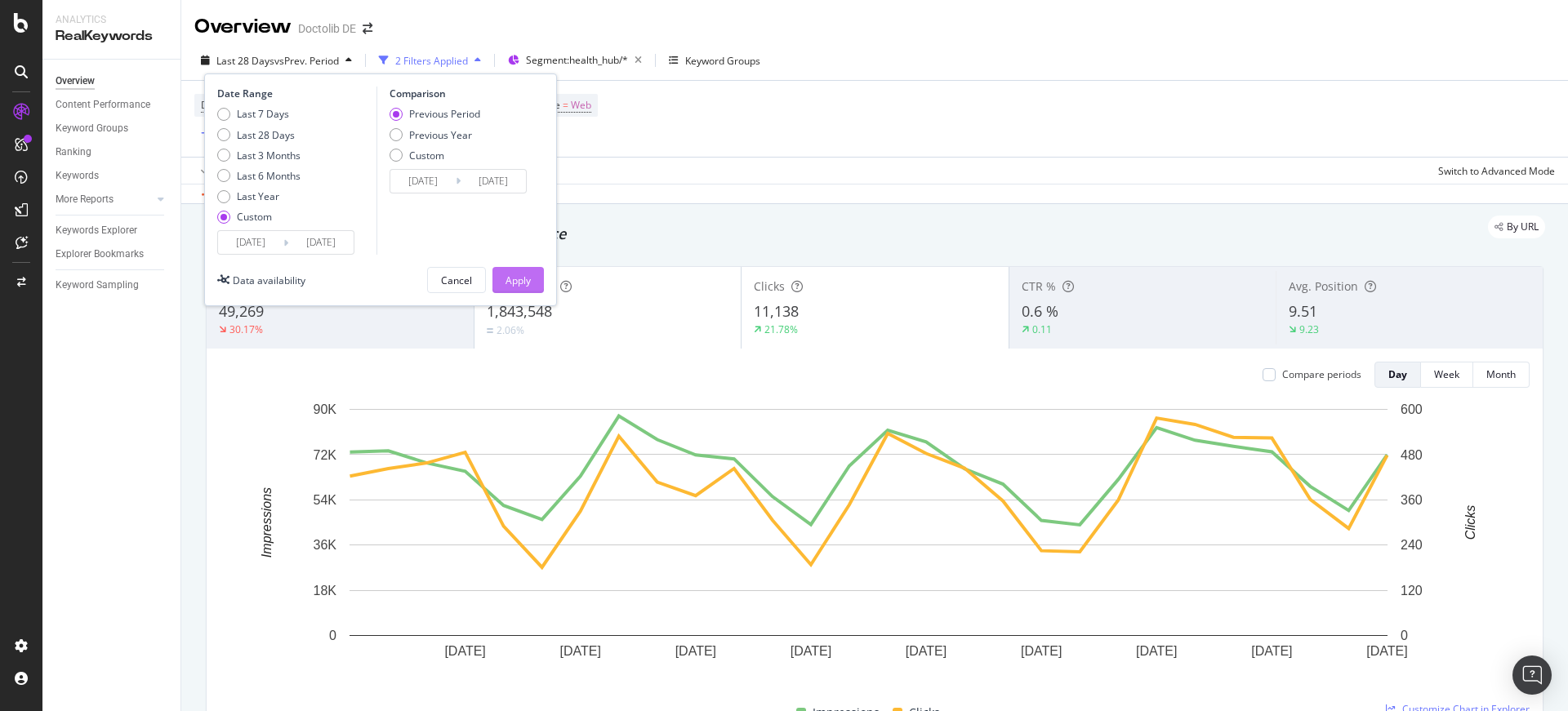
click at [517, 274] on div "Apply" at bounding box center [518, 281] width 25 height 14
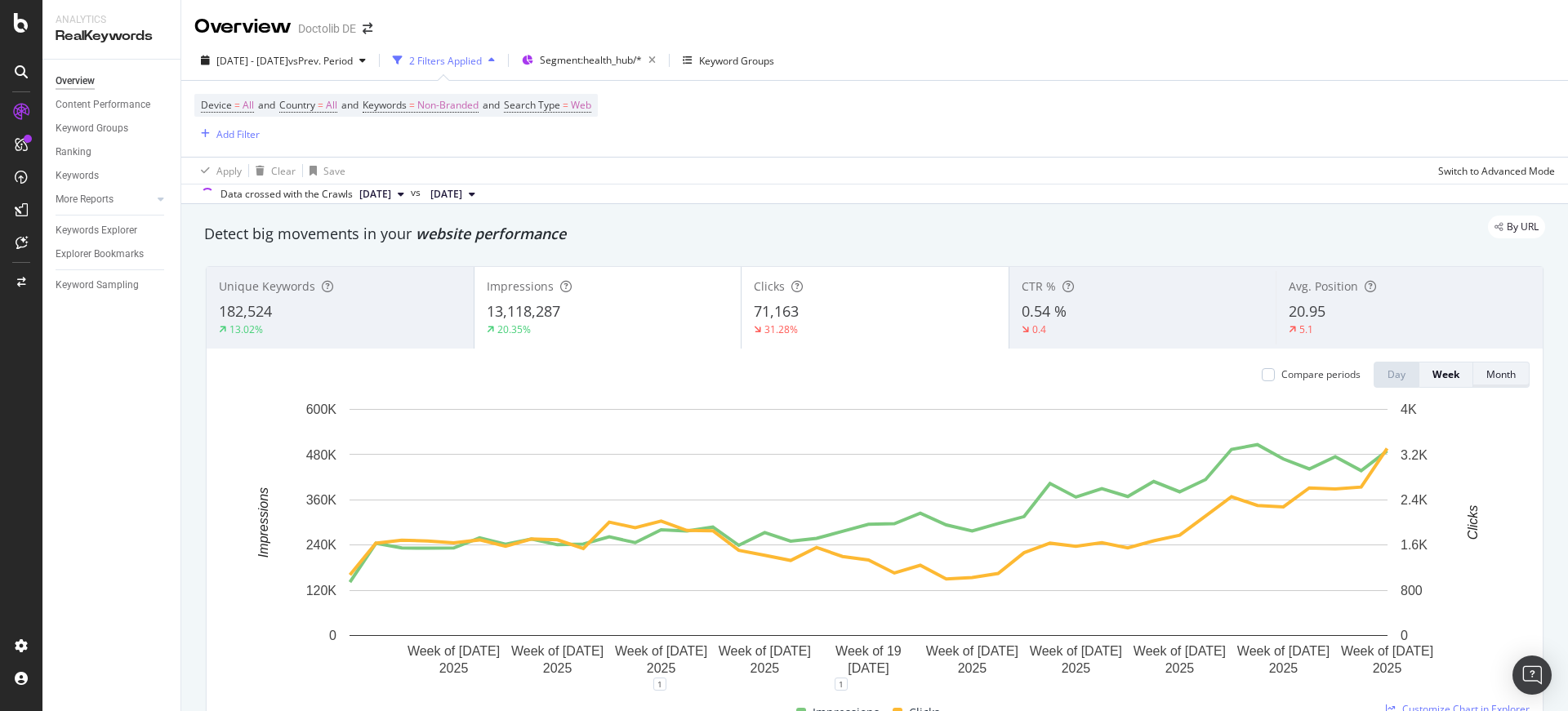
click at [1486, 369] on div "Month" at bounding box center [1500, 375] width 30 height 14
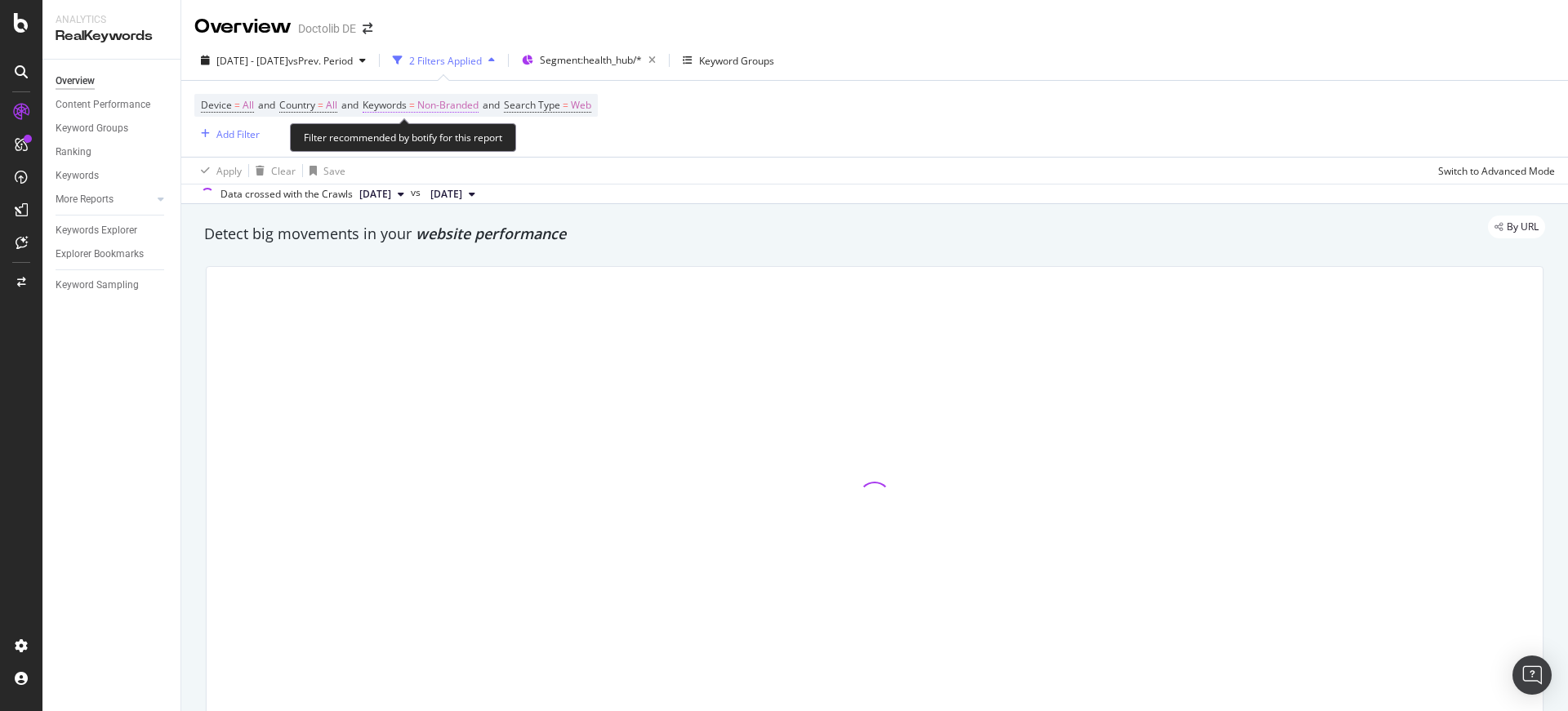
click at [476, 105] on span "Non-Branded" at bounding box center [447, 106] width 61 height 23
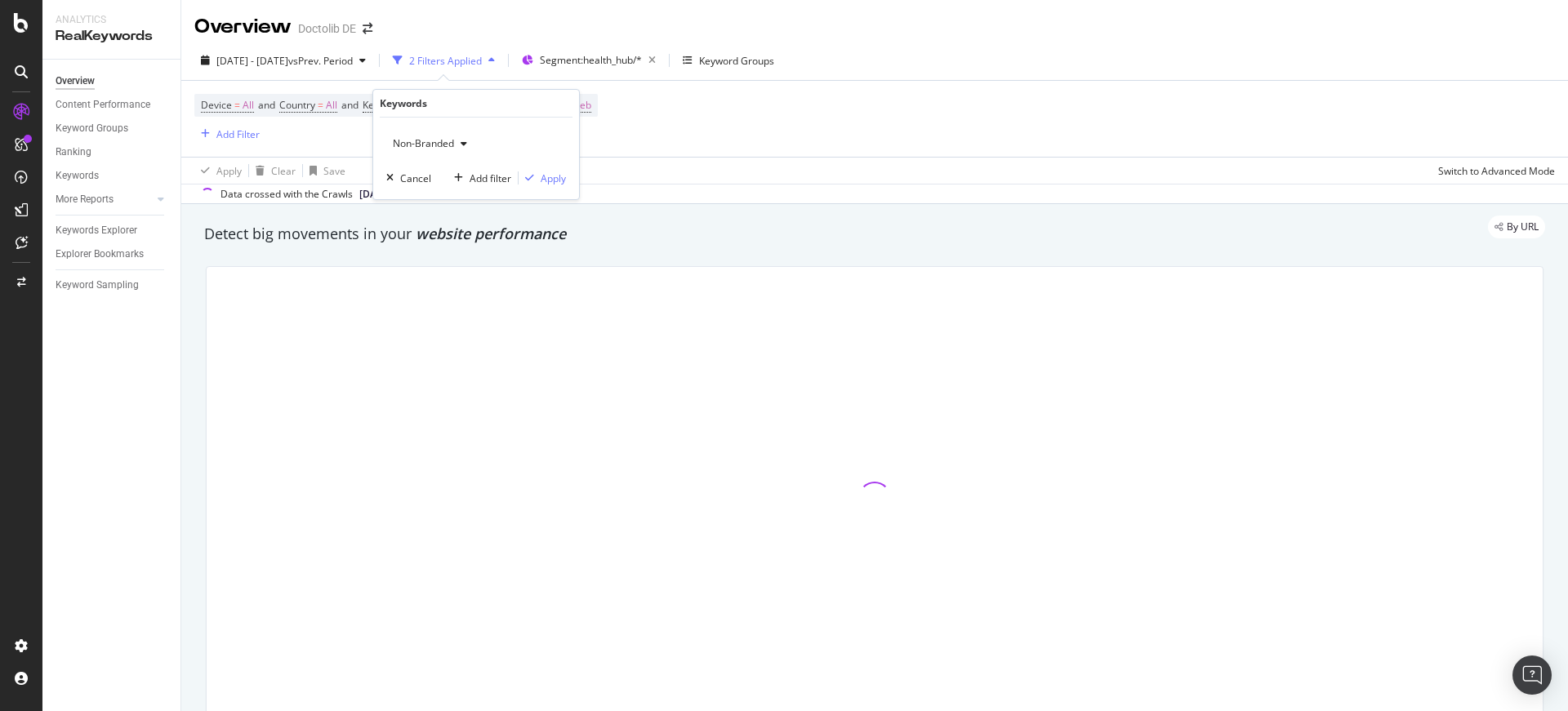
click at [456, 145] on div "button" at bounding box center [464, 143] width 20 height 10
click at [444, 272] on span "All" at bounding box center [483, 271] width 166 height 14
click at [540, 180] on div "Apply" at bounding box center [553, 179] width 25 height 14
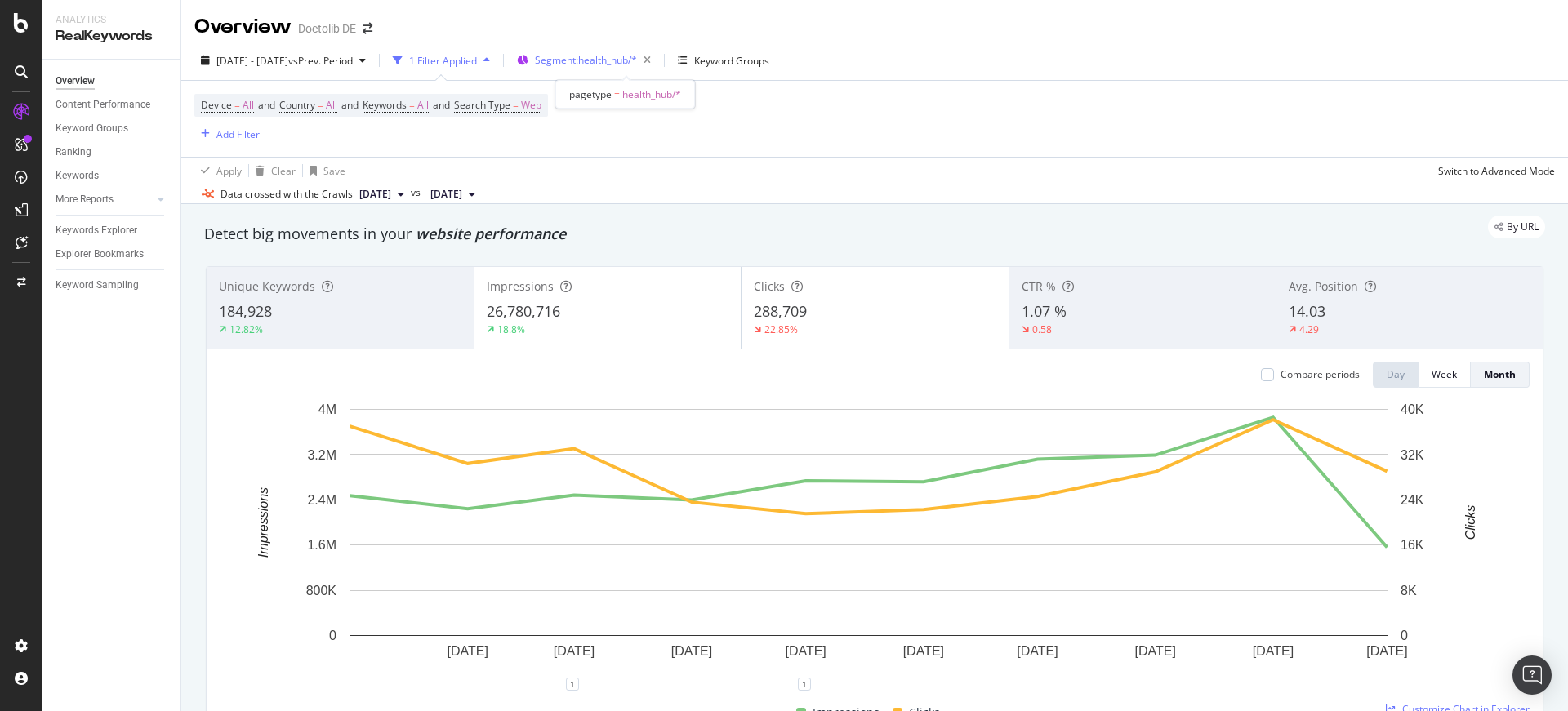
click at [579, 57] on span "Segment: health_hub/*" at bounding box center [586, 60] width 102 height 14
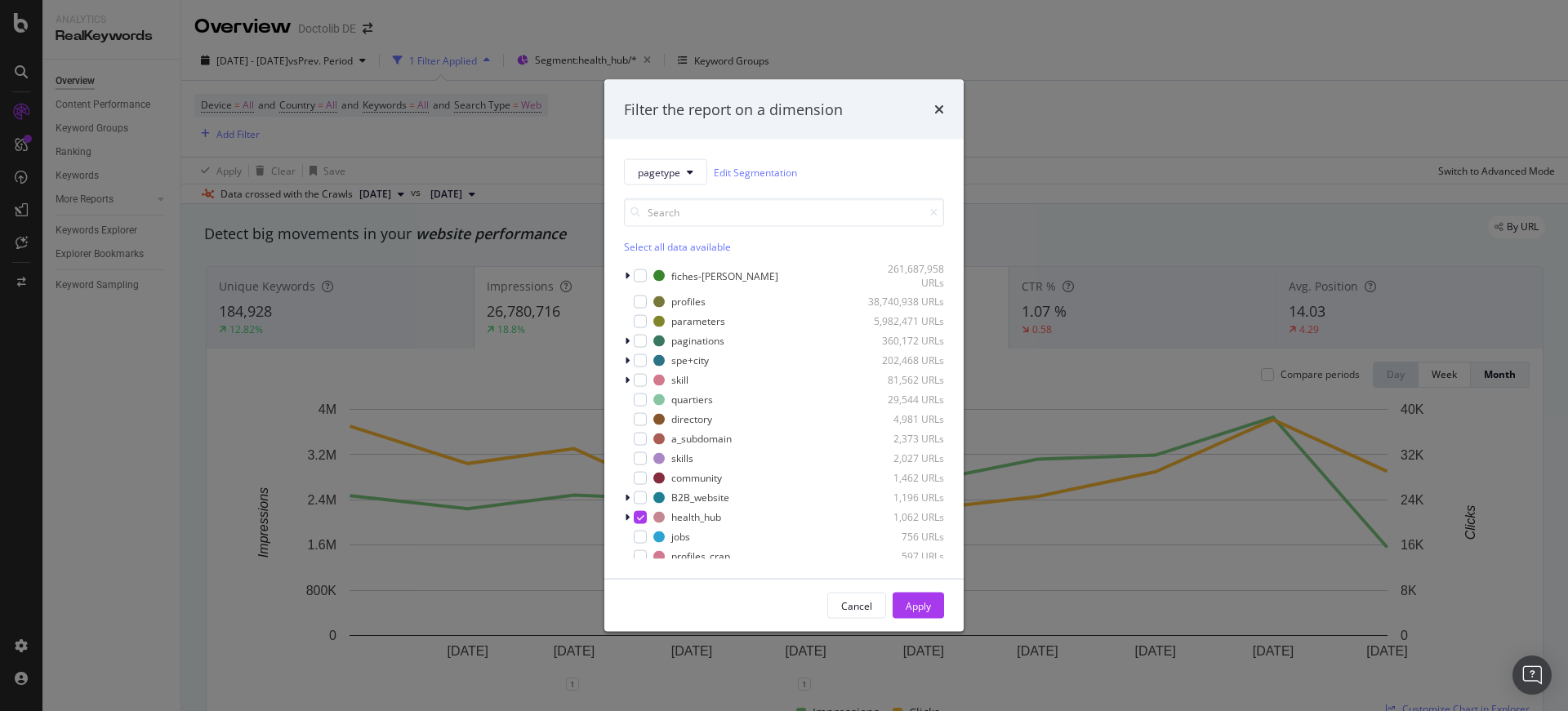
click at [623, 517] on div "pagetype Edit Segmentation Select all data available fiches-prat 261,687,958 UR…" at bounding box center [784, 359] width 360 height 439
click at [626, 517] on icon "modal" at bounding box center [626, 516] width 4 height 10
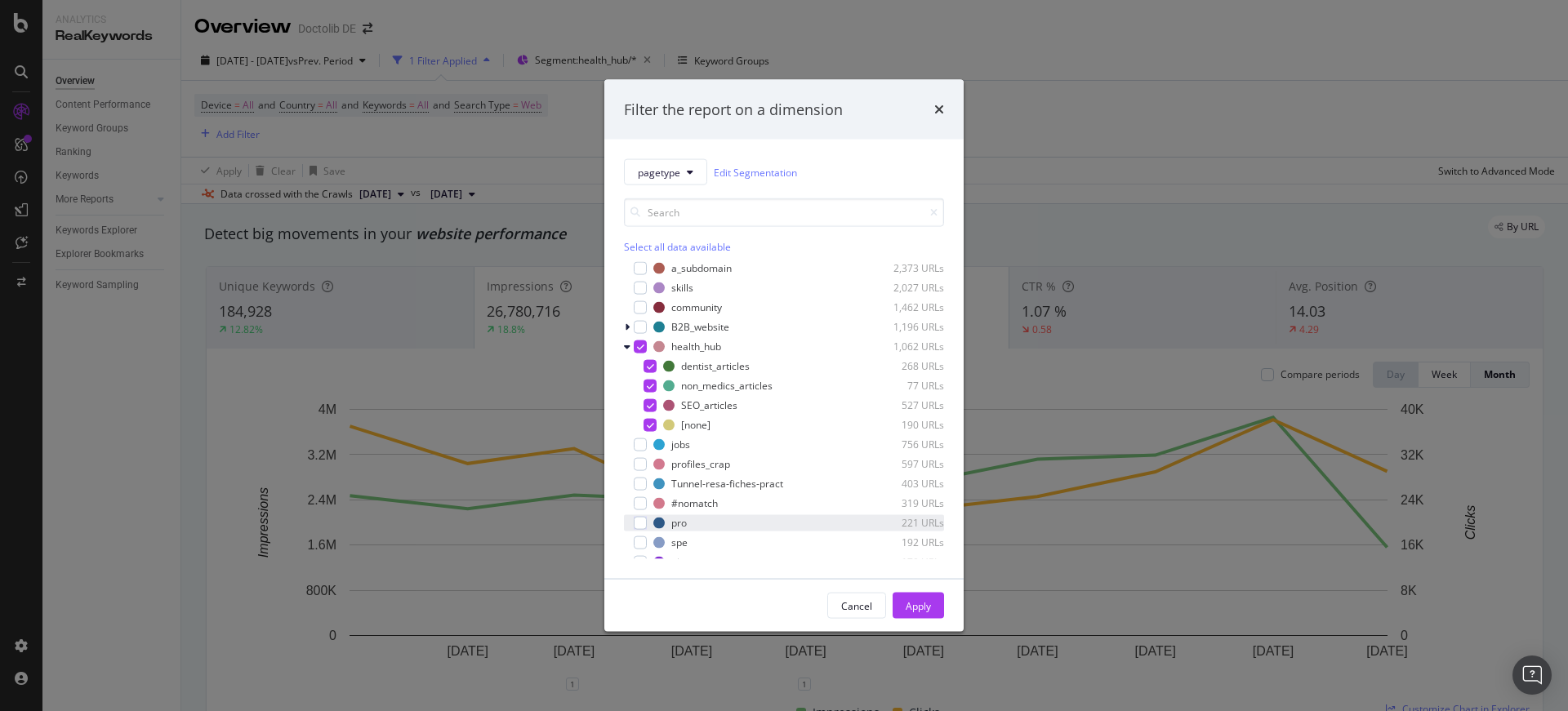
scroll to position [182, 0]
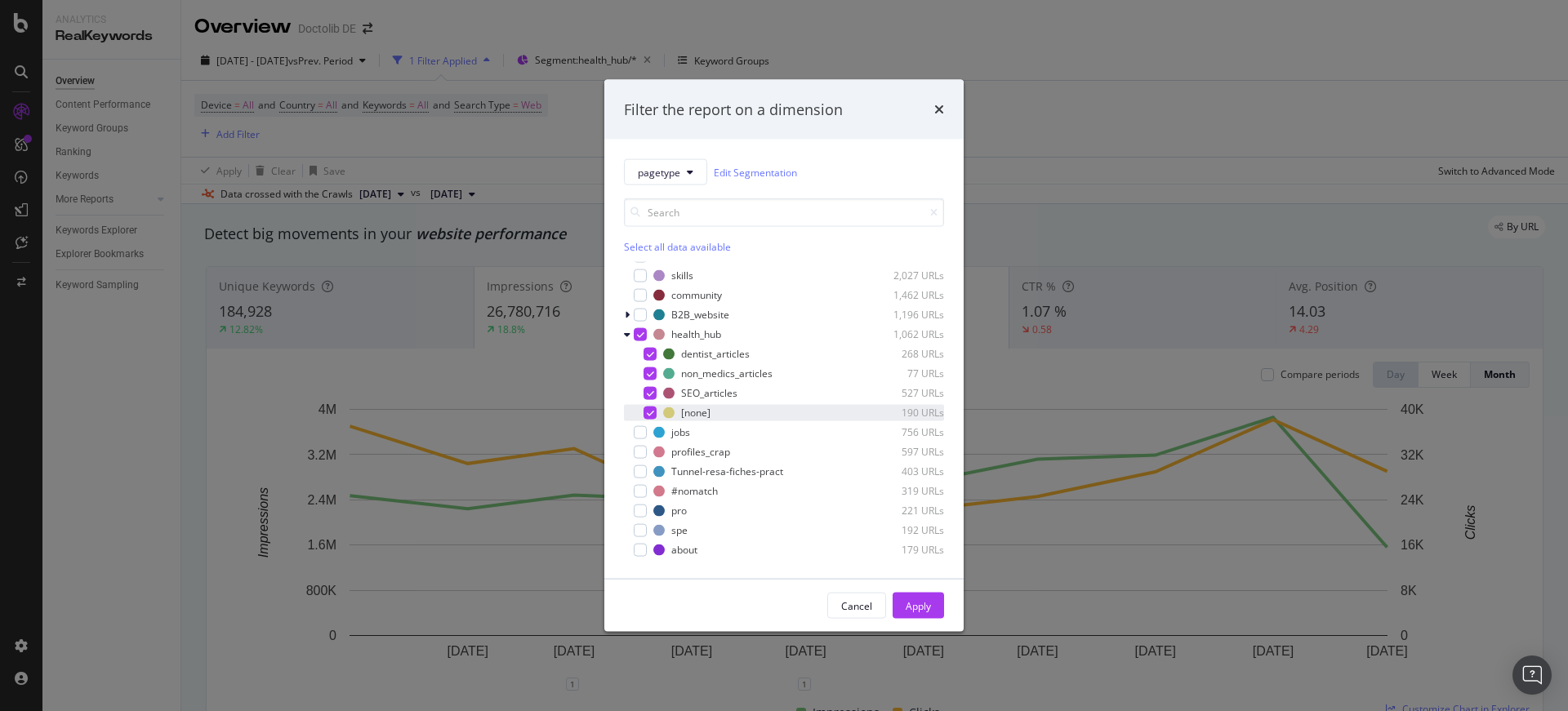
click at [648, 412] on icon "modal" at bounding box center [650, 411] width 7 height 8
click at [932, 606] on button "Apply" at bounding box center [919, 605] width 52 height 26
